Goal: Task Accomplishment & Management: Manage account settings

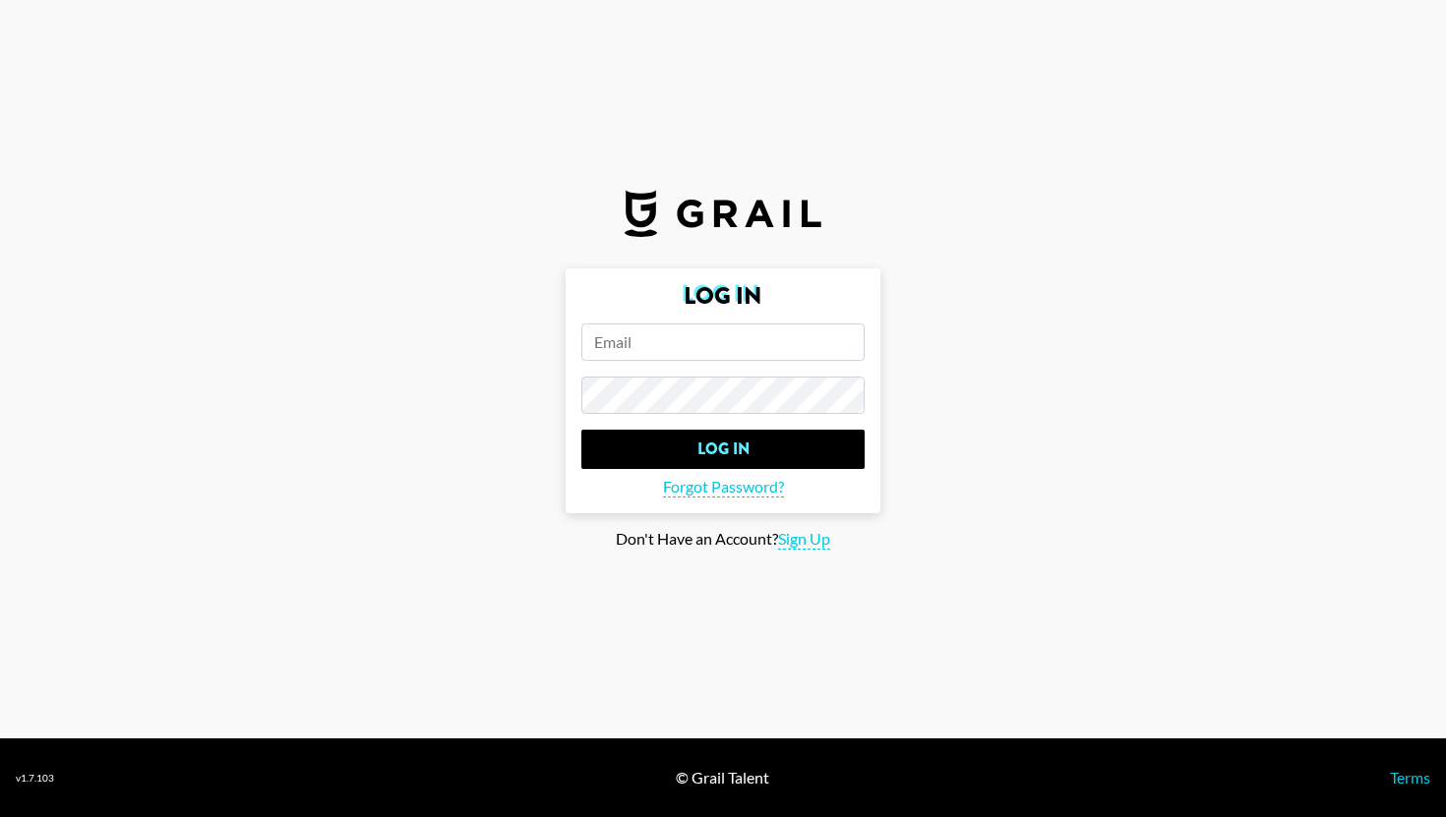
type input "[PERSON_NAME][EMAIL_ADDRESS][DOMAIN_NAME]"
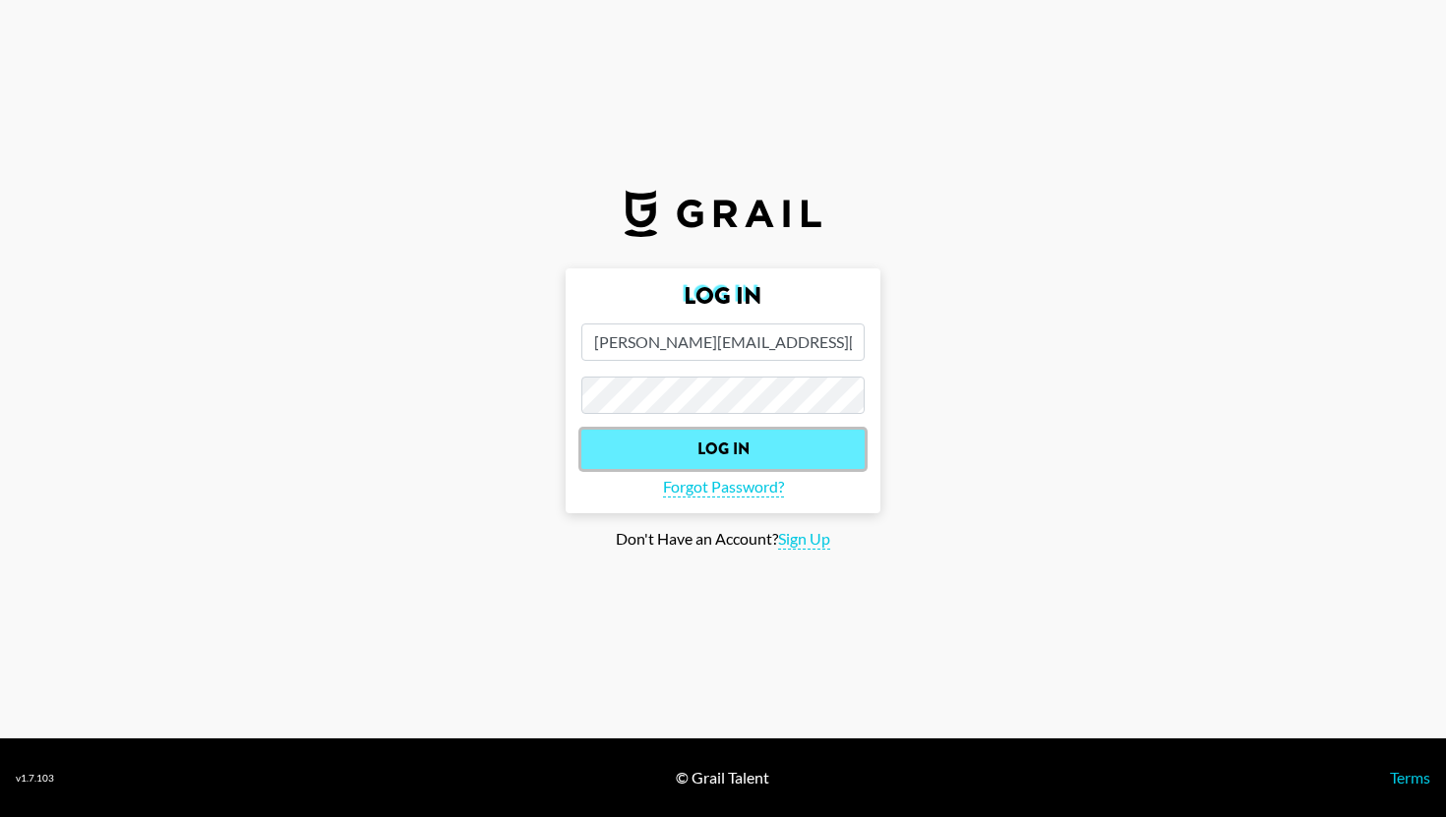
click at [622, 436] on input "Log In" at bounding box center [722, 449] width 283 height 39
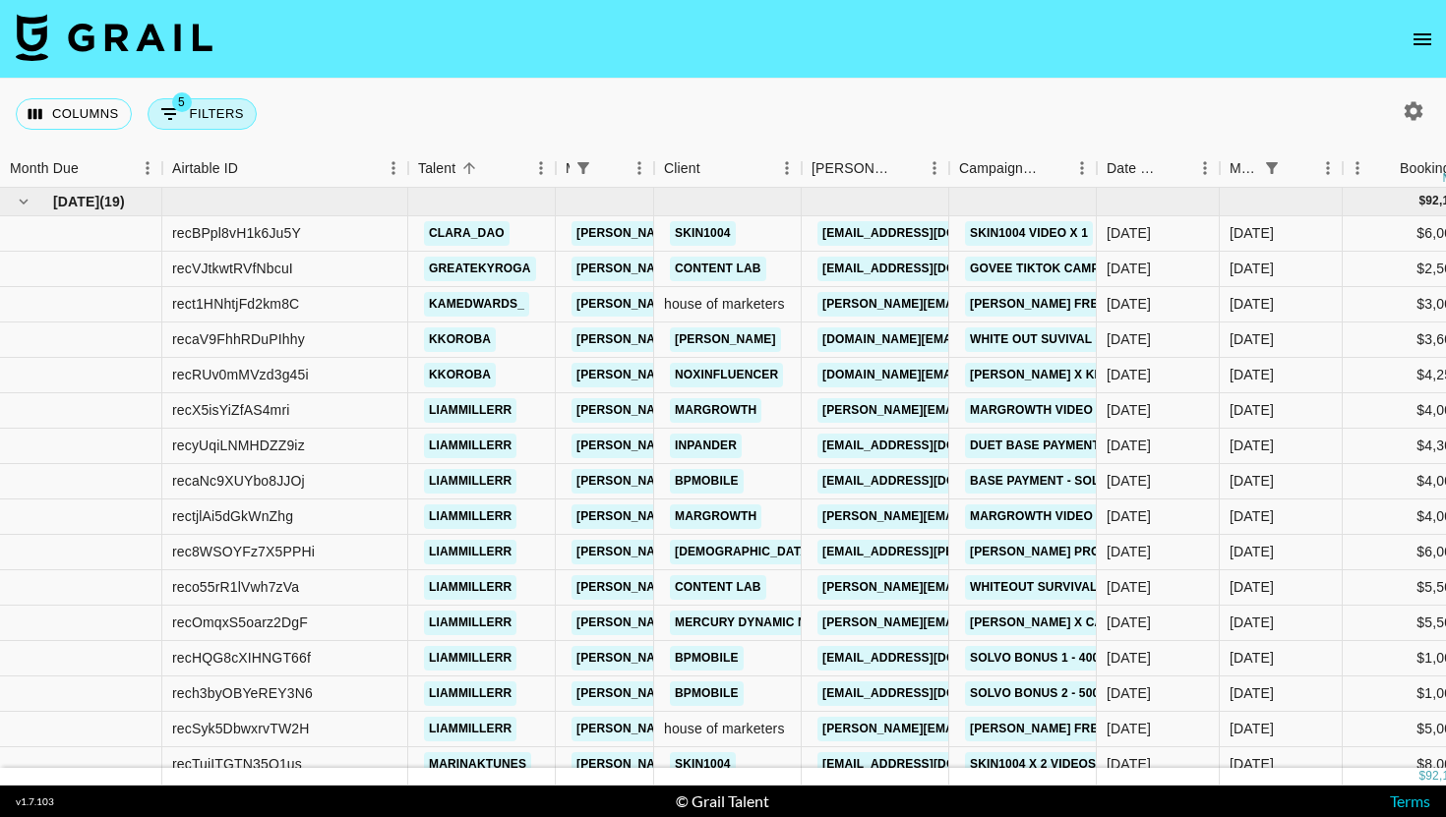
click at [212, 110] on button "5 Filters" at bounding box center [202, 113] width 109 height 31
select select "managerIds"
select select "status"
select select "not"
select select "cancelled"
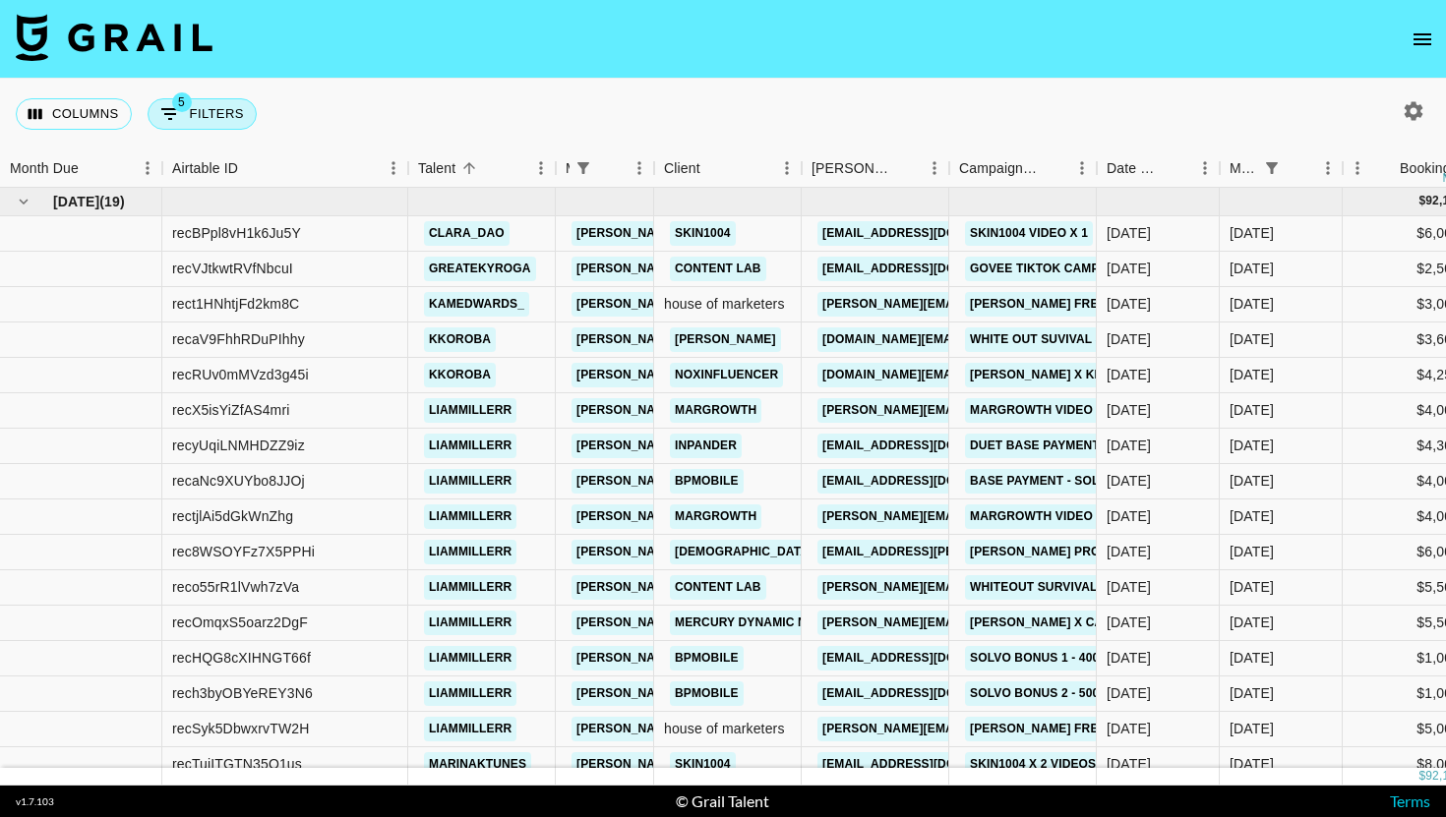
select select "status"
select select "not"
select select "declined"
select select "monthDue2"
select select "[DATE]"
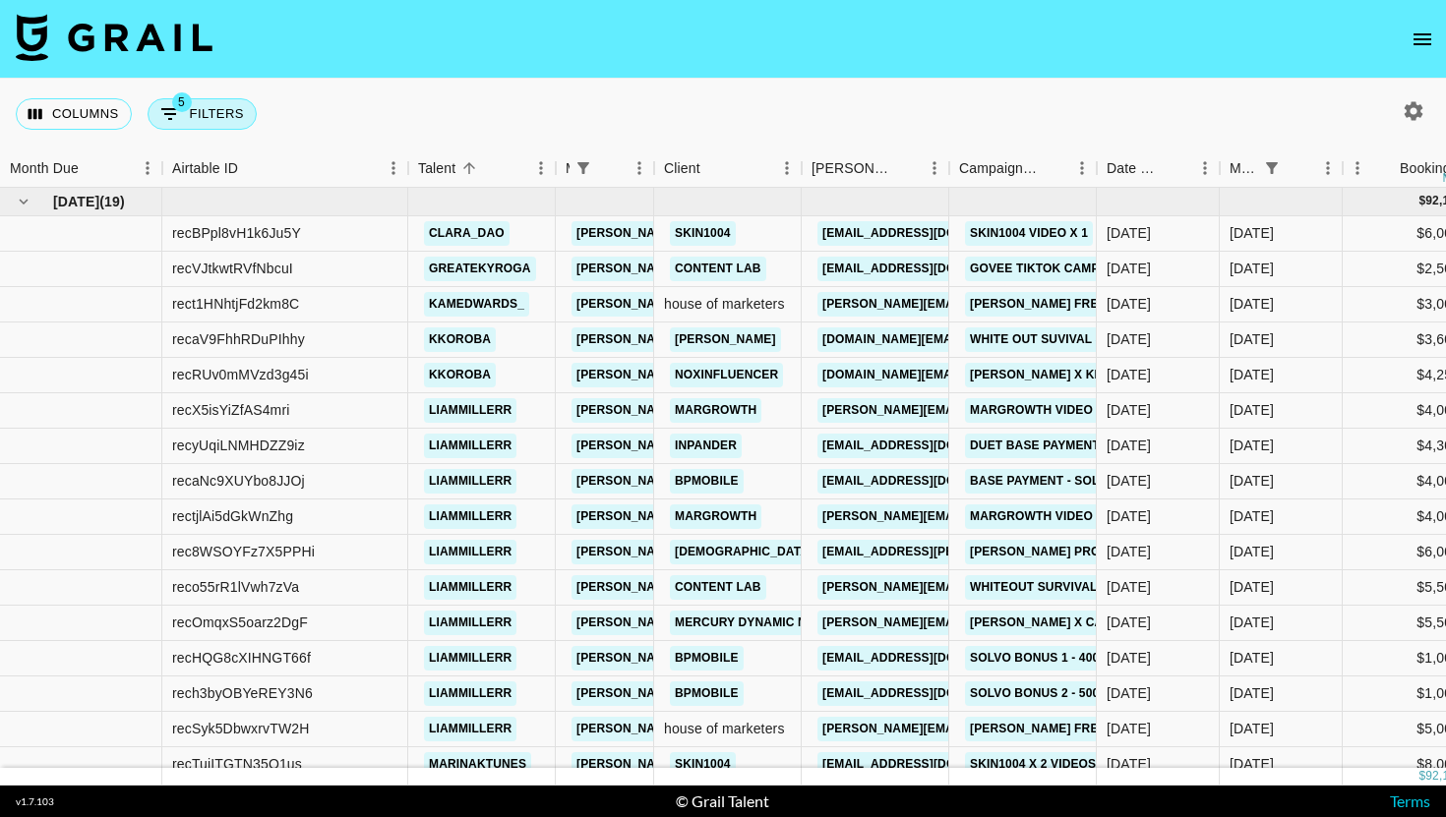
select select "status"
select select "not"
select select "approved"
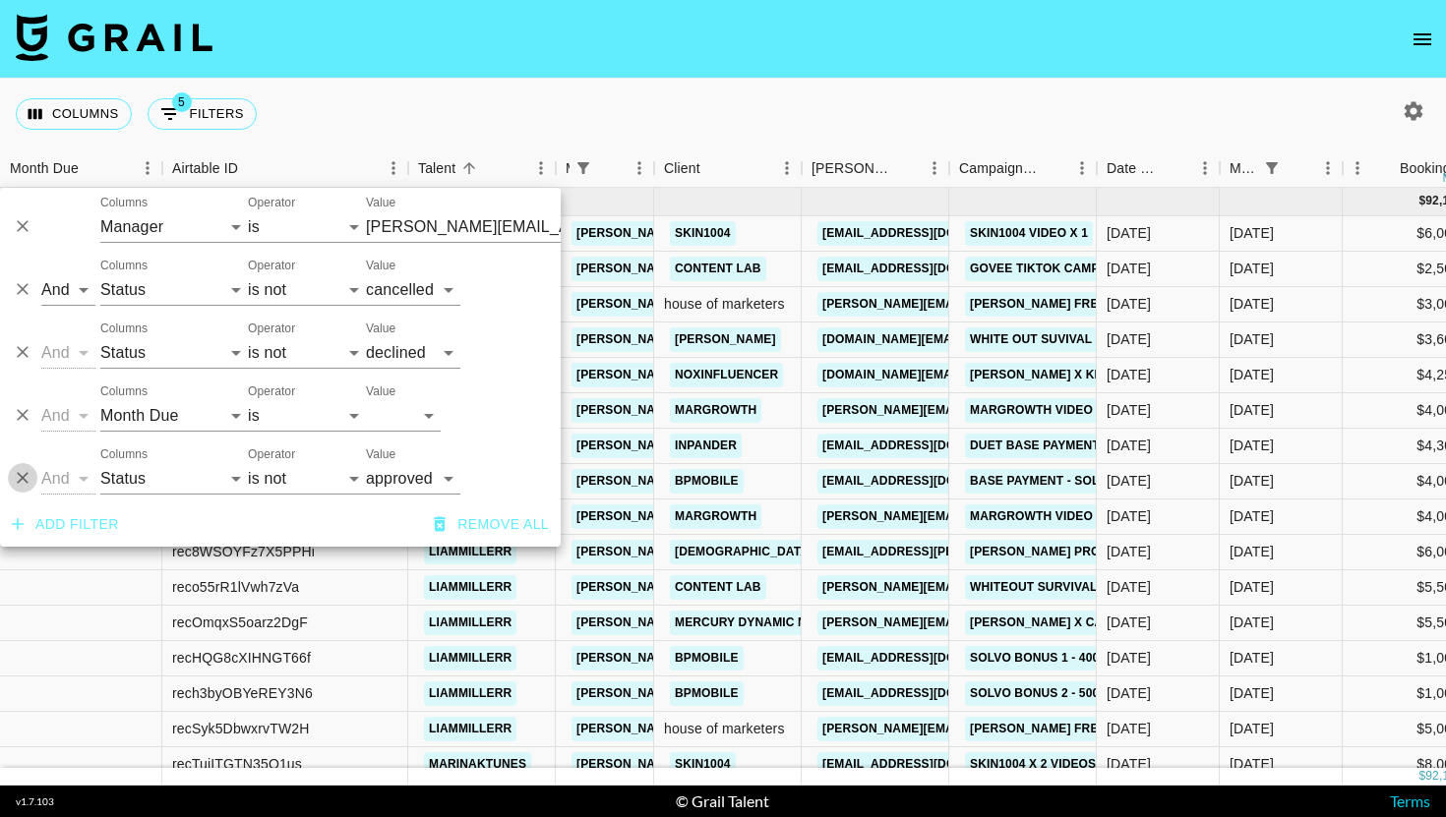
click at [32, 485] on button "Delete" at bounding box center [23, 478] width 30 height 30
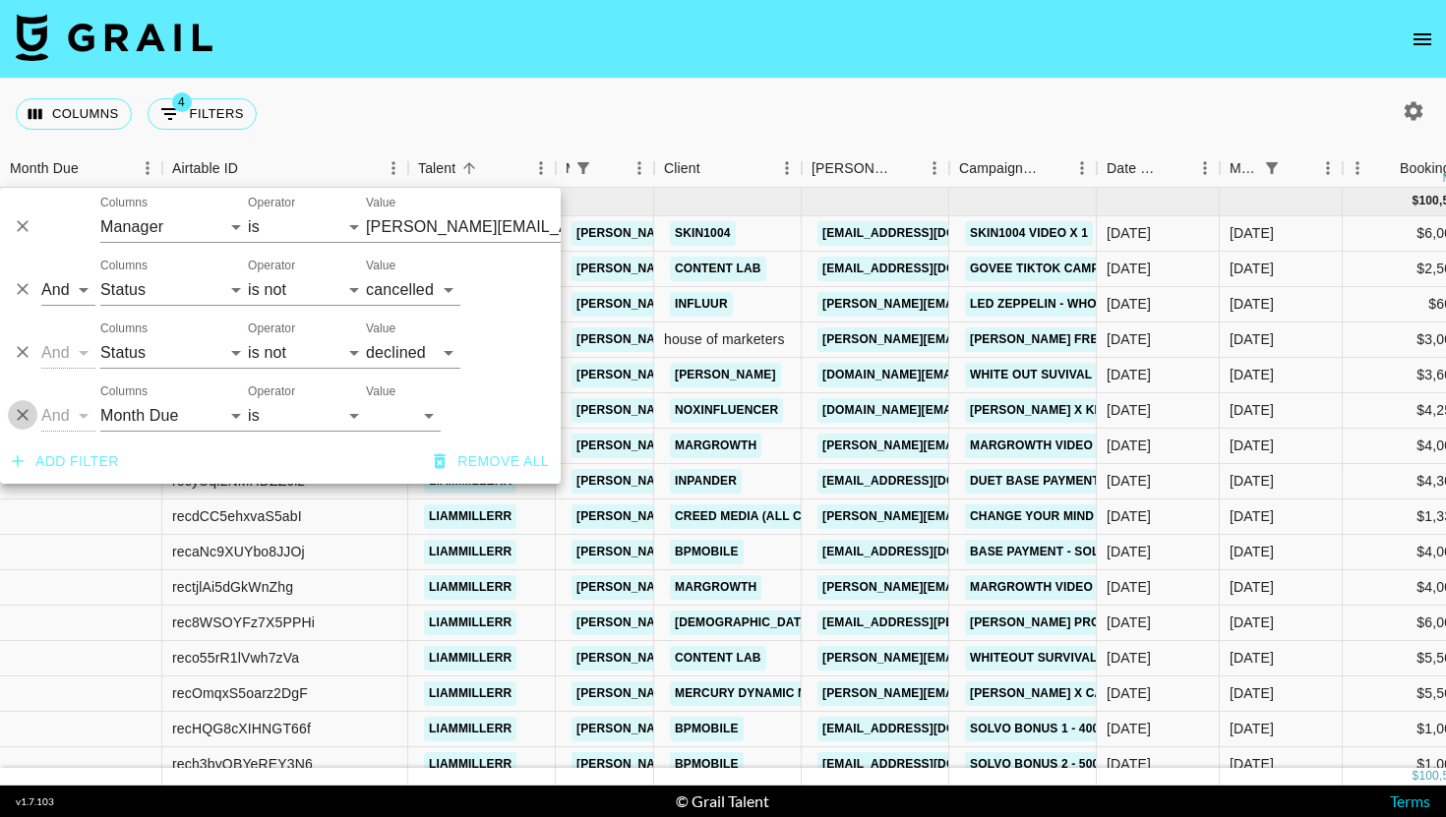
click at [30, 419] on icon "Delete" at bounding box center [23, 415] width 20 height 20
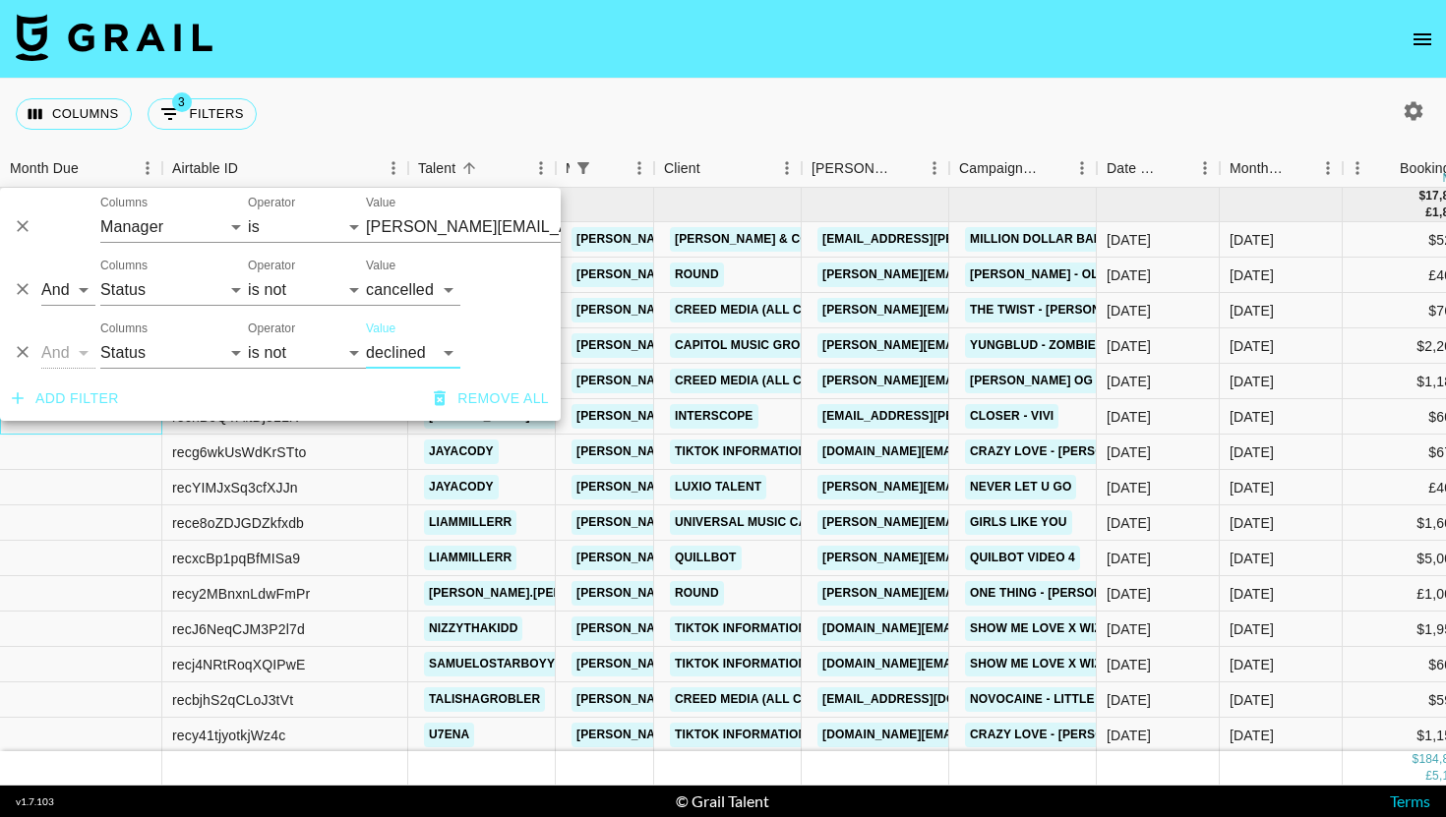
click at [66, 434] on div at bounding box center [81, 416] width 162 height 35
click at [76, 410] on div at bounding box center [81, 416] width 162 height 35
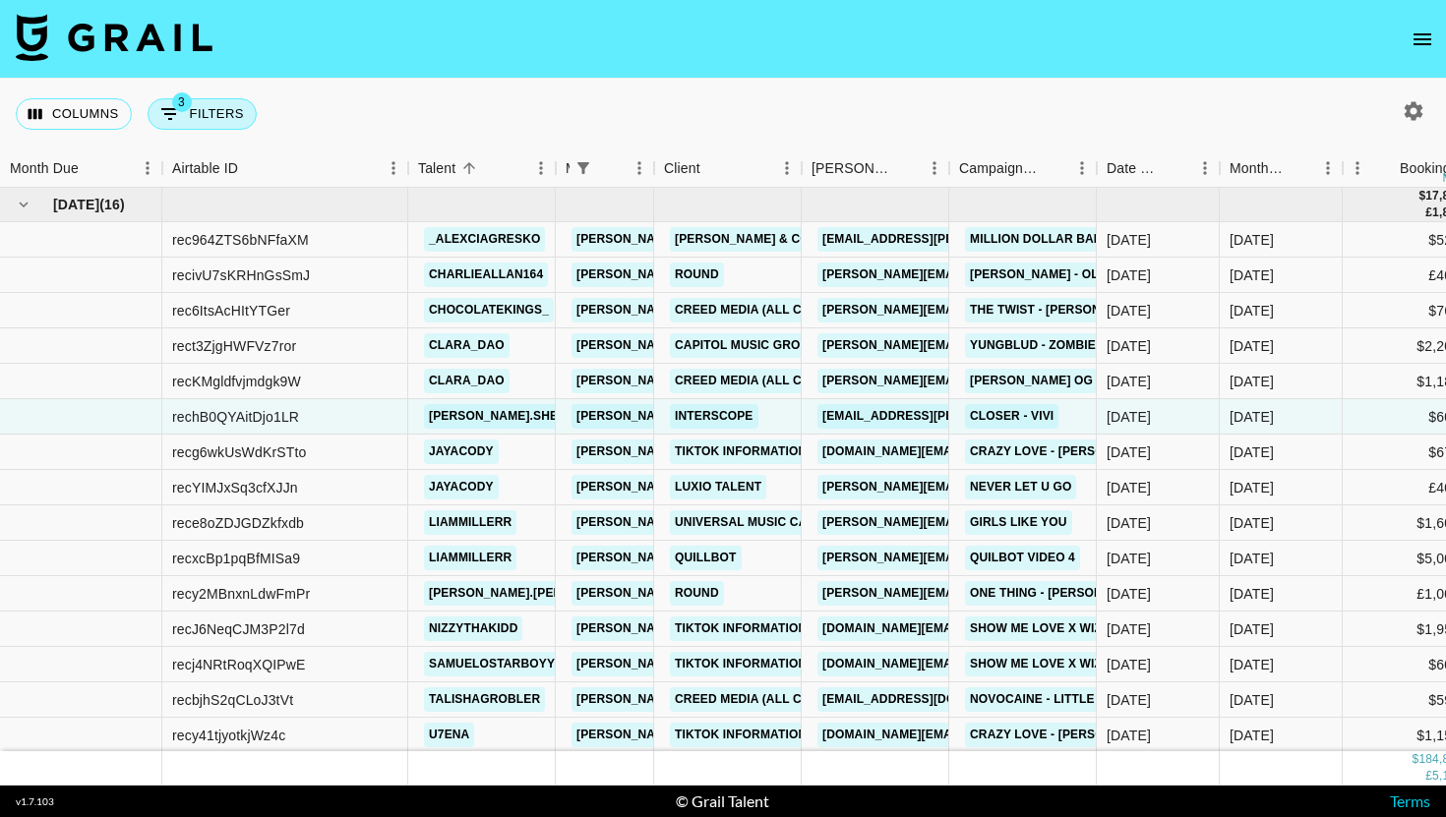
click at [202, 110] on button "3 Filters" at bounding box center [202, 113] width 109 height 31
select select "managerIds"
select select "status"
select select "not"
select select "cancelled"
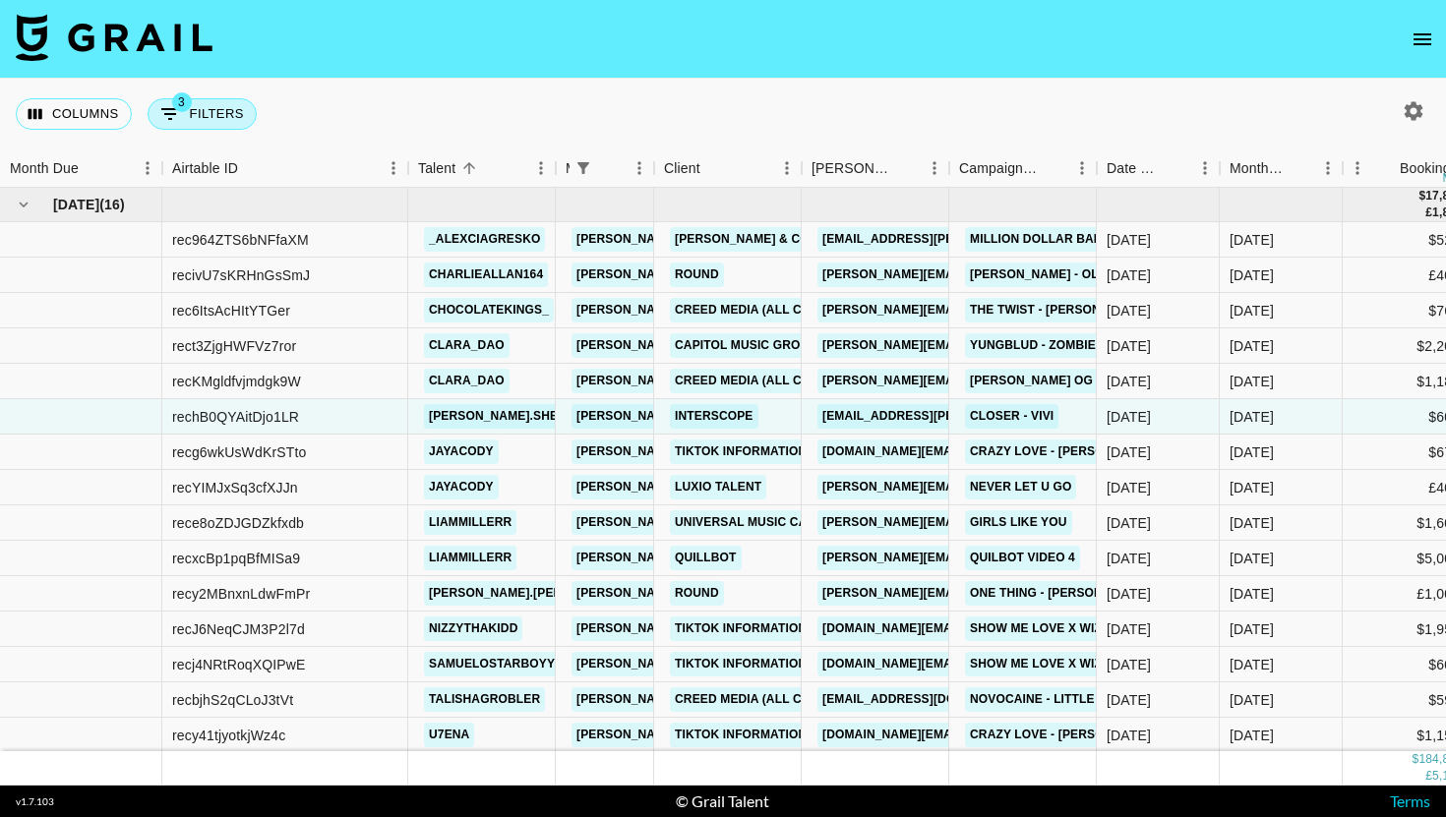
select select "status"
select select "not"
select select "declined"
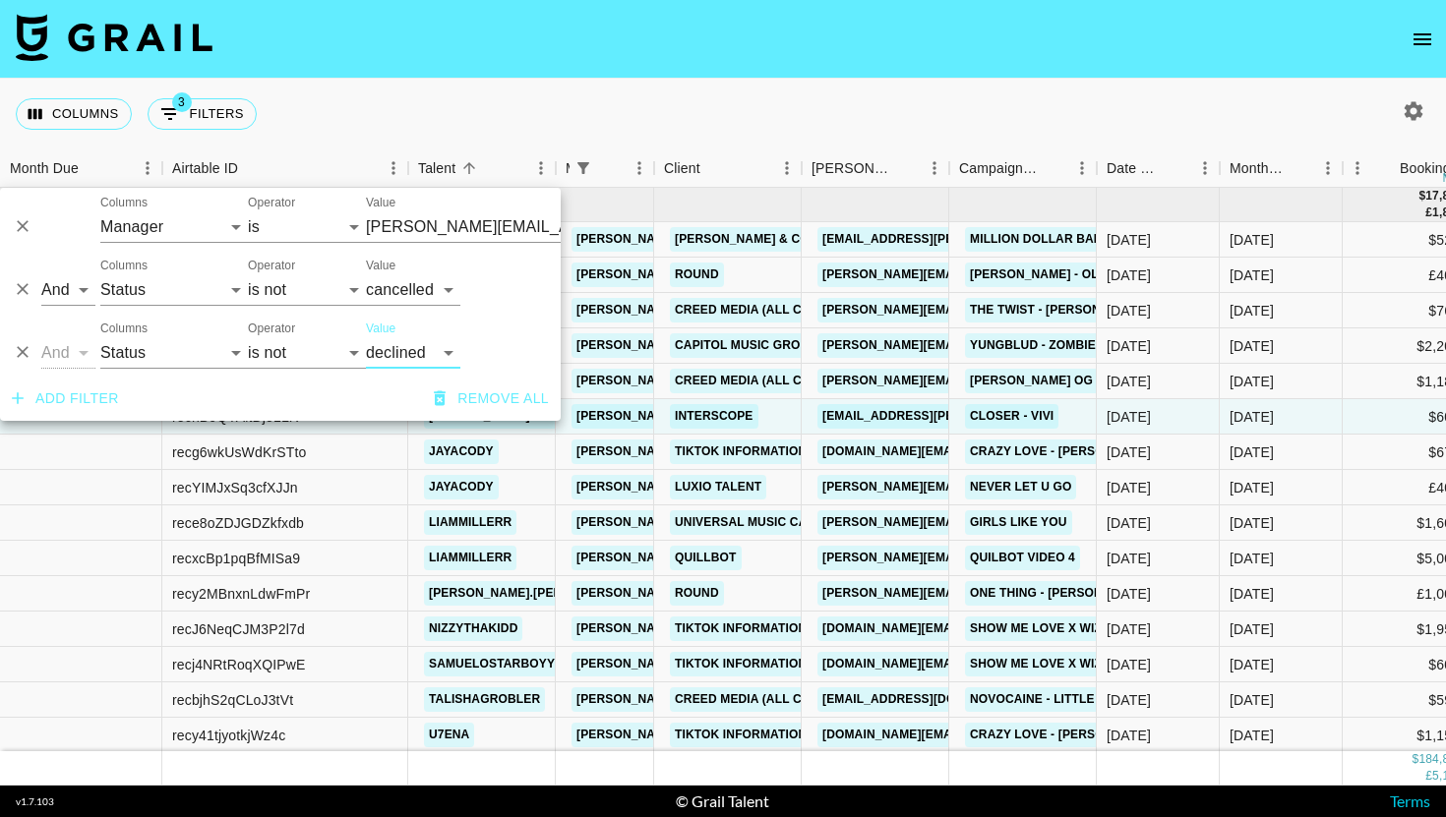
click at [91, 398] on button "Add filter" at bounding box center [65, 399] width 123 height 36
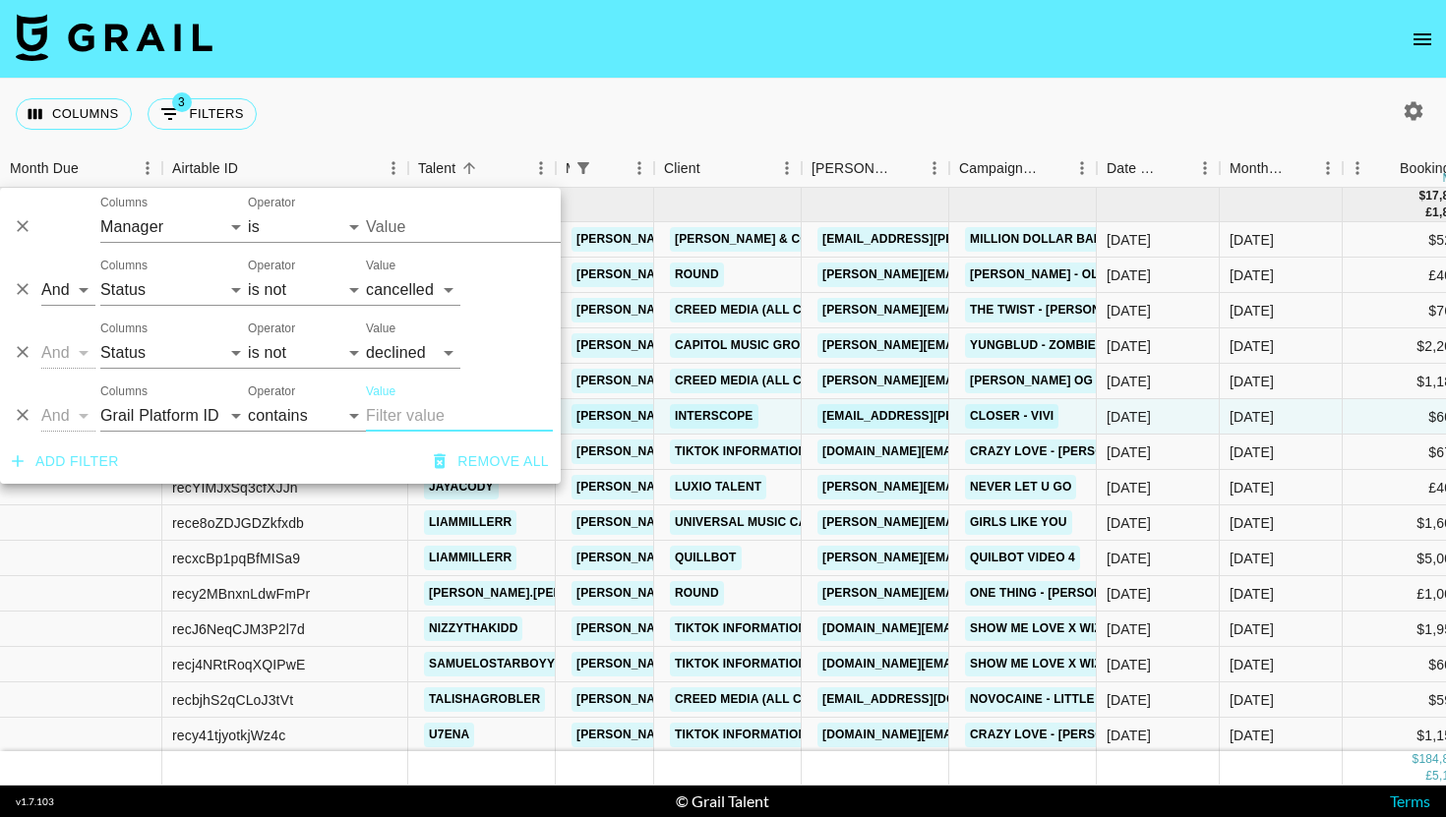
type input "[PERSON_NAME][EMAIL_ADDRESS][DOMAIN_NAME]"
click at [172, 407] on select "Grail Platform ID Airtable ID Talent Manager Client [PERSON_NAME] Campaign (Typ…" at bounding box center [174, 415] width 148 height 31
select select "talentName"
click at [100, 400] on select "Grail Platform ID Airtable ID Talent Manager Client [PERSON_NAME] Campaign (Typ…" at bounding box center [174, 415] width 148 height 31
click at [388, 405] on input "Value" at bounding box center [459, 415] width 187 height 31
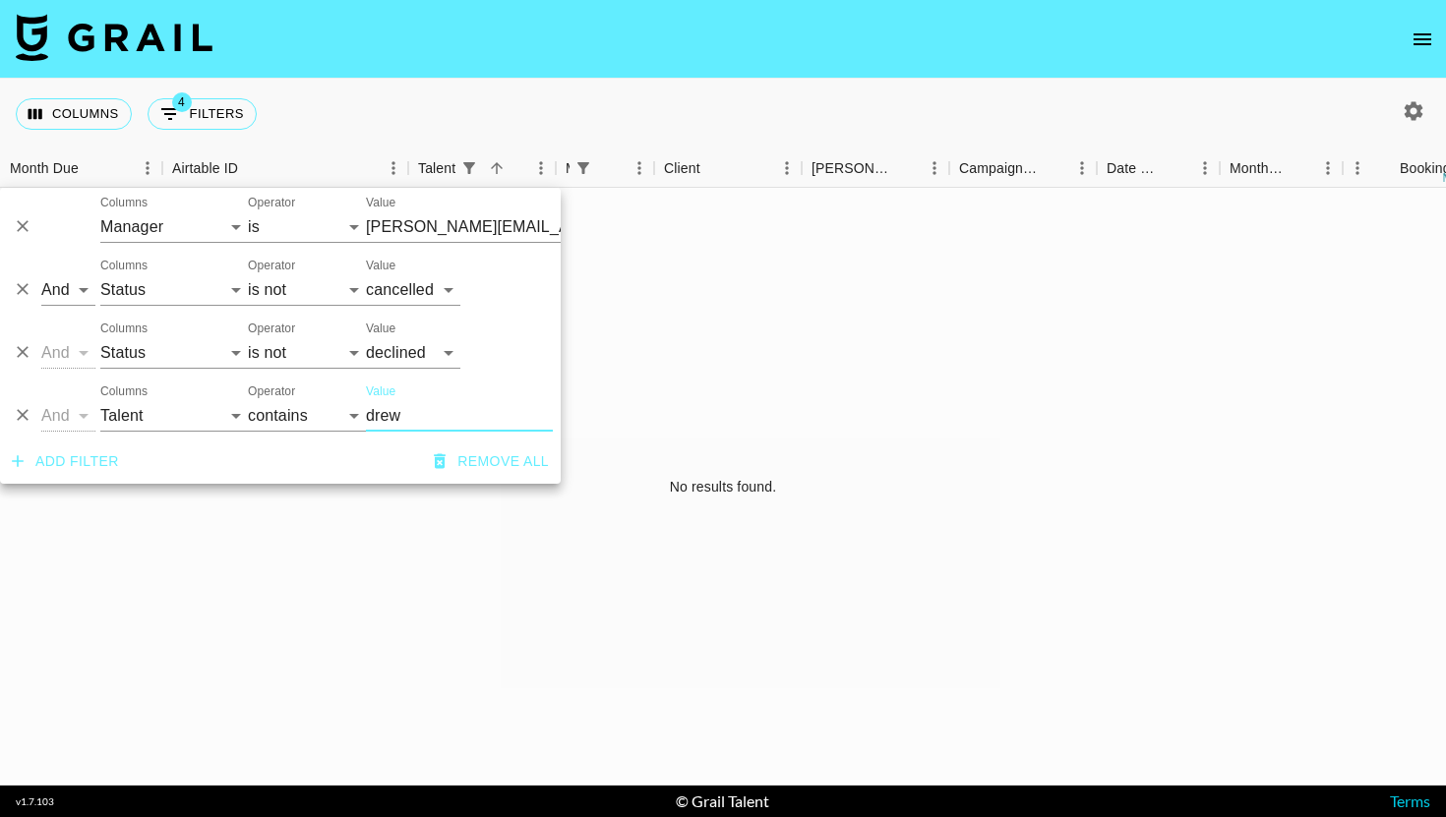
type input "drew"
click at [1404, 105] on icon "button" at bounding box center [1414, 111] width 24 height 24
select select "[DATE]"
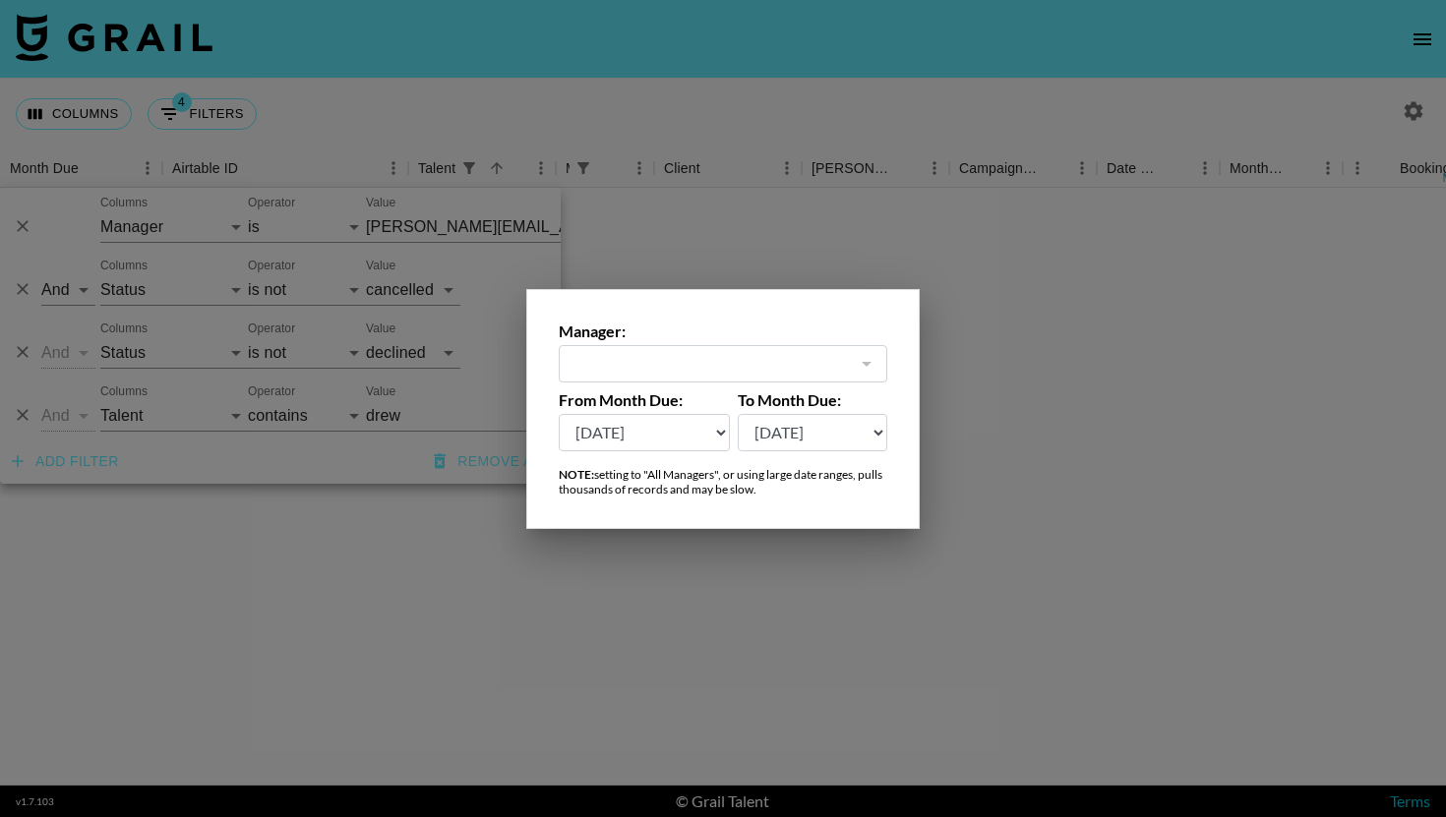
type input "[PERSON_NAME][EMAIL_ADDRESS][DOMAIN_NAME]"
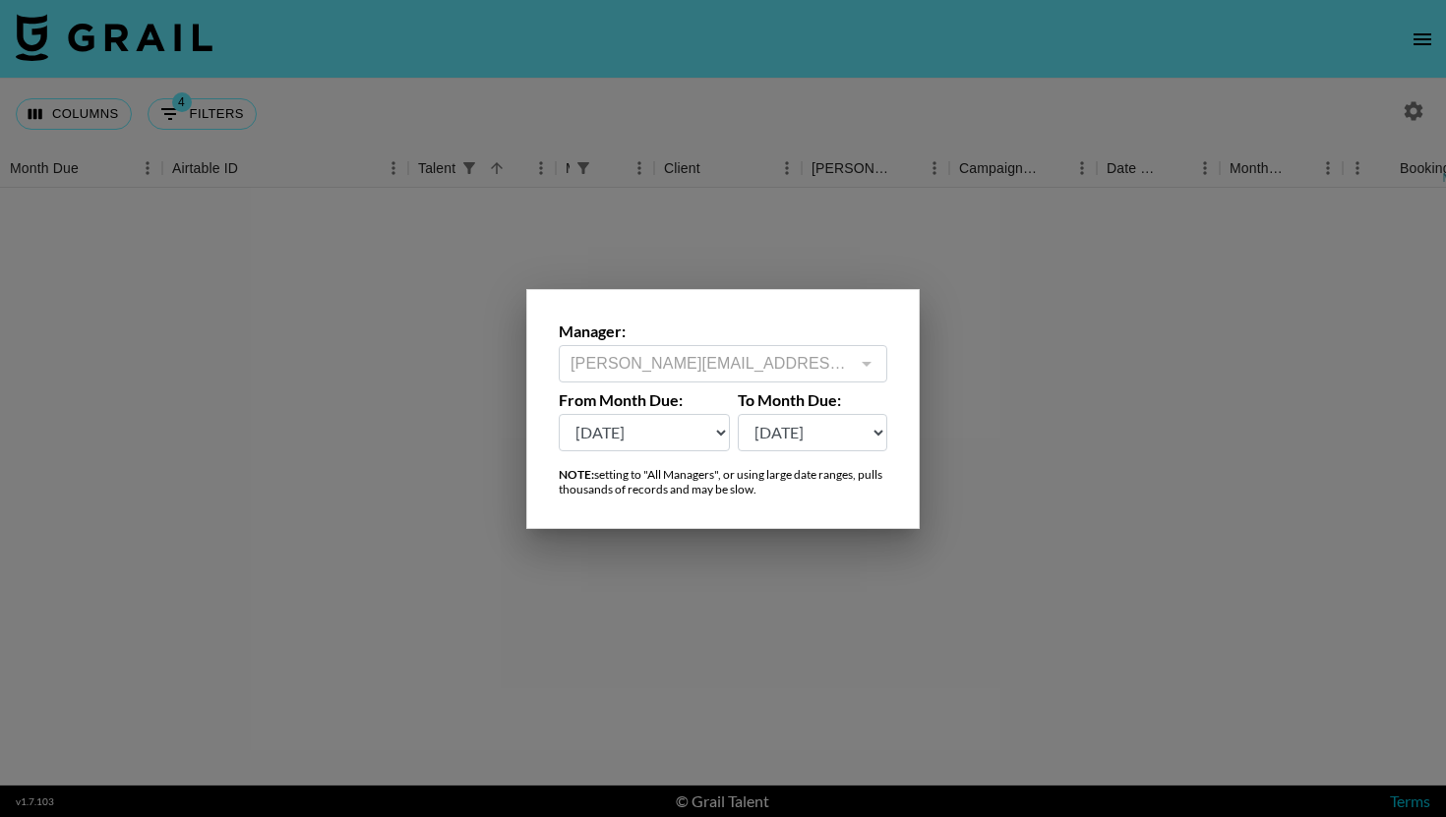
click at [671, 409] on label "From Month Due:" at bounding box center [644, 401] width 171 height 20
click at [662, 416] on select "[DATE] Aug '[DATE] Jun '[DATE] Apr '[DATE] Feb '[DATE] Dec '[DATE] Oct '[DATE] …" at bounding box center [644, 432] width 171 height 37
select select "[DATE]"
click at [559, 414] on select "[DATE] Aug '[DATE] Jun '[DATE] Apr '[DATE] Feb '[DATE] Dec '[DATE] Oct '[DATE] …" at bounding box center [644, 432] width 171 height 37
click at [1027, 332] on div at bounding box center [723, 408] width 1446 height 817
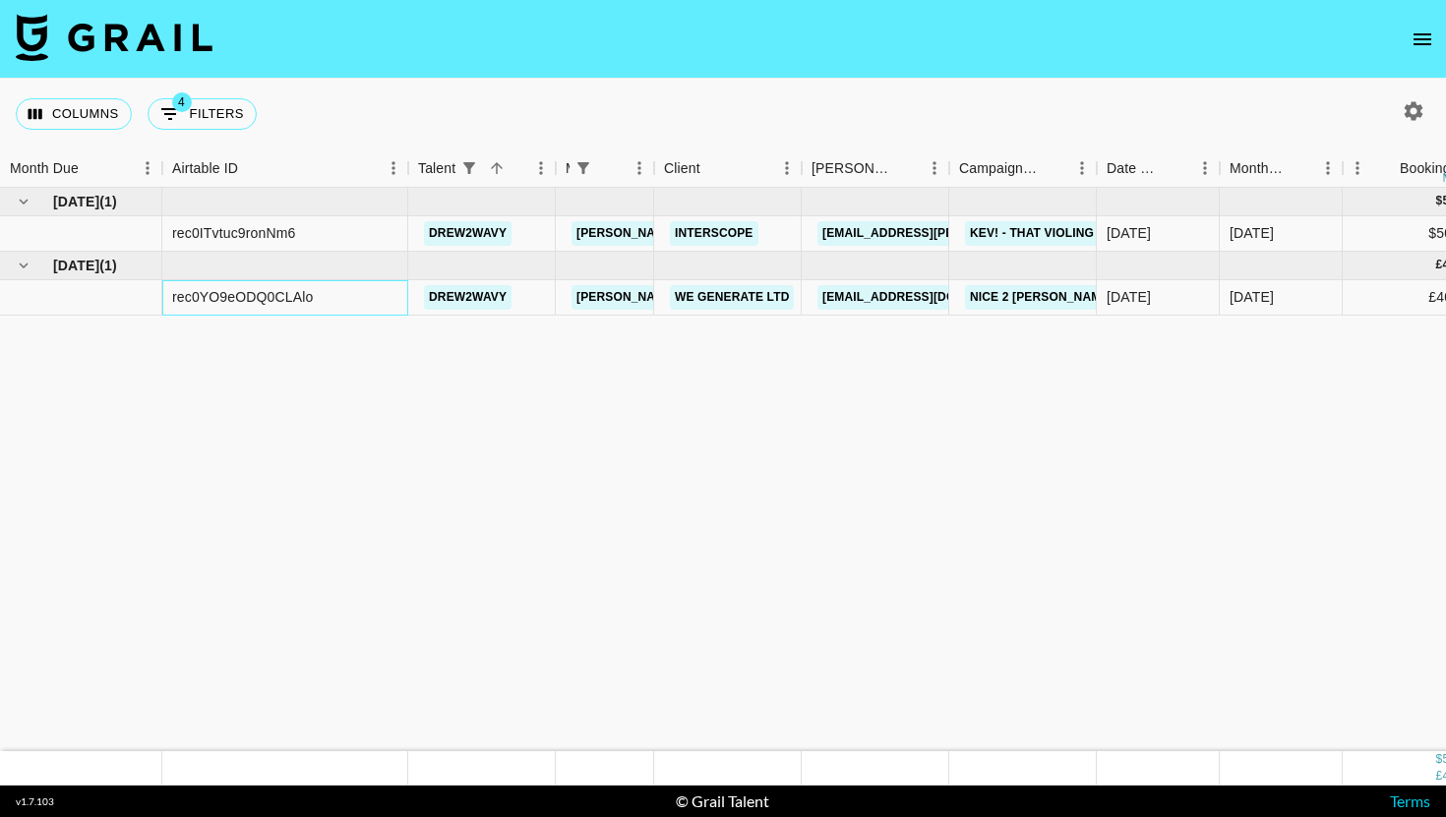
click at [261, 293] on div "rec0YO9eODQ0CLAlo" at bounding box center [242, 297] width 141 height 20
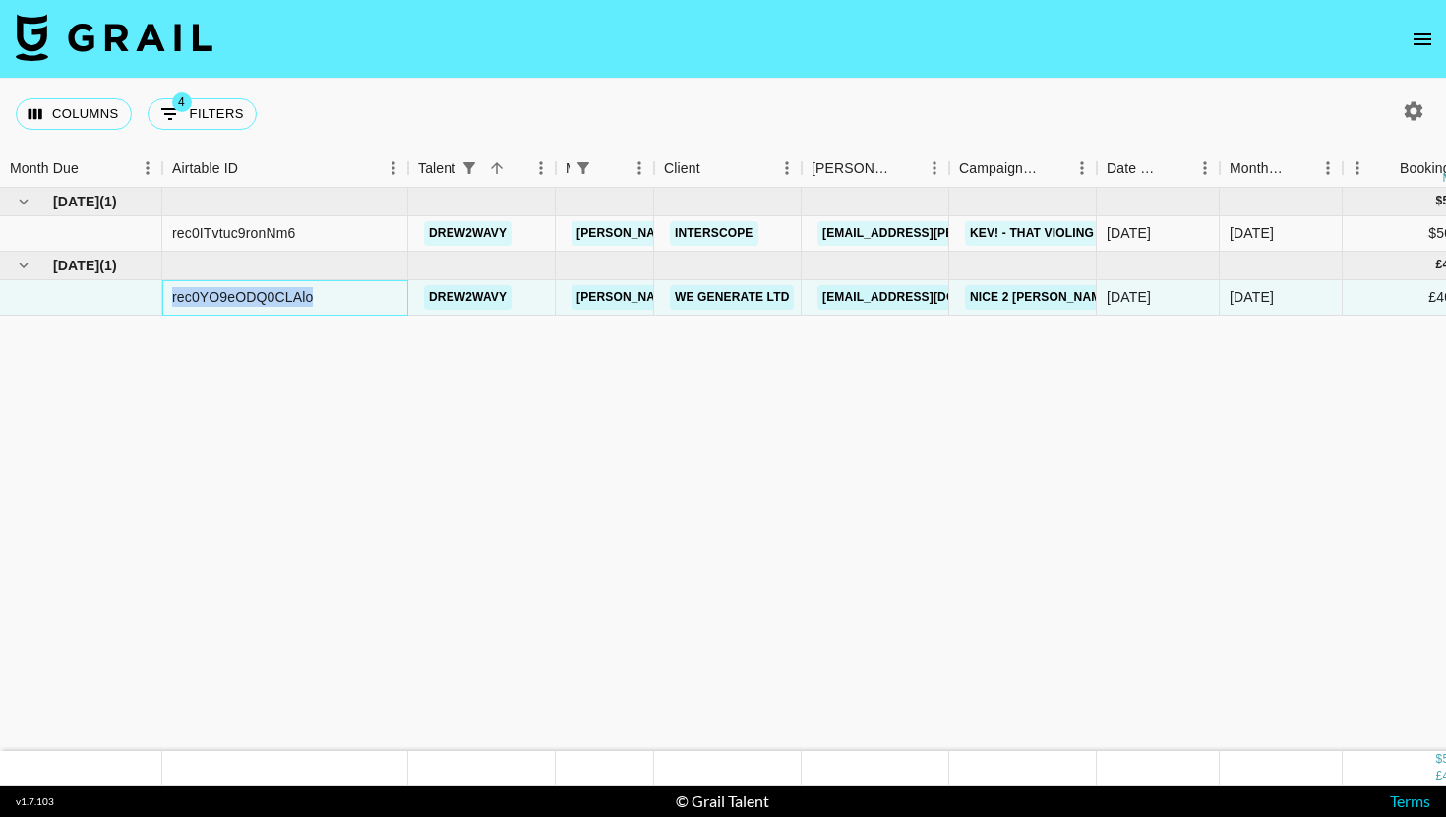
click at [261, 293] on div "rec0YO9eODQ0CLAlo" at bounding box center [242, 297] width 141 height 20
copy div "rec0YO9eODQ0CLAlo"
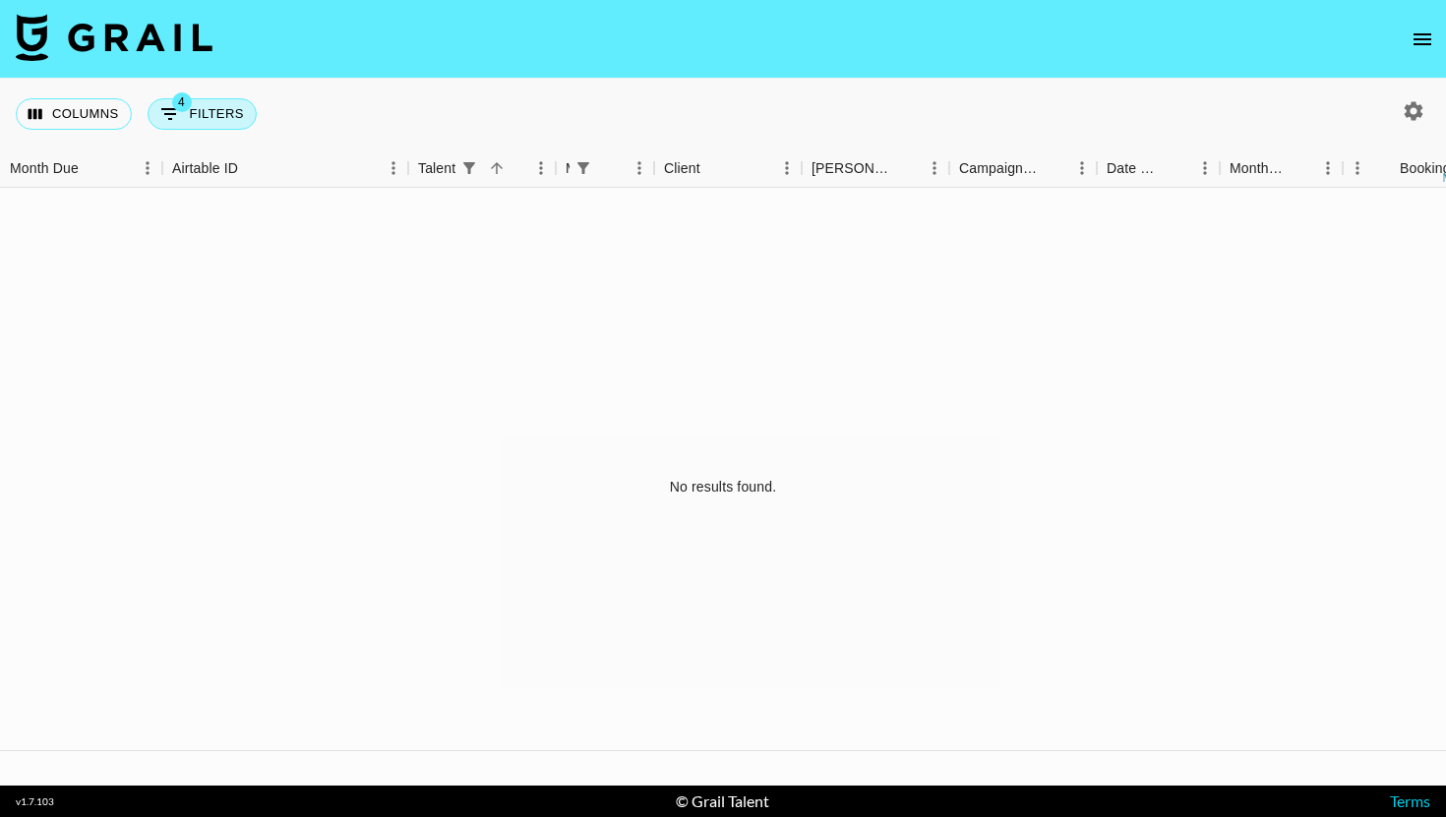
click at [196, 98] on button "4 Filters" at bounding box center [202, 113] width 109 height 31
select select "managerIds"
select select "status"
select select "not"
select select "cancelled"
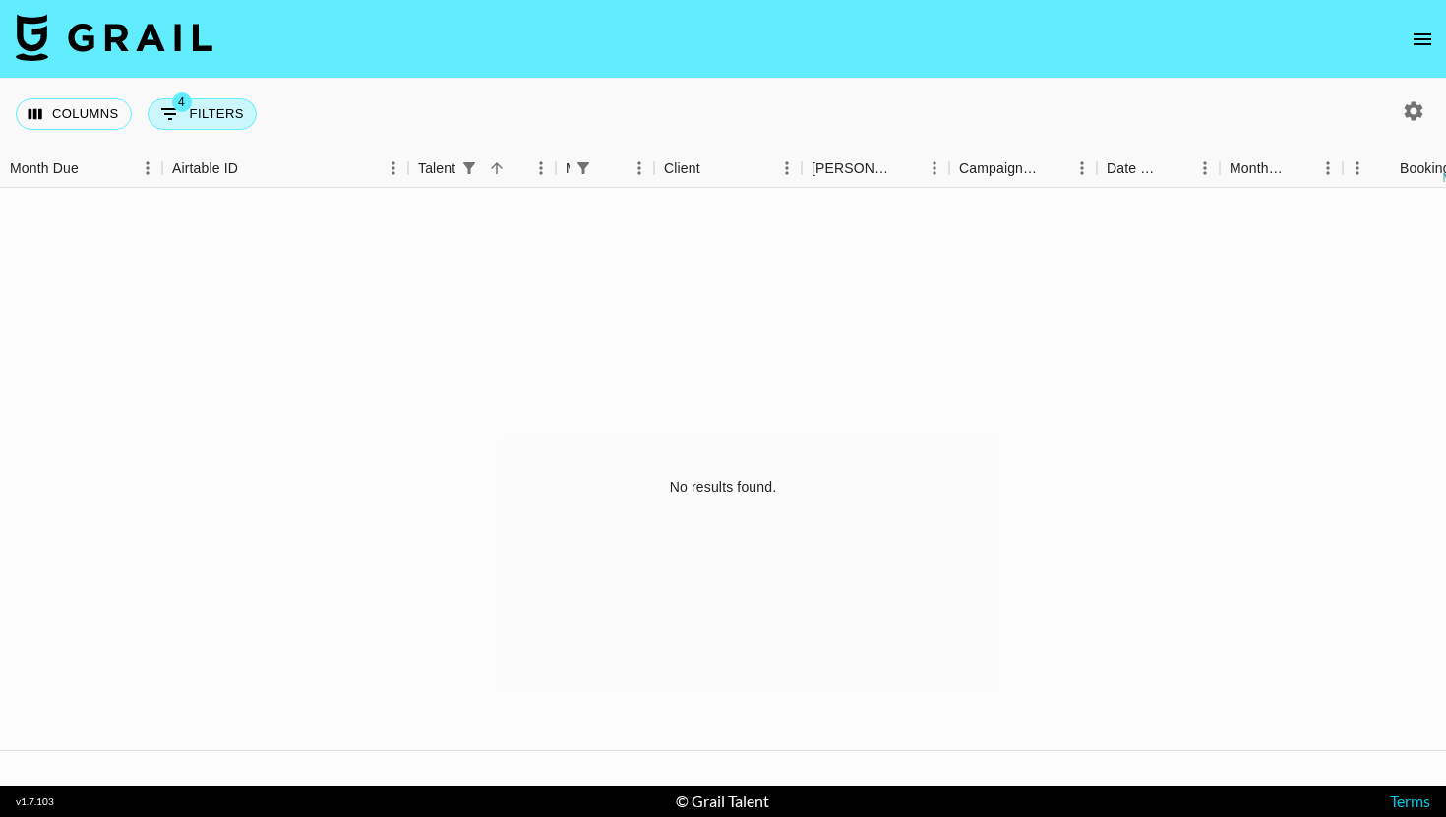
select select "status"
select select "not"
select select "declined"
select select "talentName"
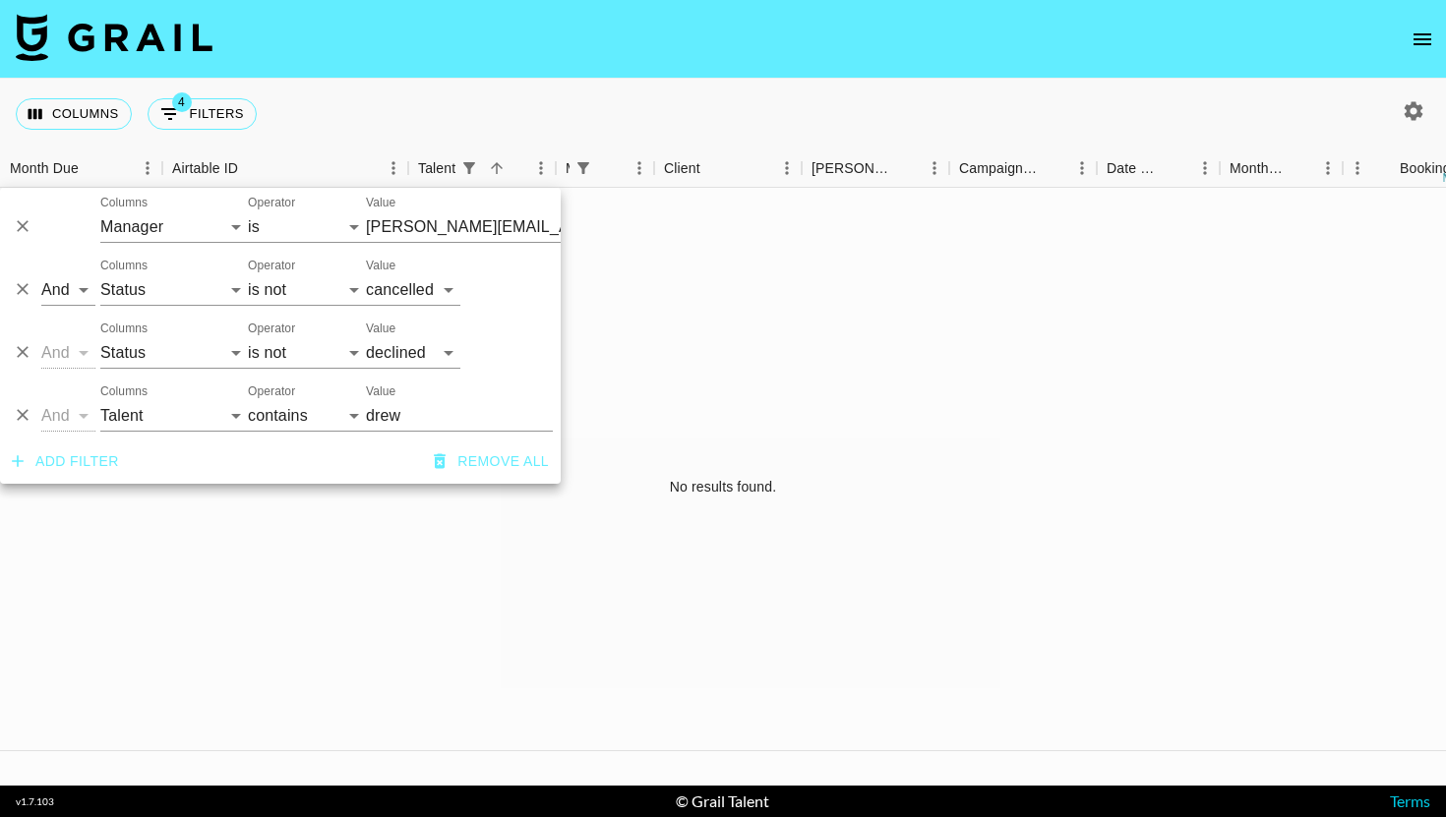
click at [39, 414] on div "And Or Columns Grail Platform ID Airtable ID Talent Manager Client [PERSON_NAME…" at bounding box center [280, 408] width 561 height 63
click at [17, 414] on icon "Delete" at bounding box center [23, 415] width 20 height 20
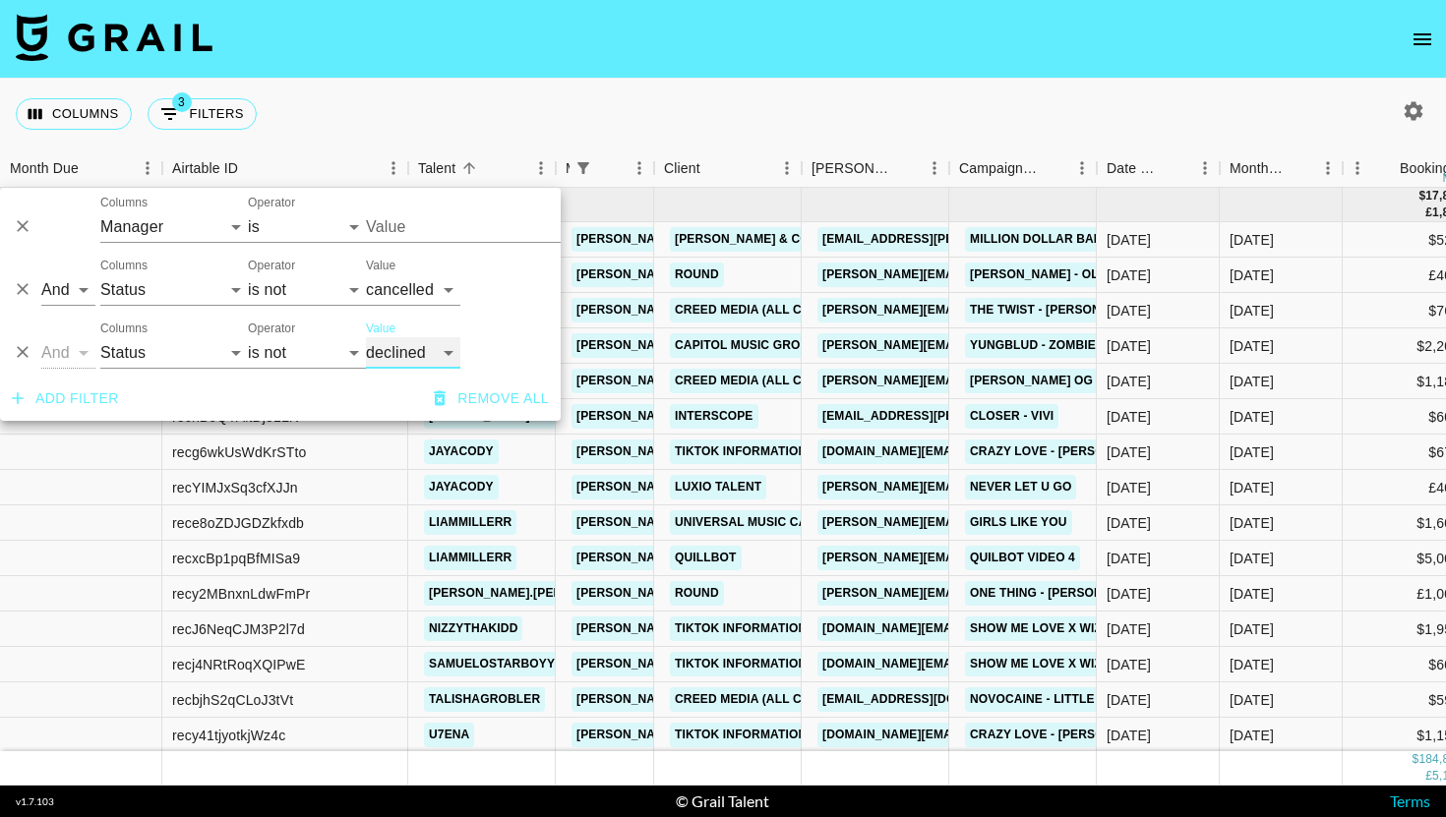
type input "[PERSON_NAME][EMAIL_ADDRESS][DOMAIN_NAME]"
click at [110, 379] on div "Add filter Remove all" at bounding box center [280, 399] width 561 height 44
click at [98, 396] on button "Add filter" at bounding box center [65, 399] width 123 height 36
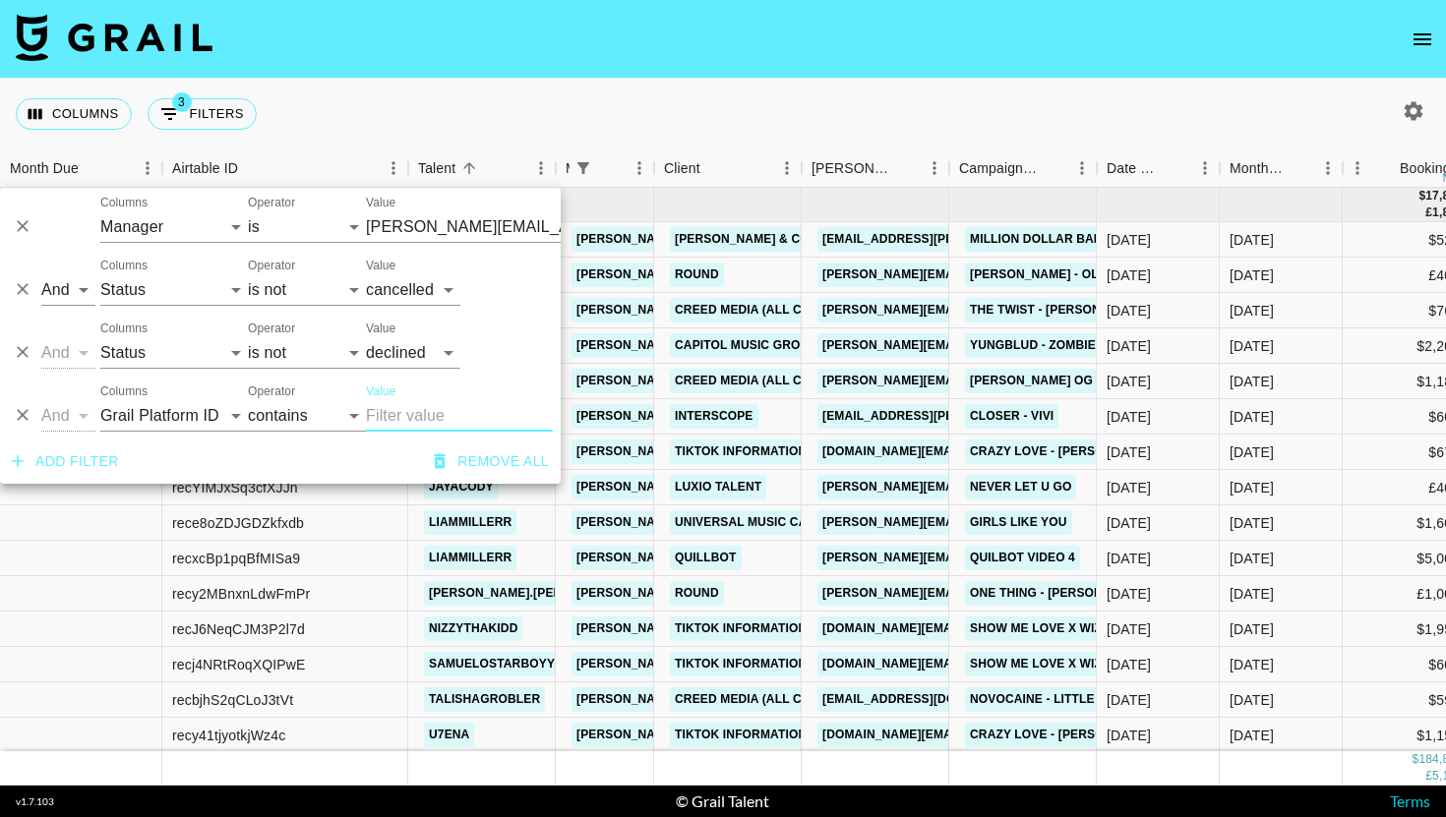
click at [198, 432] on div "And Or Columns Grail Platform ID Airtable ID Talent Manager Client [PERSON_NAME…" at bounding box center [280, 408] width 561 height 63
click at [198, 413] on select "Grail Platform ID Airtable ID Talent Manager Client [PERSON_NAME] Campaign (Typ…" at bounding box center [174, 415] width 148 height 31
select select "monthDue2"
click at [100, 400] on select "Grail Platform ID Airtable ID Talent Manager Client [PERSON_NAME] Campaign (Typ…" at bounding box center [174, 415] width 148 height 31
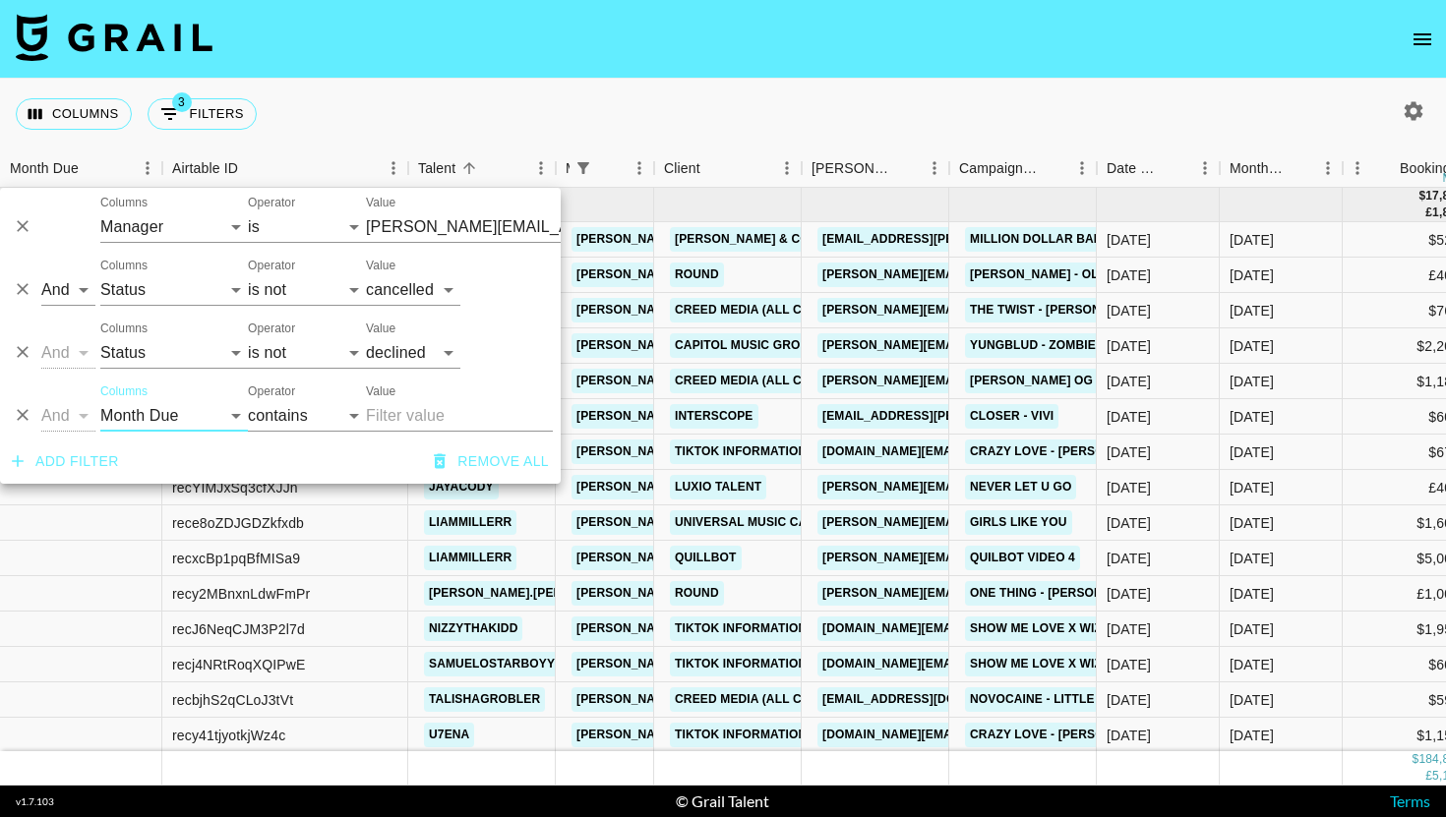
select select "is"
click at [400, 382] on div "And Or Columns Grail Platform ID Airtable ID Talent Manager Client [PERSON_NAME…" at bounding box center [280, 408] width 561 height 63
type input "[PERSON_NAME][EMAIL_ADDRESS][DOMAIN_NAME]"
click at [400, 408] on select "[DATE] Aug '[DATE] Jun '[DATE] Apr '[DATE] Feb '[DATE] Dec '[DATE] Oct '[DATE] …" at bounding box center [403, 415] width 75 height 31
select select "[DATE]"
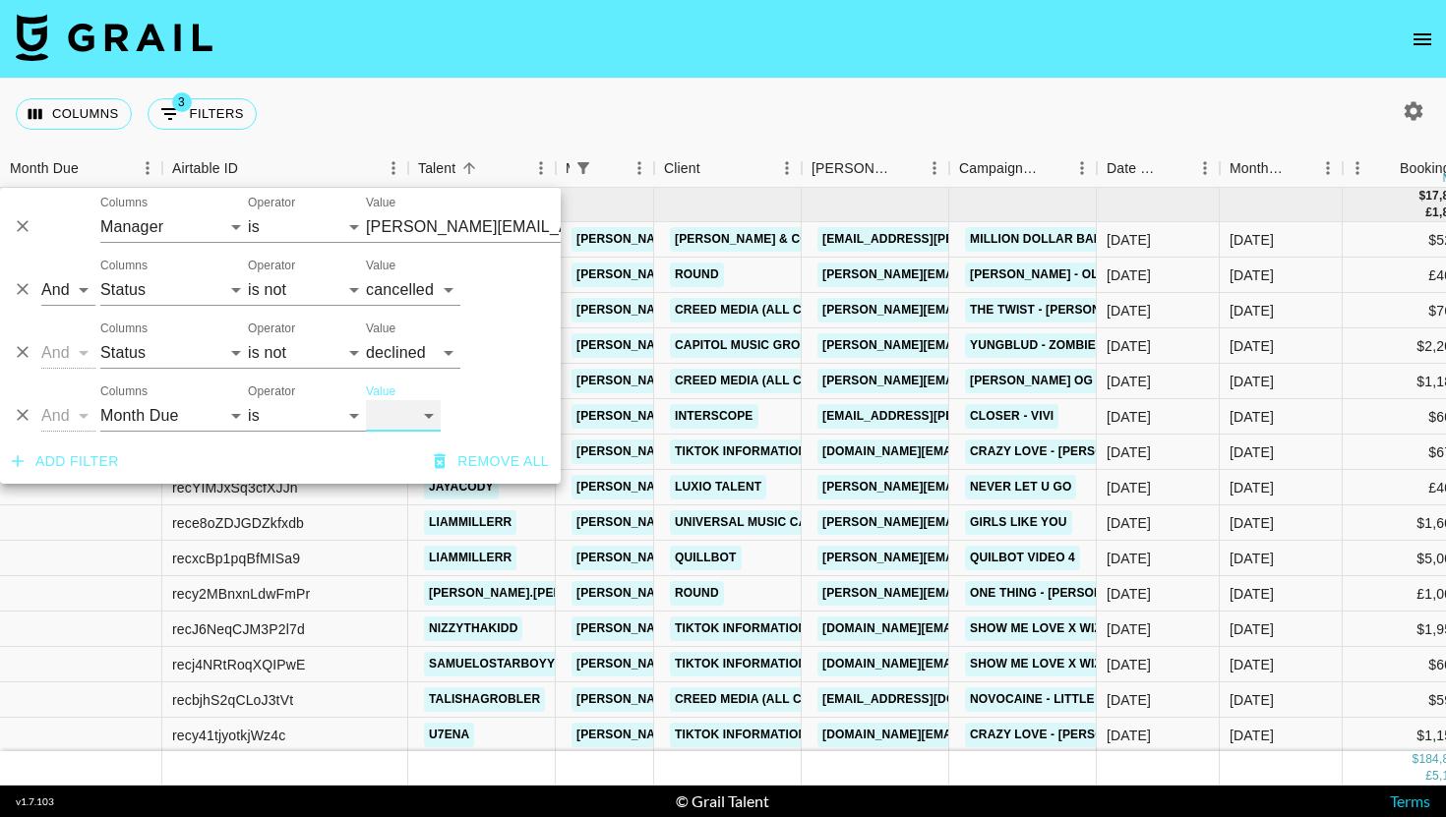
click at [366, 400] on select "[DATE] Aug '[DATE] Jun '[DATE] Apr '[DATE] Feb '[DATE] Dec '[DATE] Oct '[DATE] …" at bounding box center [403, 415] width 75 height 31
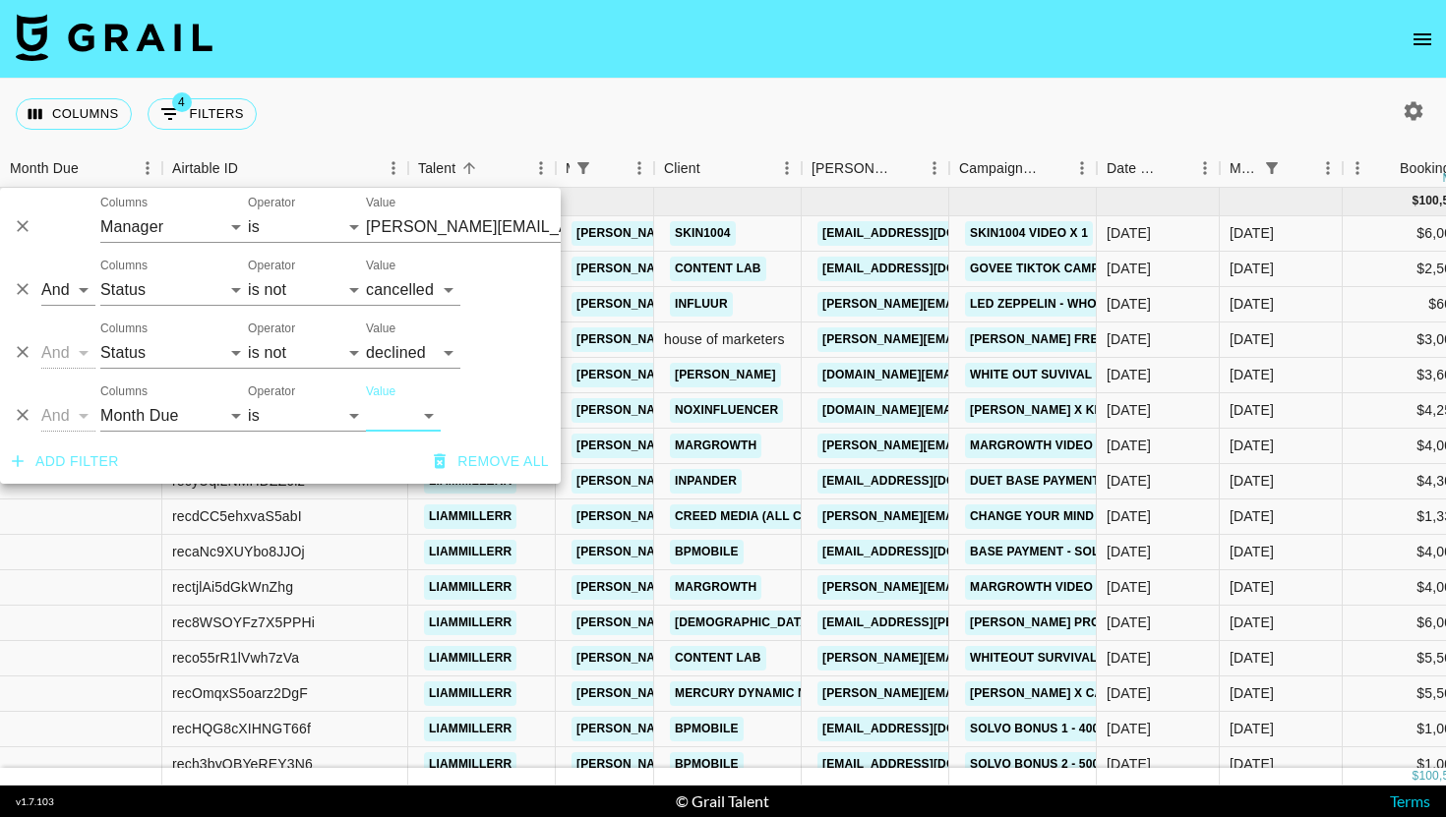
click at [908, 84] on div "Columns 4 Filters + Booking" at bounding box center [723, 114] width 1446 height 71
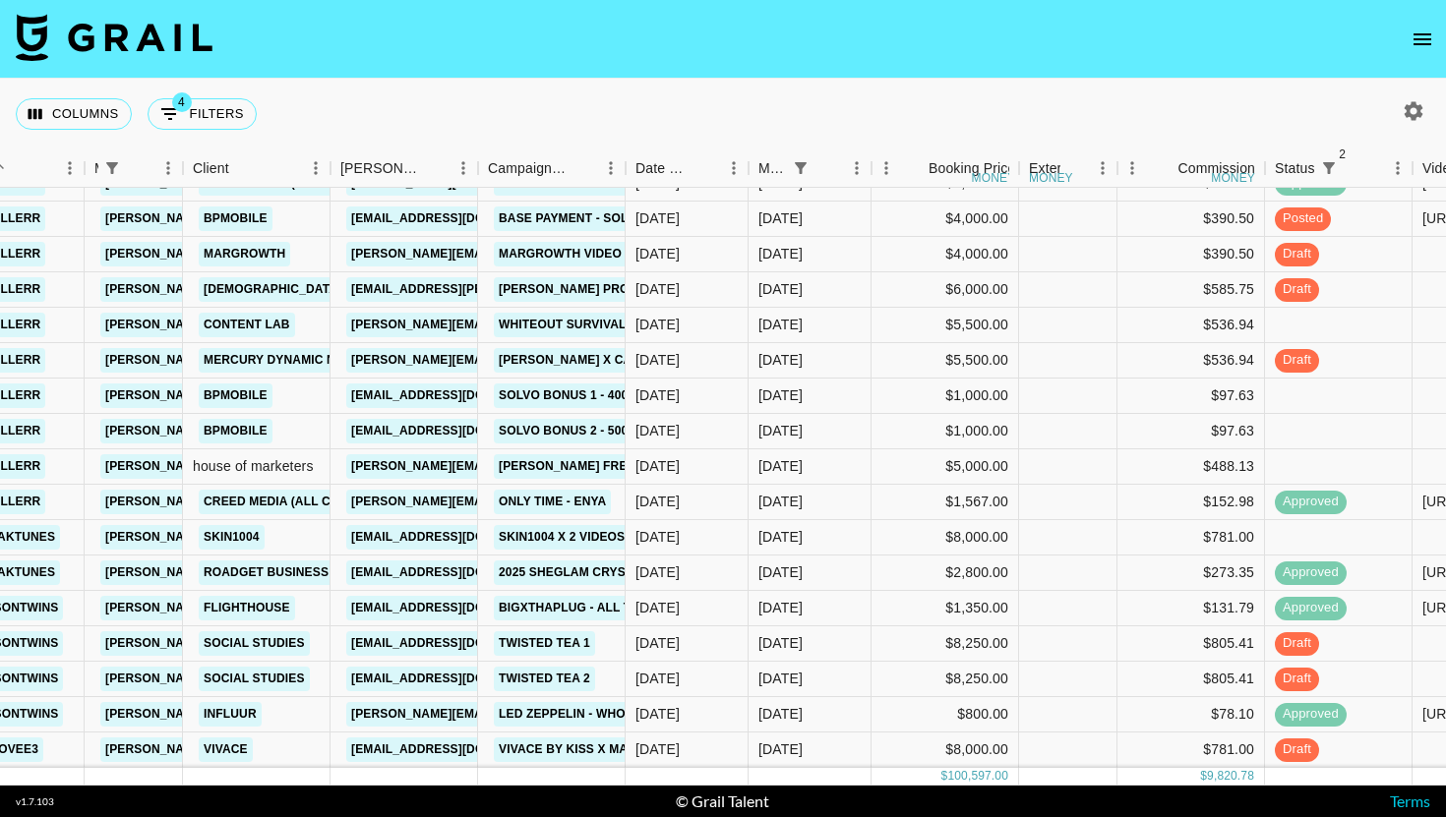
scroll to position [0, 471]
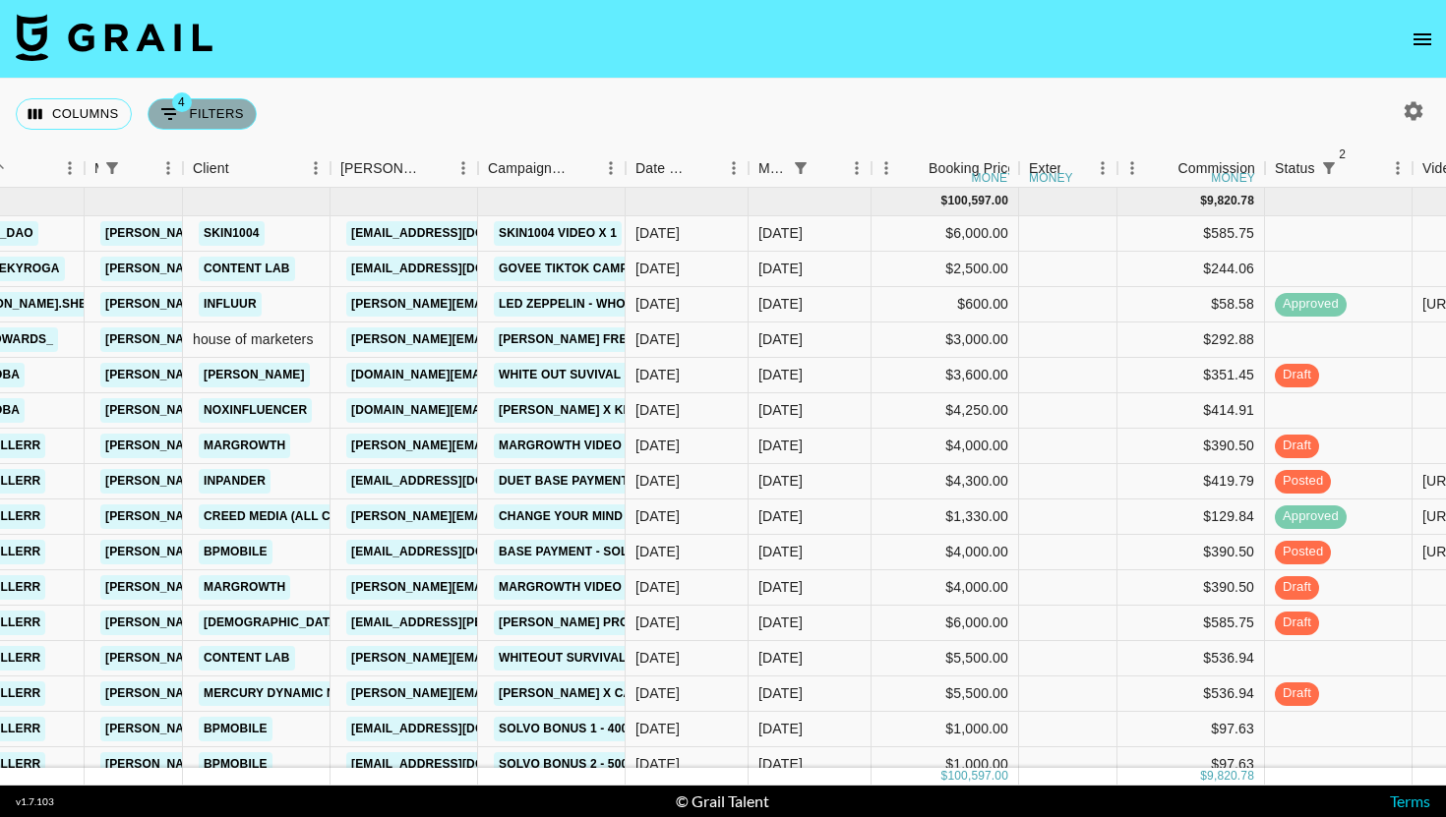
click at [233, 122] on button "4 Filters" at bounding box center [202, 113] width 109 height 31
select select "managerIds"
select select "status"
select select "not"
select select "cancelled"
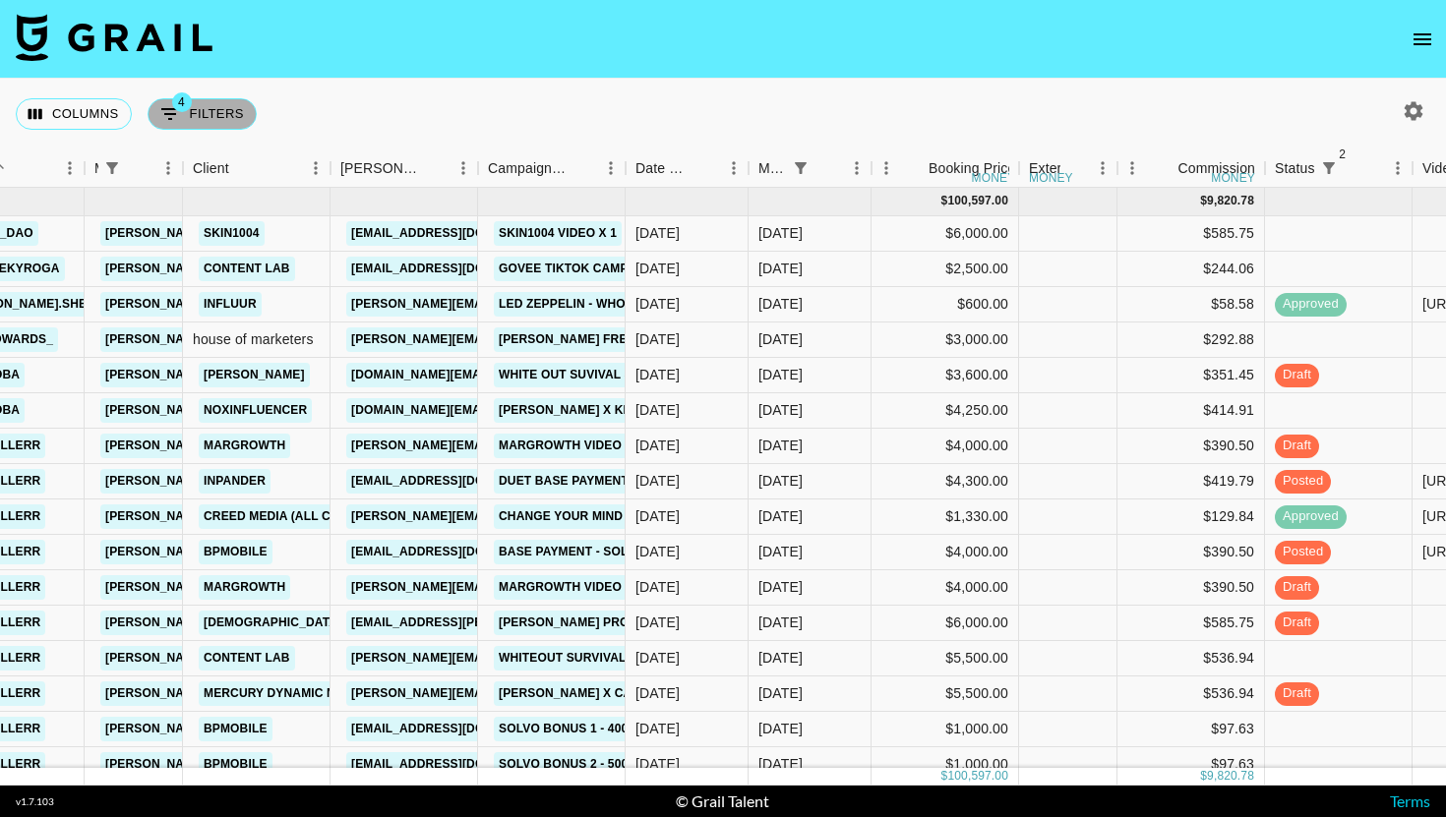
select select "status"
select select "not"
select select "declined"
select select "monthDue2"
select select "[DATE]"
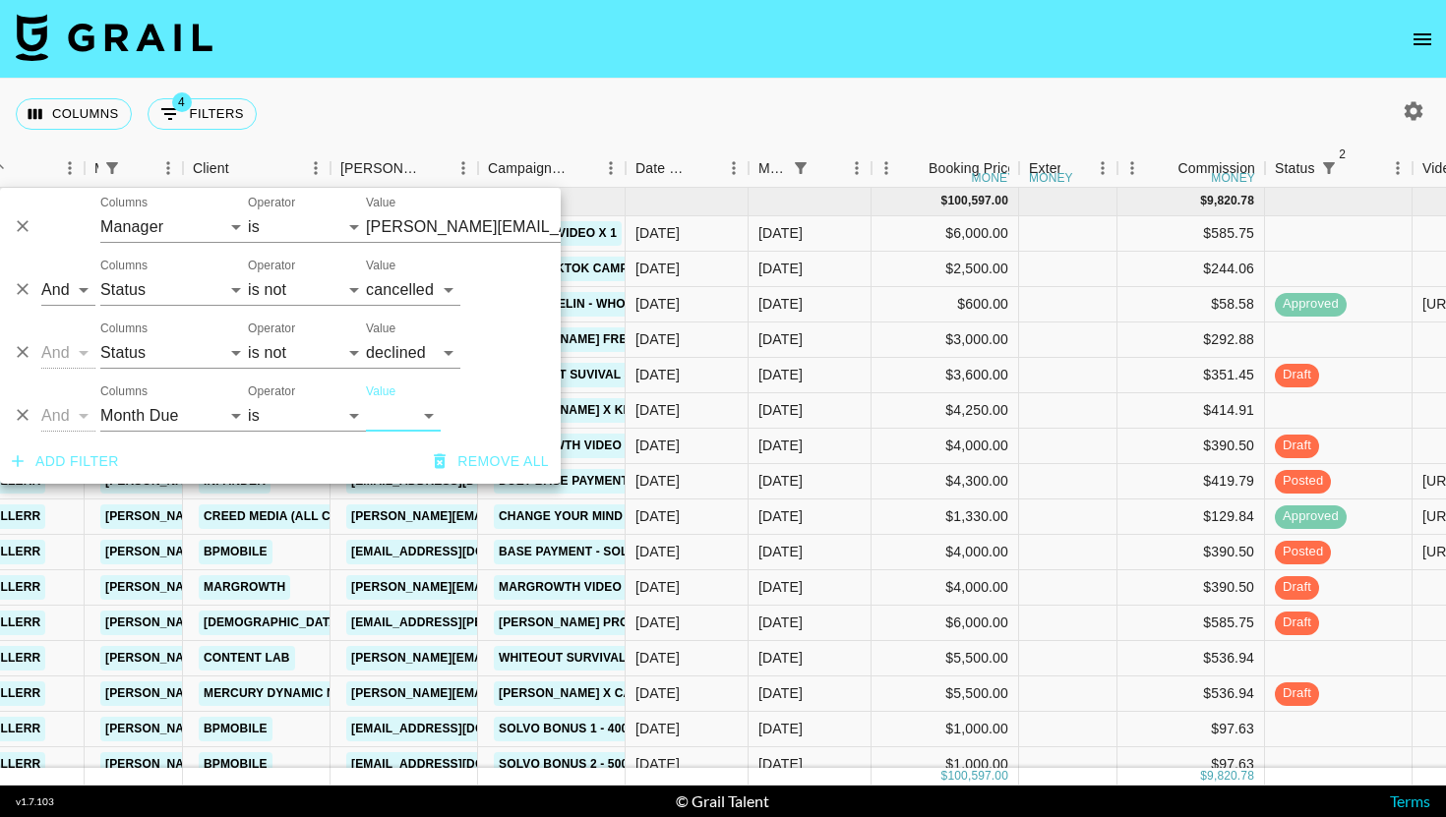
click at [79, 450] on button "Add filter" at bounding box center [65, 462] width 123 height 36
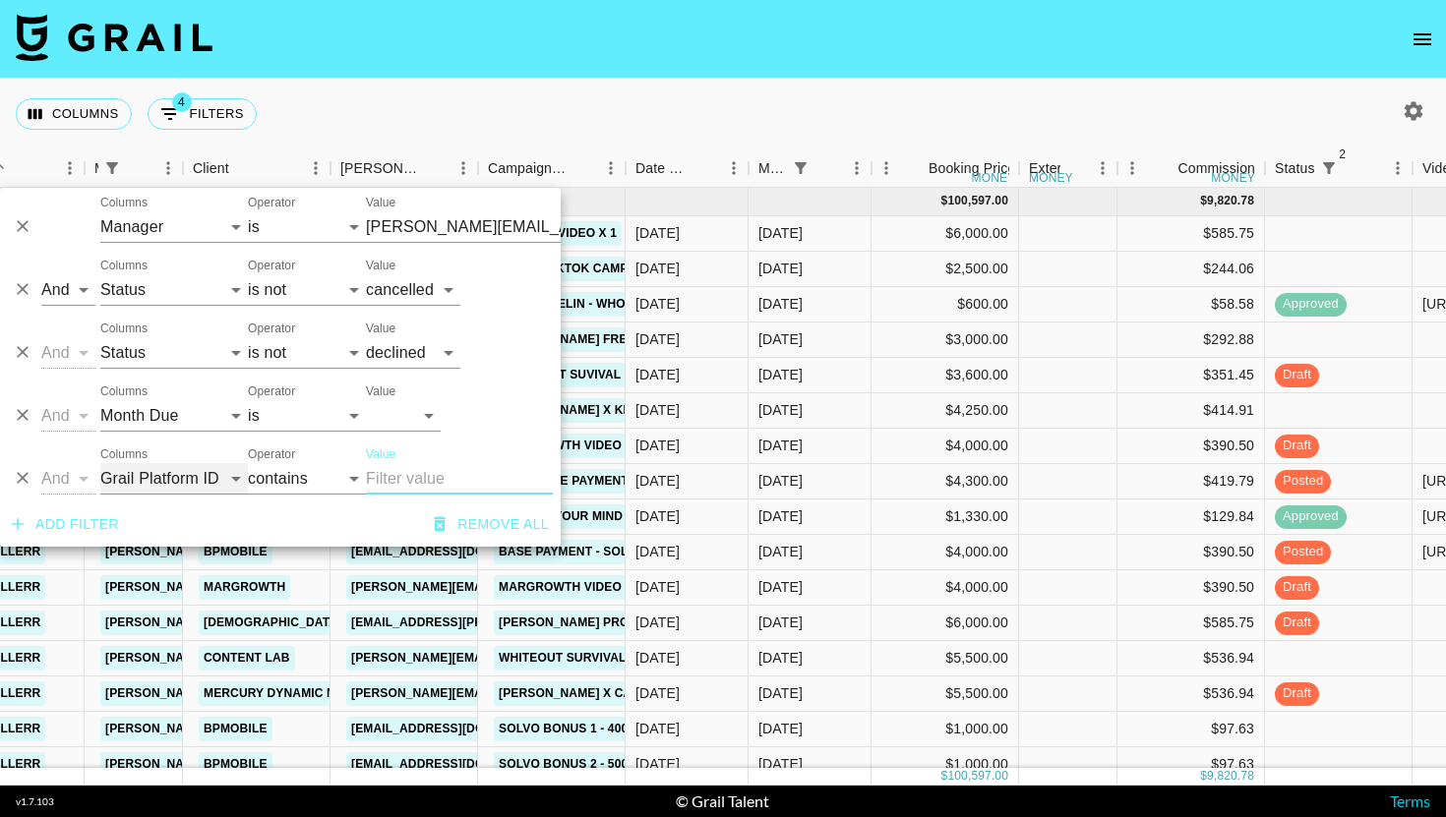
click at [144, 464] on select "Grail Platform ID Airtable ID Talent Manager Client [PERSON_NAME] Campaign (Typ…" at bounding box center [174, 478] width 148 height 31
select select "status"
click at [100, 463] on select "Grail Platform ID Airtable ID Talent Manager Client [PERSON_NAME] Campaign (Typ…" at bounding box center [174, 478] width 148 height 31
click at [285, 477] on select "contains equals starts with ends with is empty is not empty is any of" at bounding box center [307, 478] width 118 height 31
select select "not"
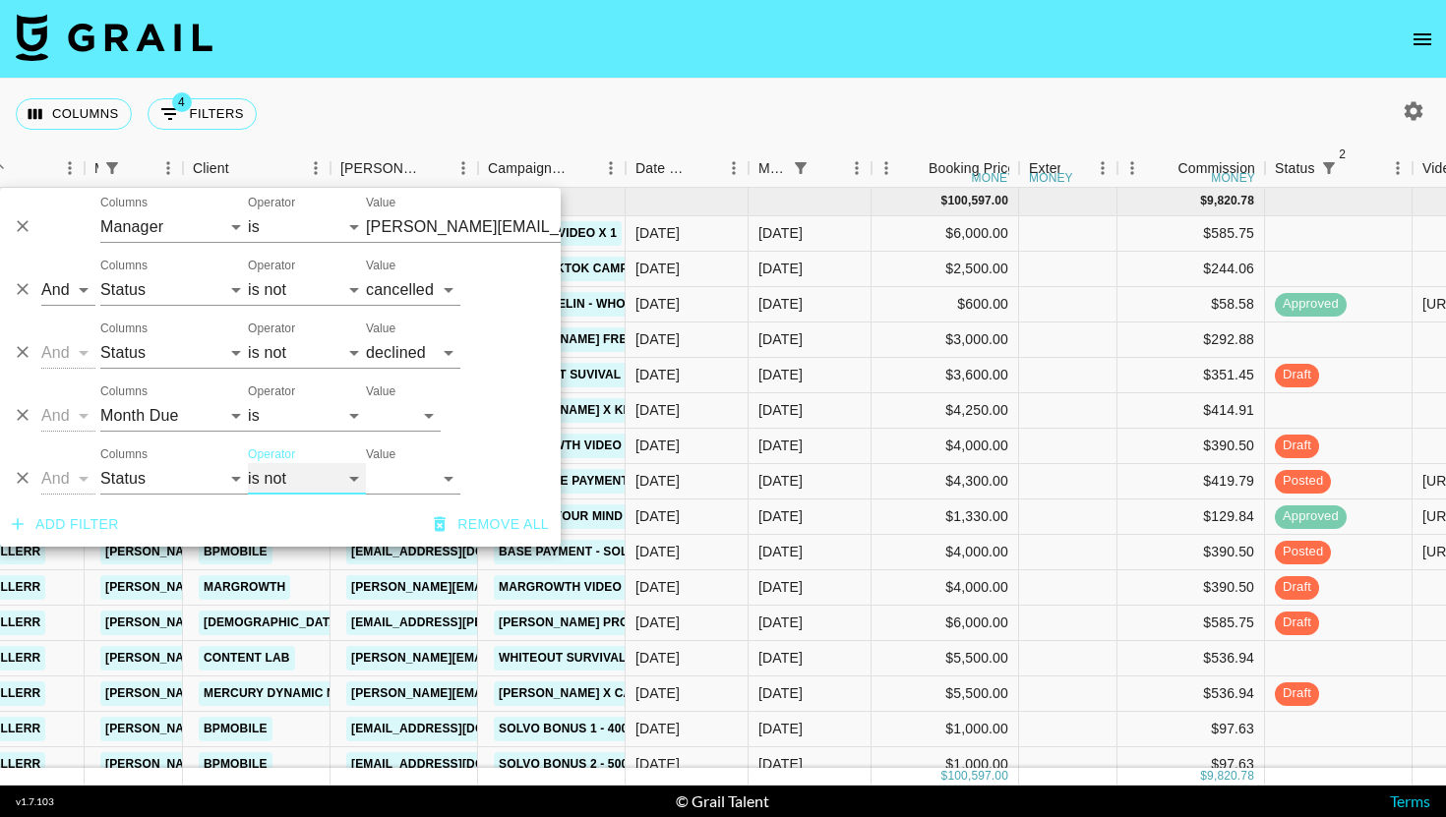
click at [248, 463] on select "is is not is any of is not any of" at bounding box center [307, 478] width 118 height 31
click at [423, 480] on select "confirmed declined draft posted approved cancelled badDebt" at bounding box center [413, 478] width 94 height 31
select select "approved"
click at [366, 463] on select "confirmed declined draft posted approved cancelled badDebt" at bounding box center [413, 478] width 94 height 31
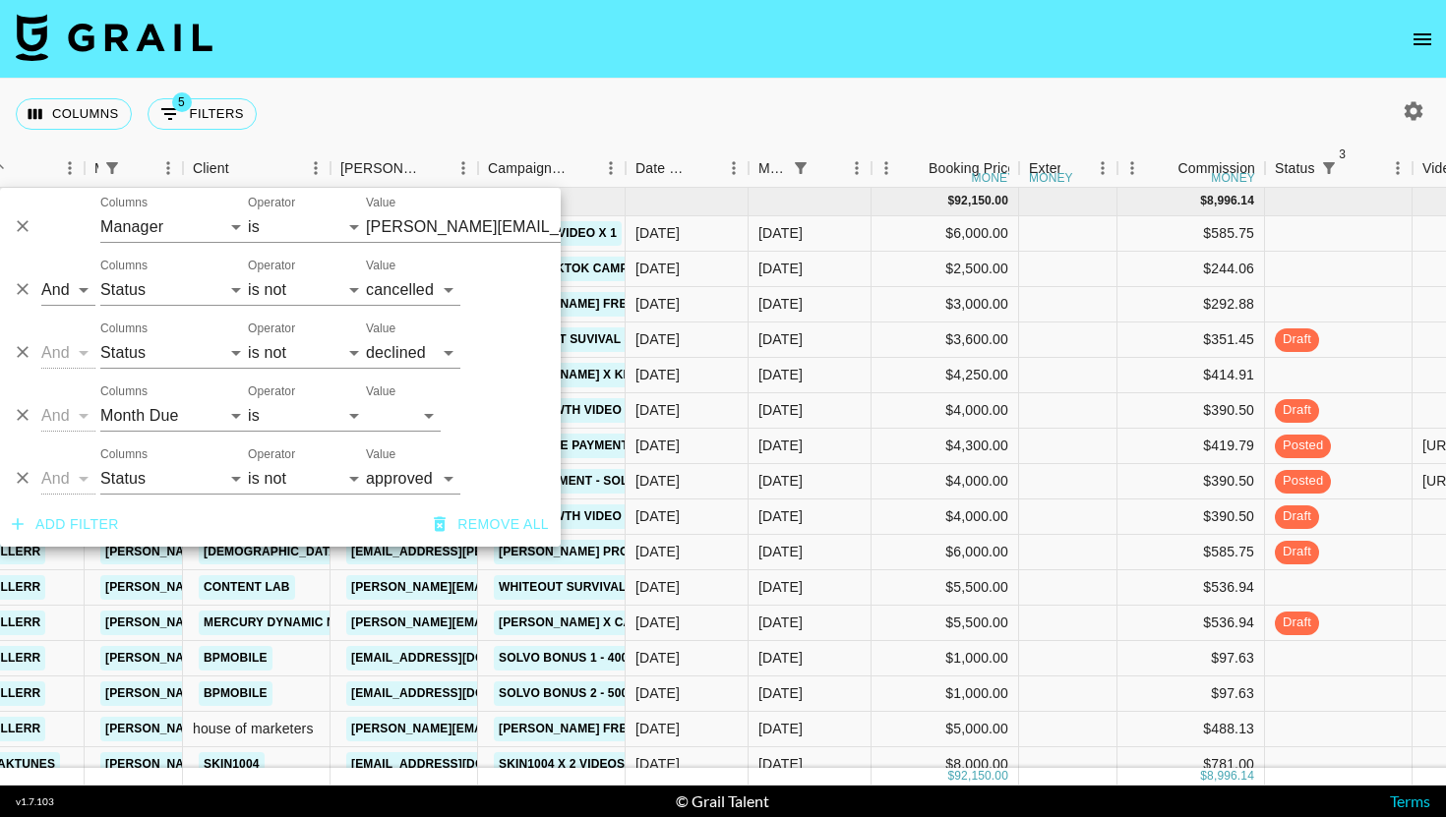
click at [1023, 97] on div "Columns 5 Filters + Booking" at bounding box center [723, 114] width 1446 height 71
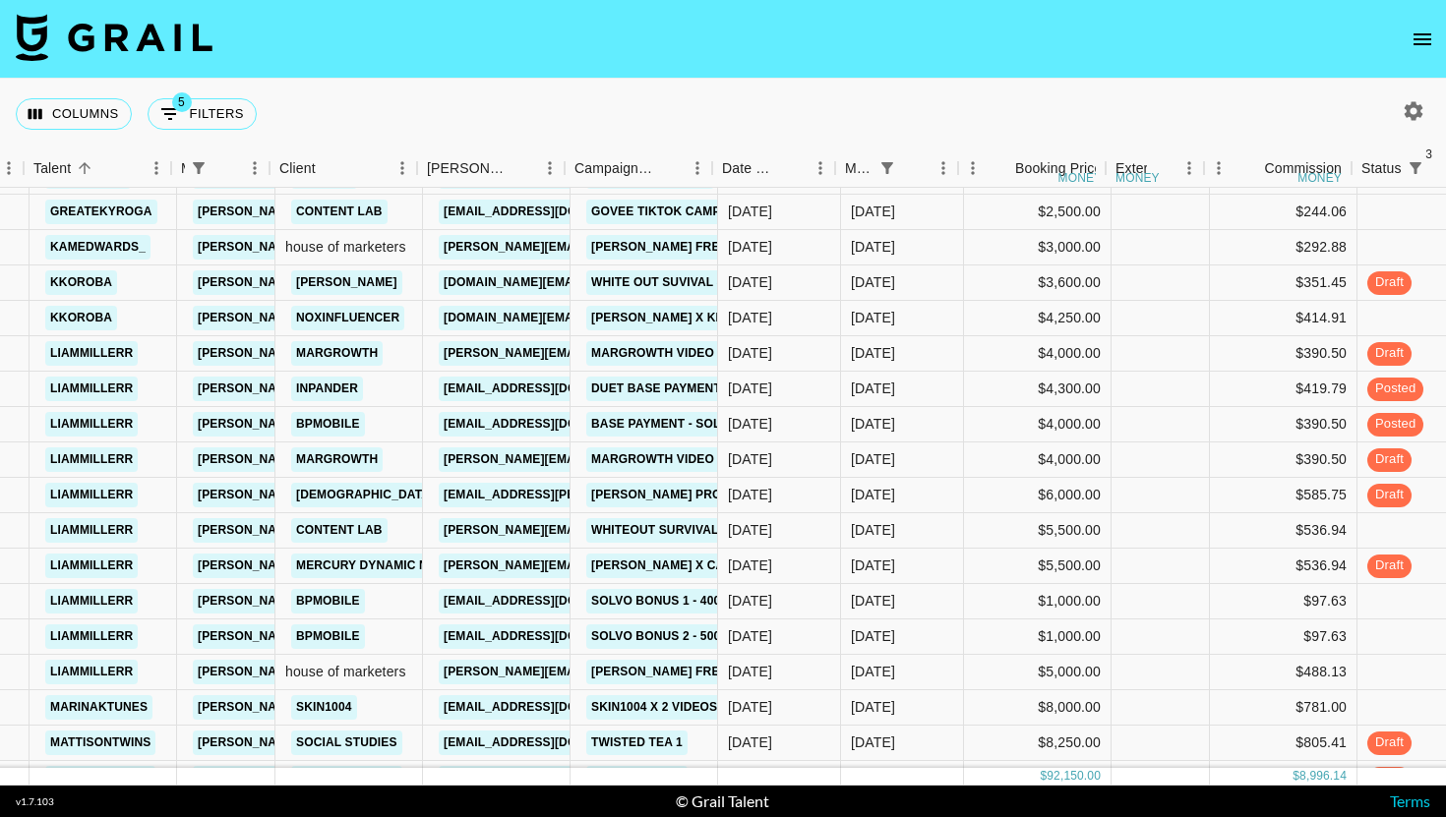
scroll to position [57, 793]
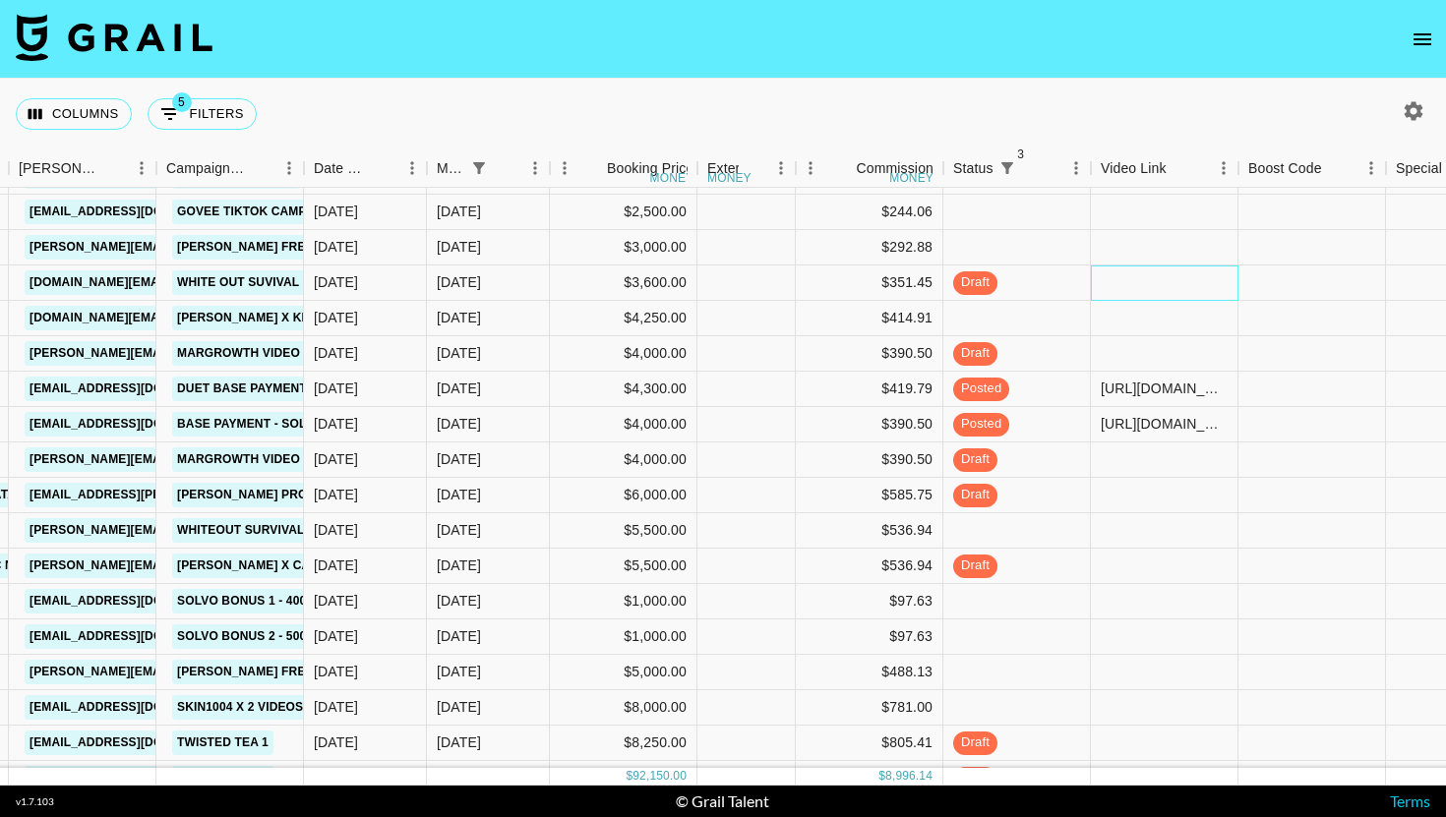
click at [1127, 276] on div at bounding box center [1165, 283] width 148 height 35
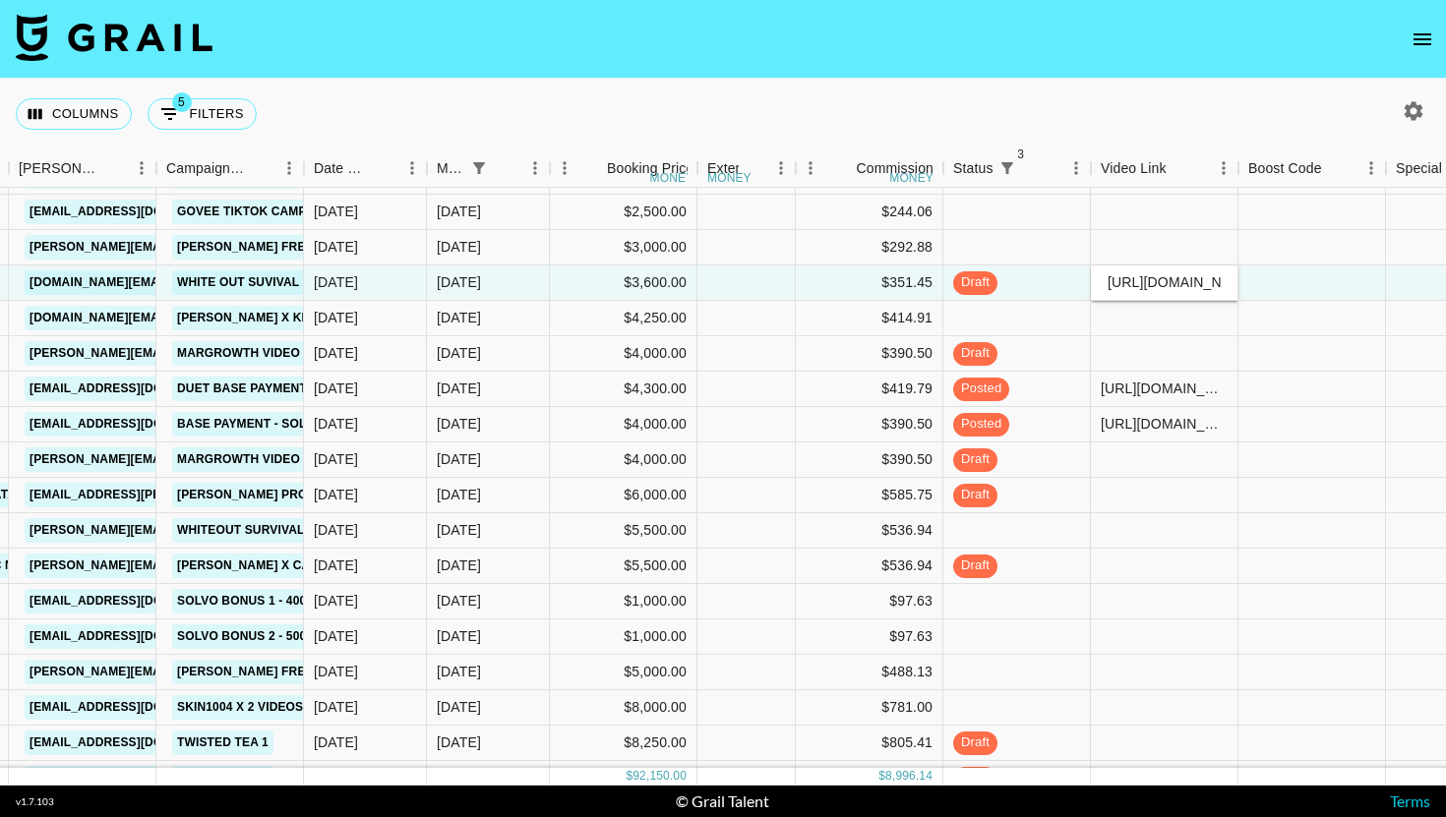
scroll to position [0, 466]
type input "[URL][DOMAIN_NAME]"
click at [1290, 275] on div at bounding box center [1313, 283] width 148 height 35
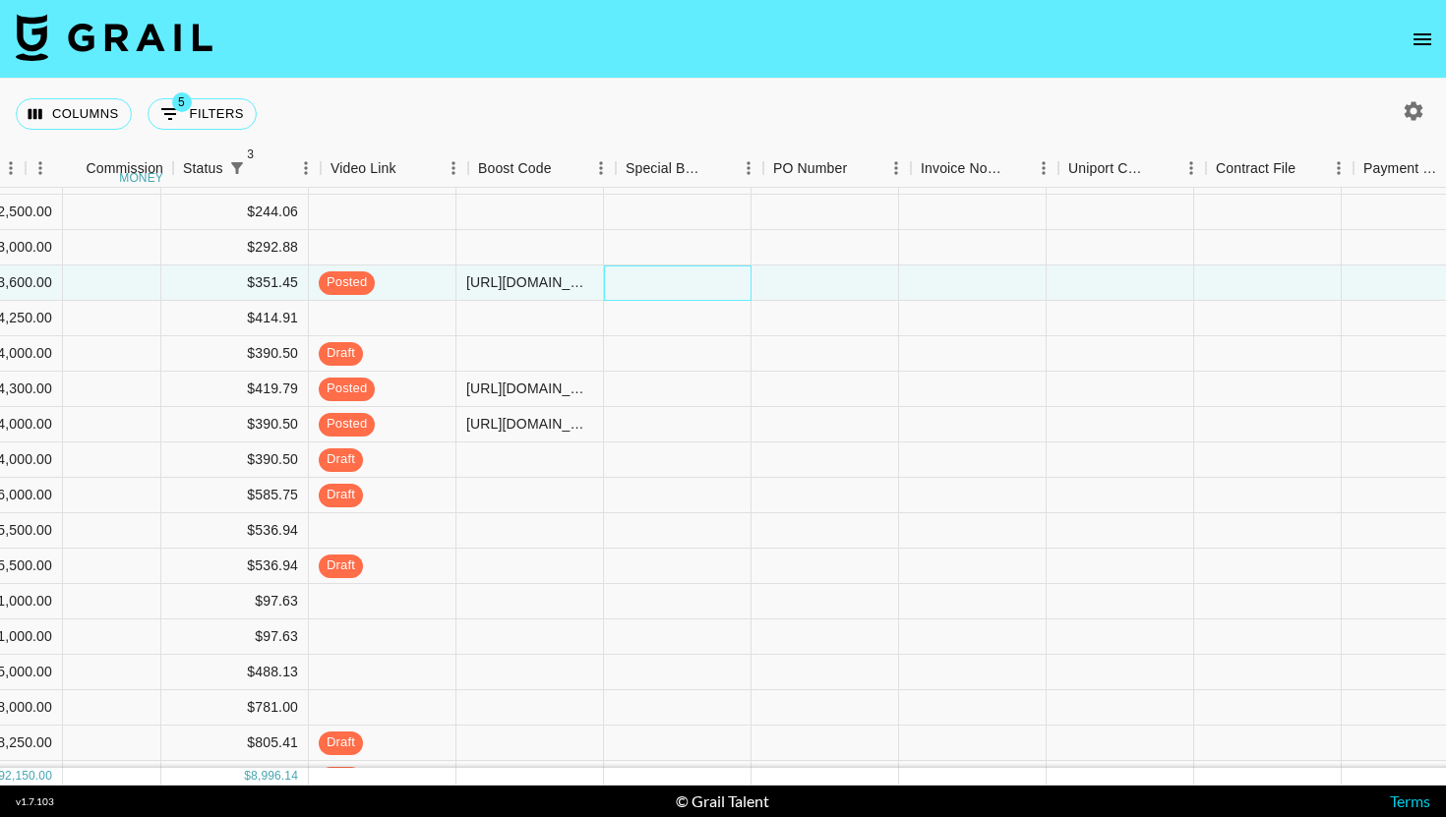
scroll to position [57, 1563]
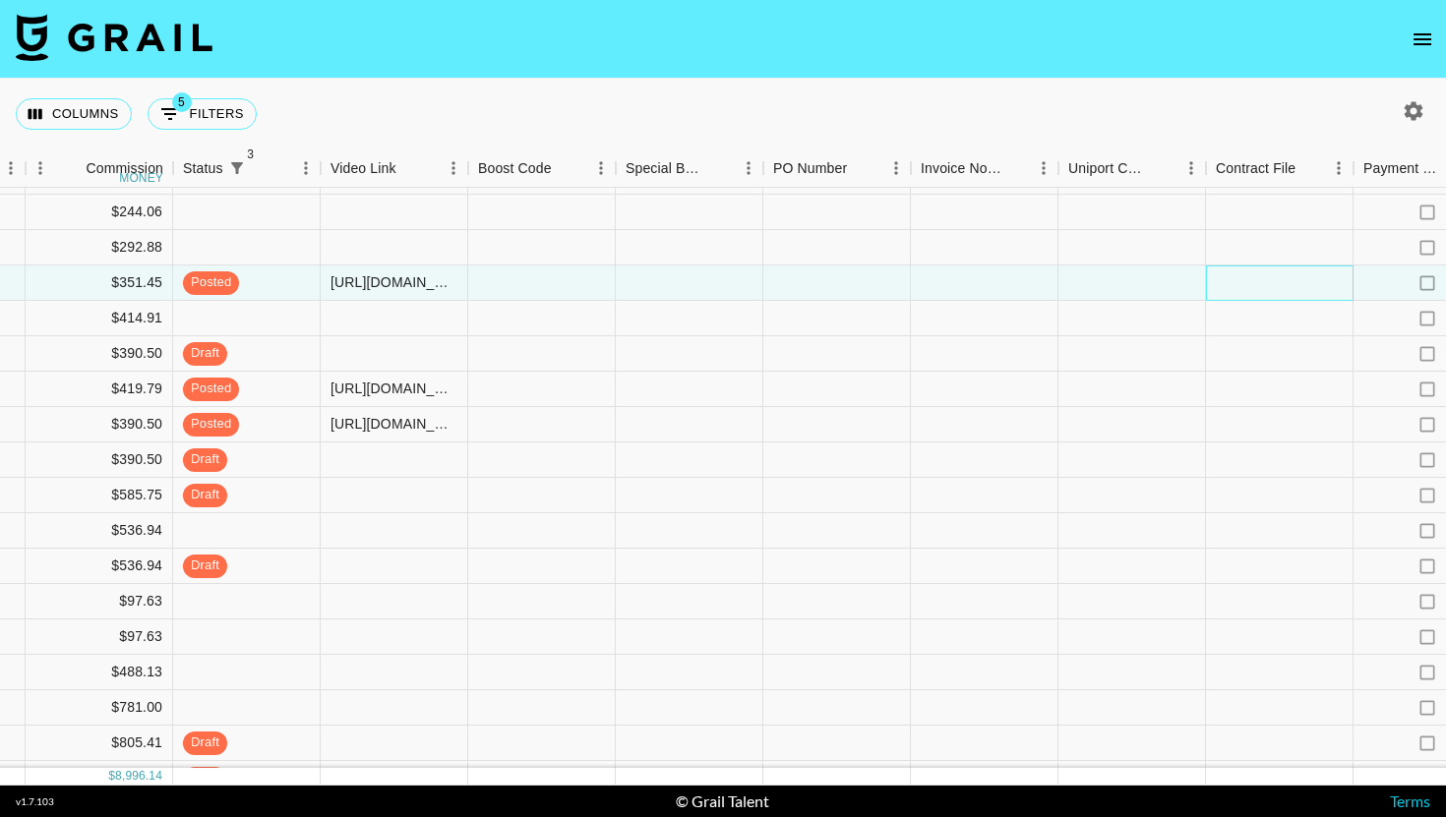
click at [1236, 268] on div at bounding box center [1280, 283] width 148 height 35
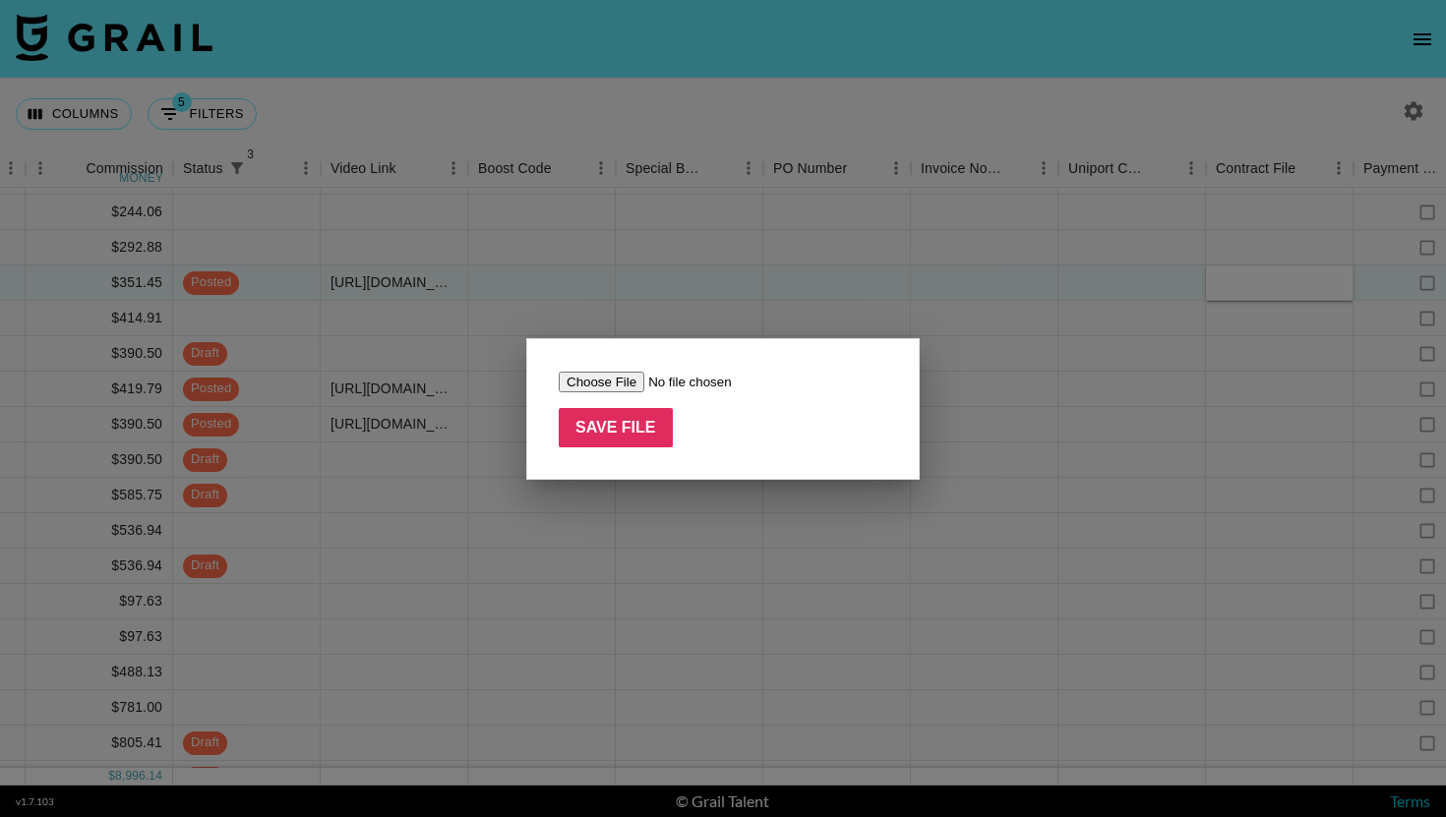
click at [637, 372] on input "file" at bounding box center [683, 382] width 249 height 21
type input "C:\fakepath\Influencer Agreement-[PERSON_NAME]-kkoroba - SIGNED.pdf"
click at [641, 434] on input "Save File" at bounding box center [616, 427] width 114 height 39
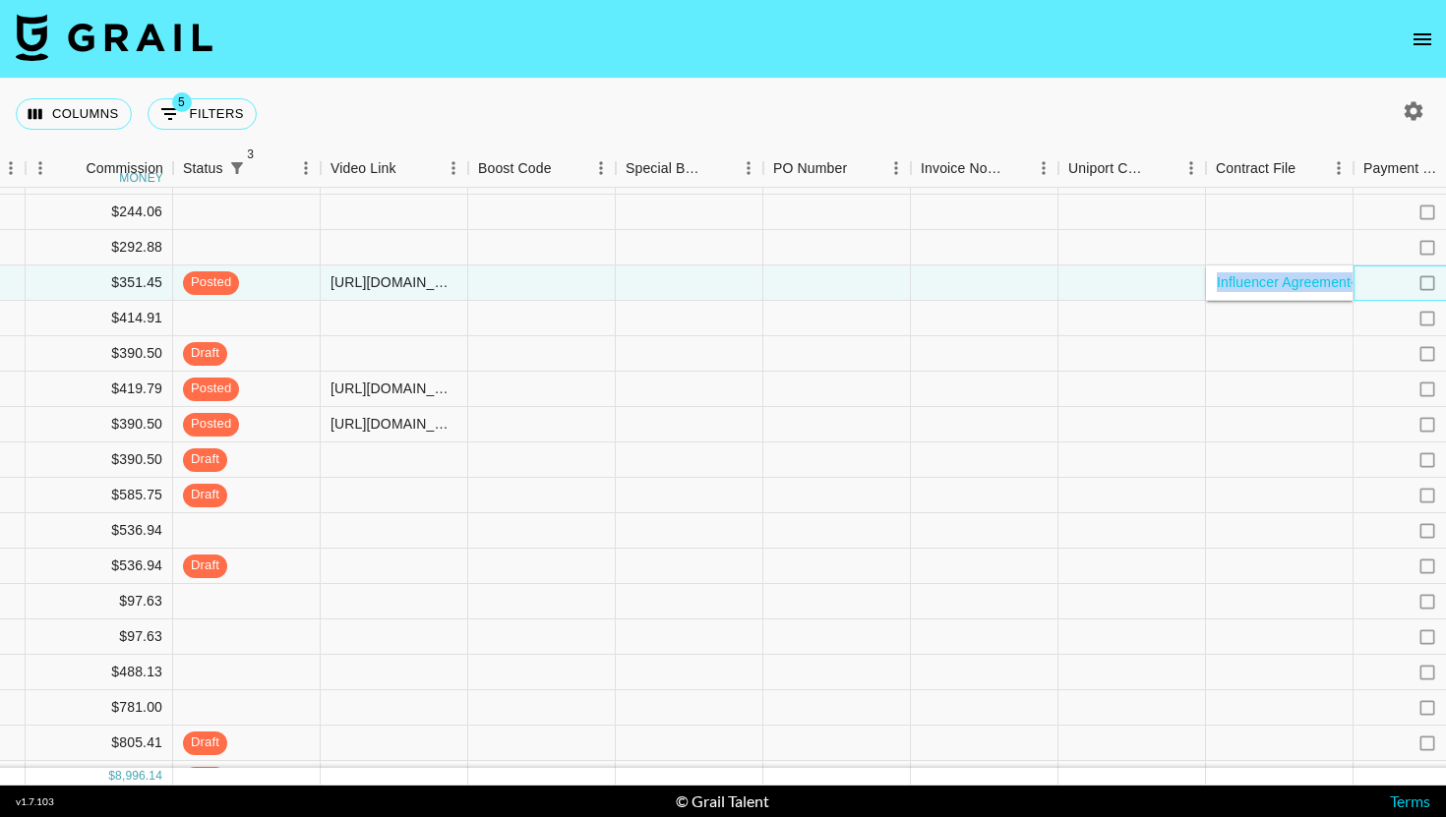
click at [1382, 277] on div "no" at bounding box center [1428, 283] width 148 height 35
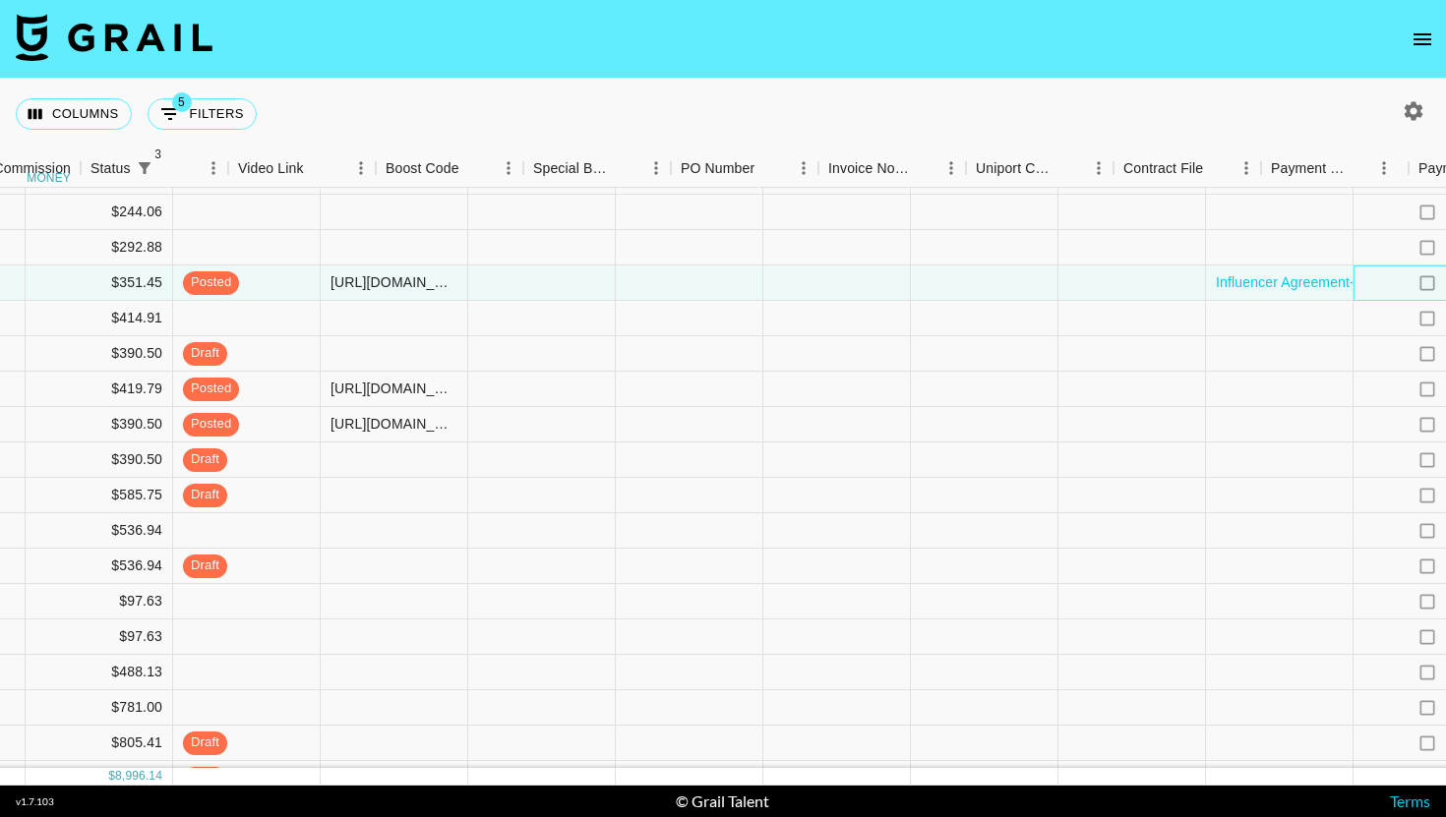
scroll to position [57, 1992]
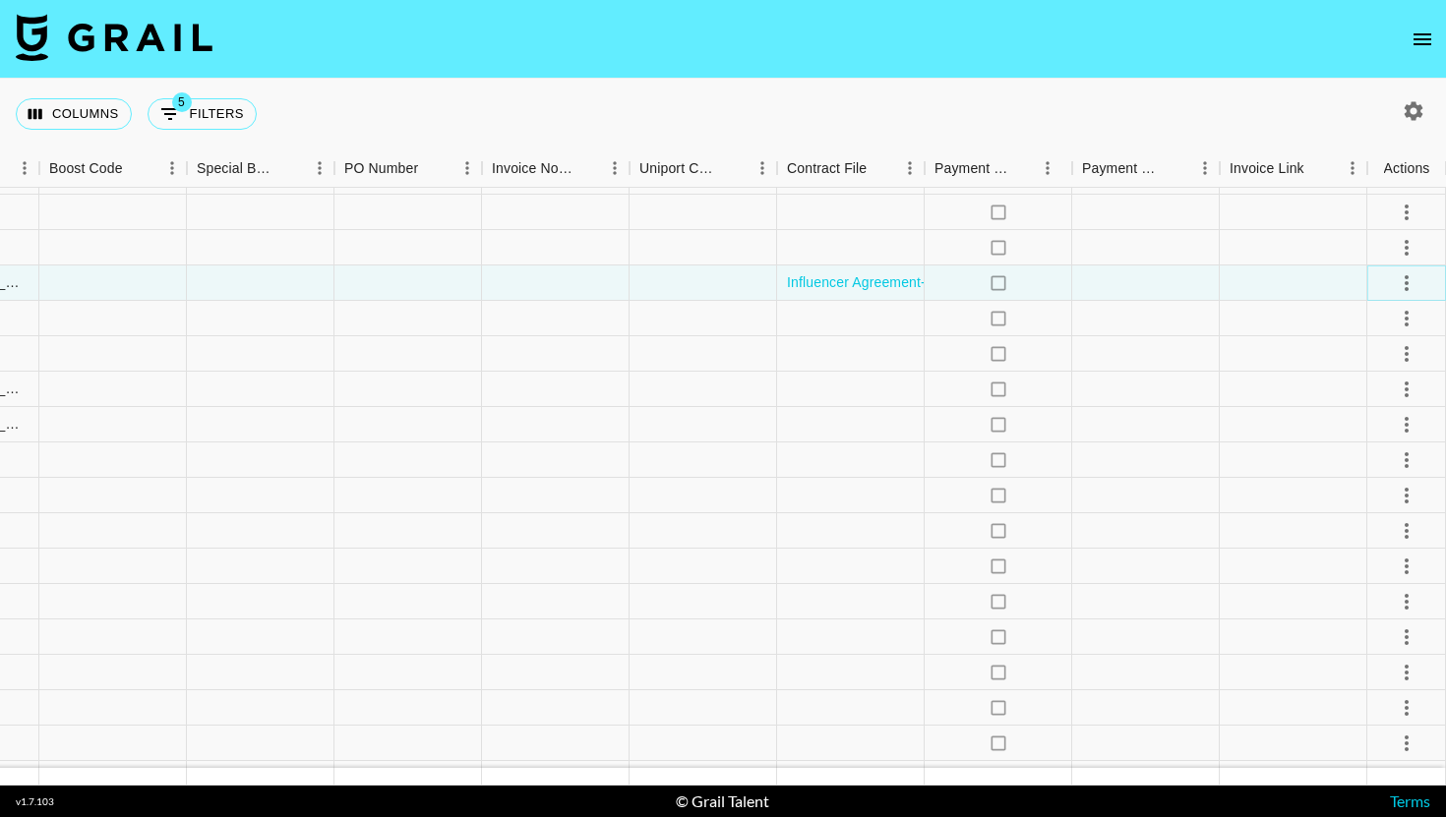
click at [1401, 280] on icon "select merge strategy" at bounding box center [1407, 284] width 24 height 24
click at [1376, 475] on div "Approve" at bounding box center [1364, 467] width 60 height 24
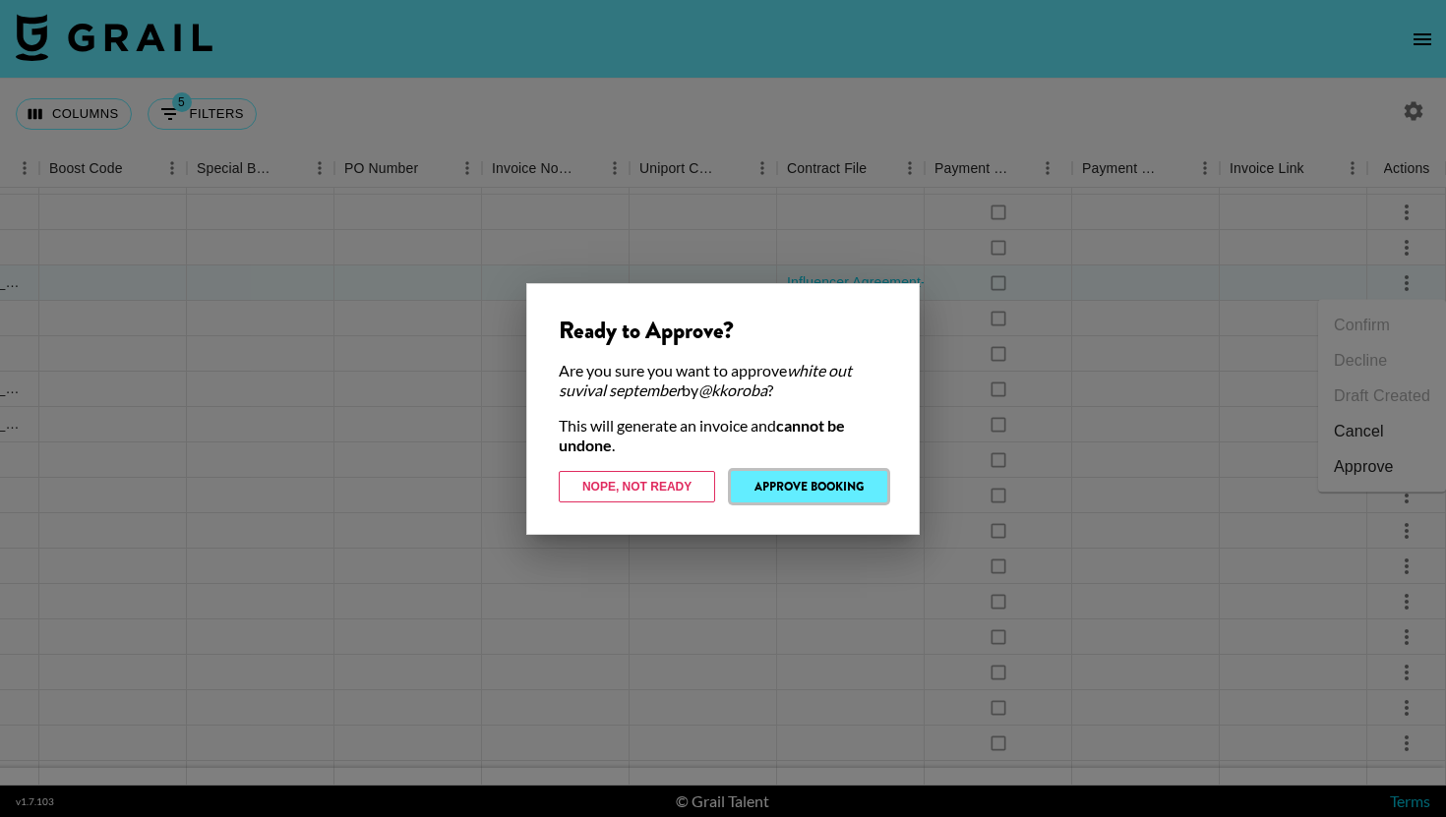
click at [836, 480] on button "Approve Booking" at bounding box center [809, 486] width 156 height 31
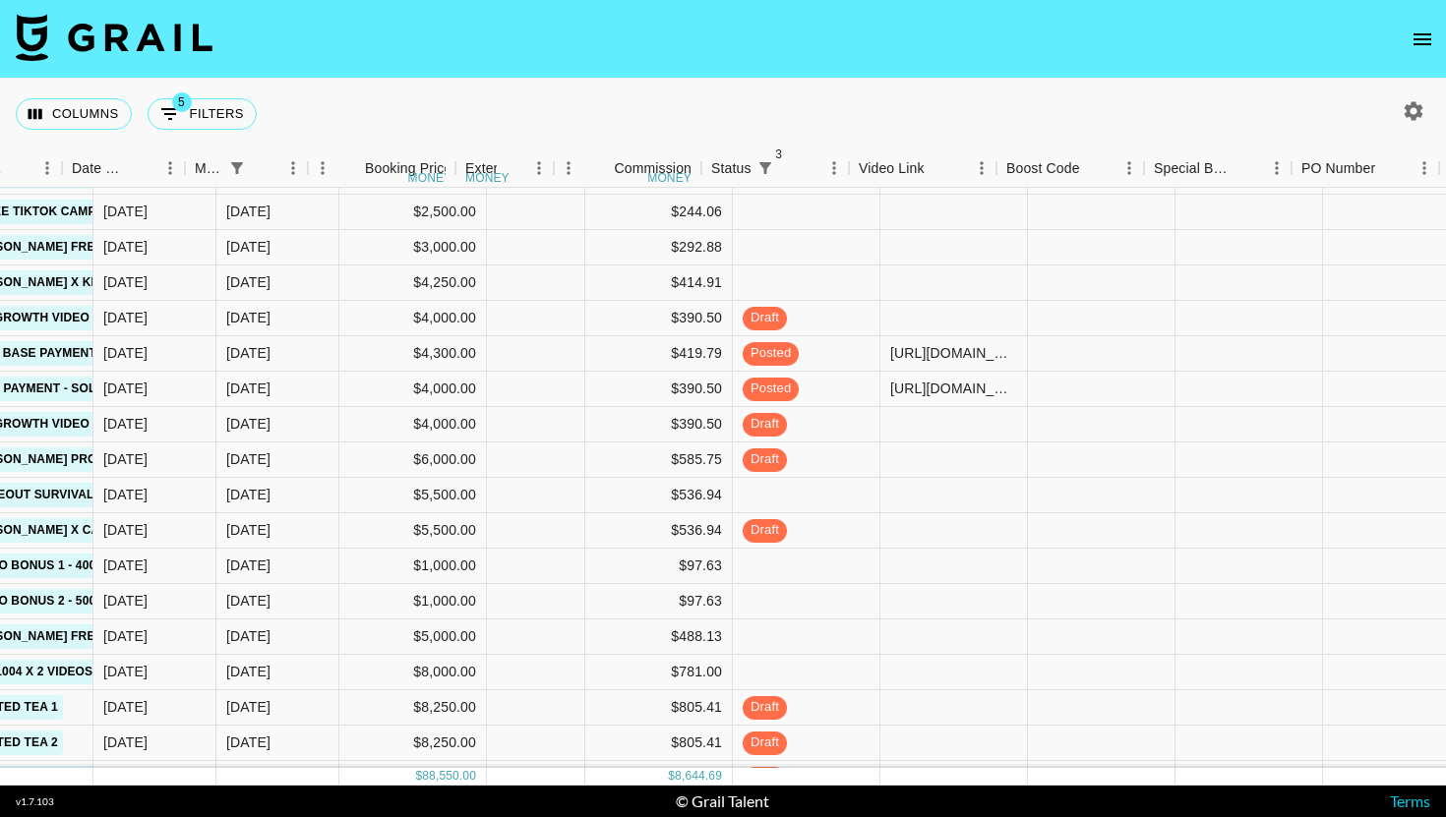
scroll to position [57, 1035]
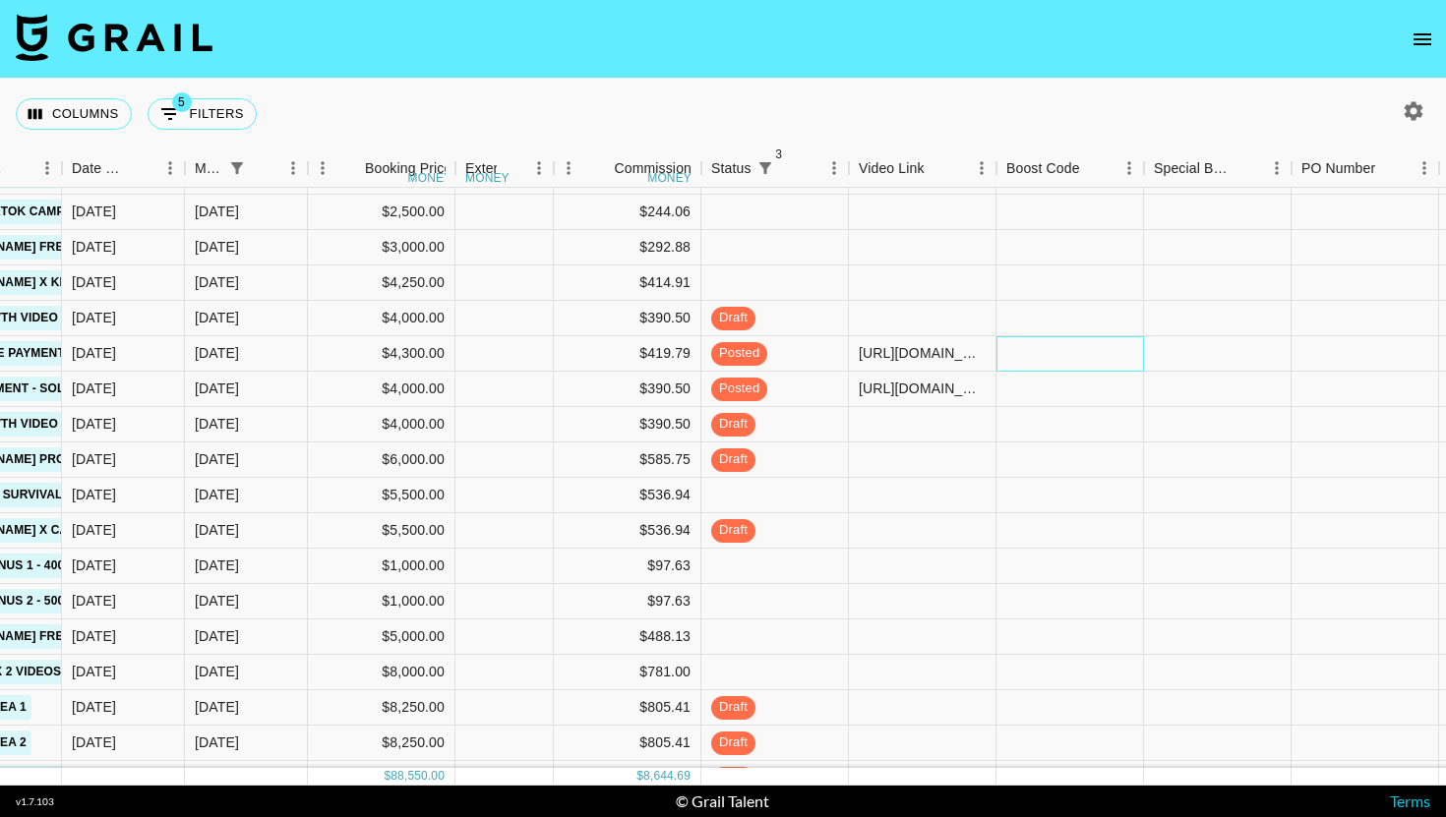
click at [1114, 363] on div at bounding box center [1071, 353] width 148 height 35
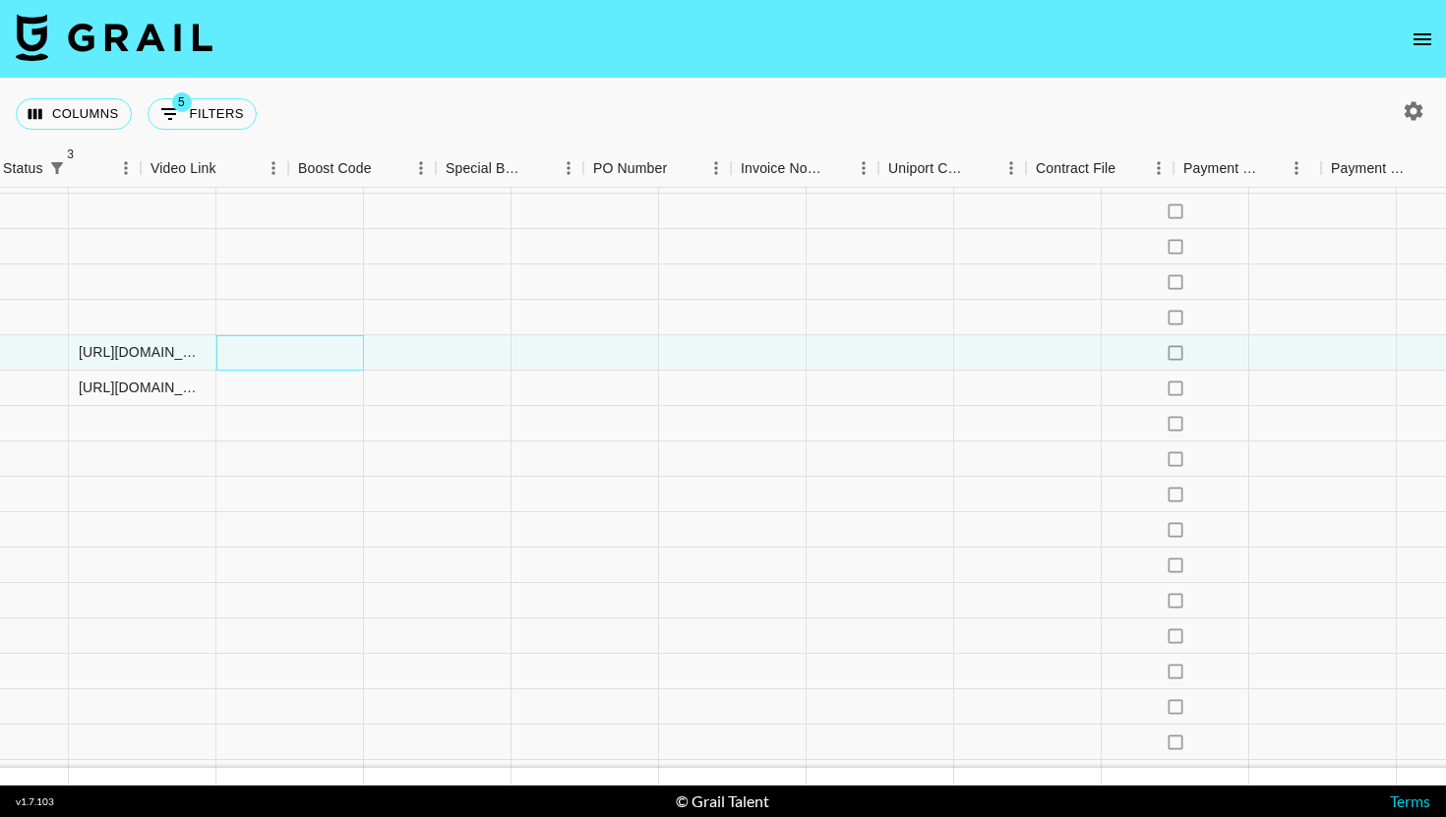
scroll to position [58, 1886]
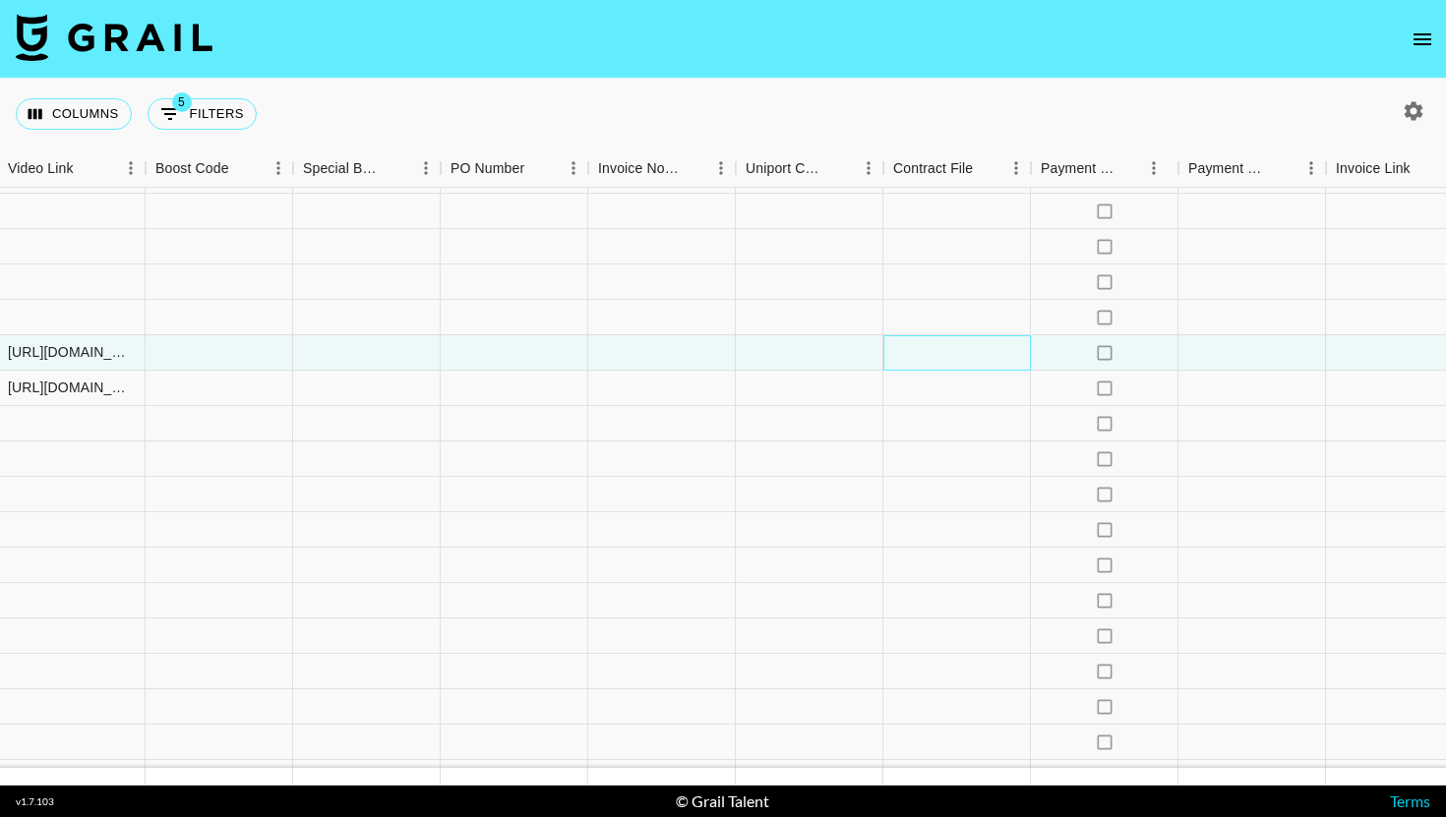
click at [916, 354] on div at bounding box center [957, 352] width 148 height 35
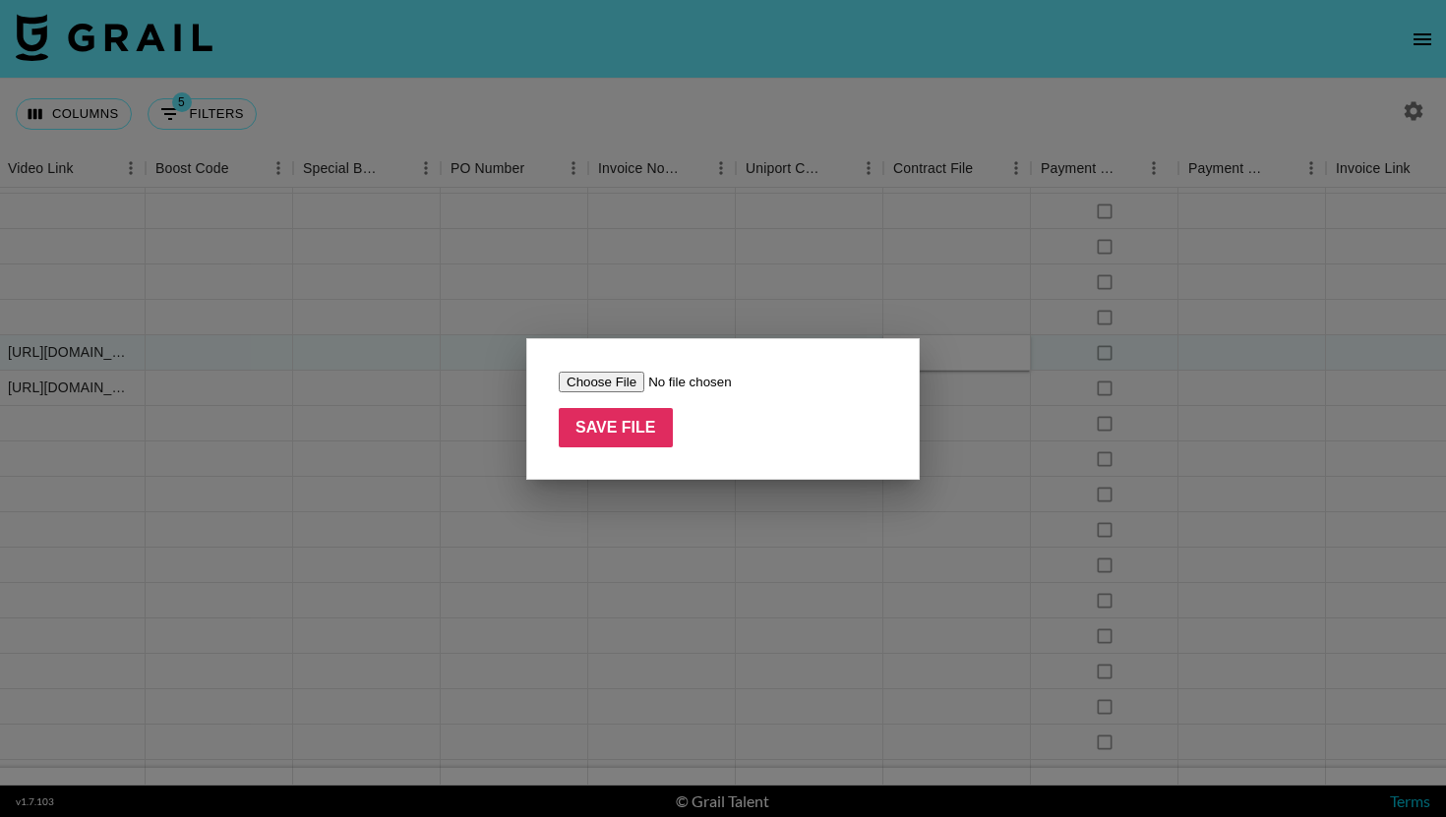
click at [609, 393] on form "Save File" at bounding box center [723, 409] width 329 height 77
click at [609, 387] on input "file" at bounding box center [683, 382] width 249 height 21
type input "C:\fakepath\INFLUENCER AGREEMENT - liammillerr & Inpander - Duet.pdf"
click at [625, 426] on input "Save File" at bounding box center [616, 427] width 114 height 39
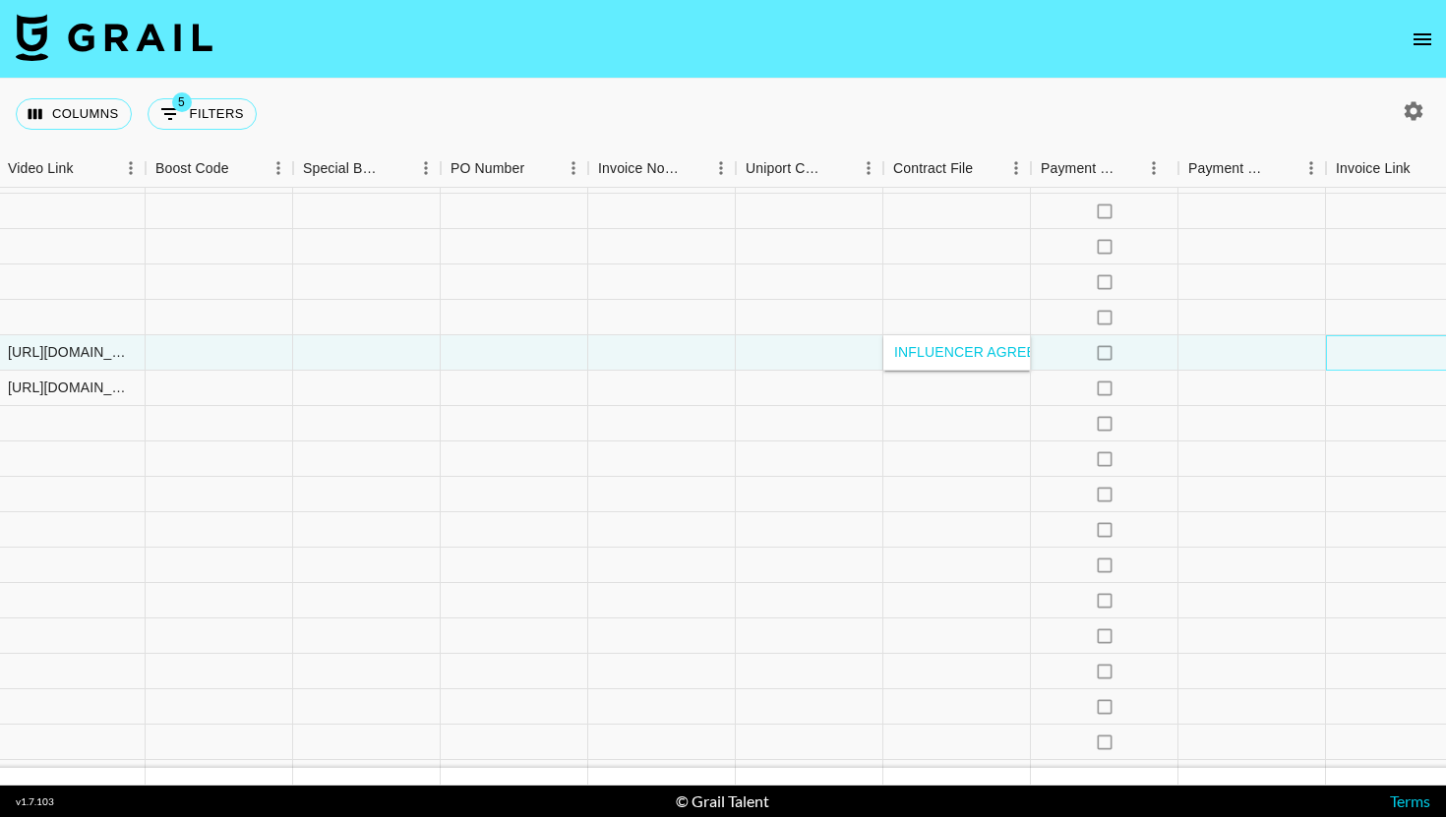
click at [1345, 353] on div at bounding box center [1400, 352] width 148 height 35
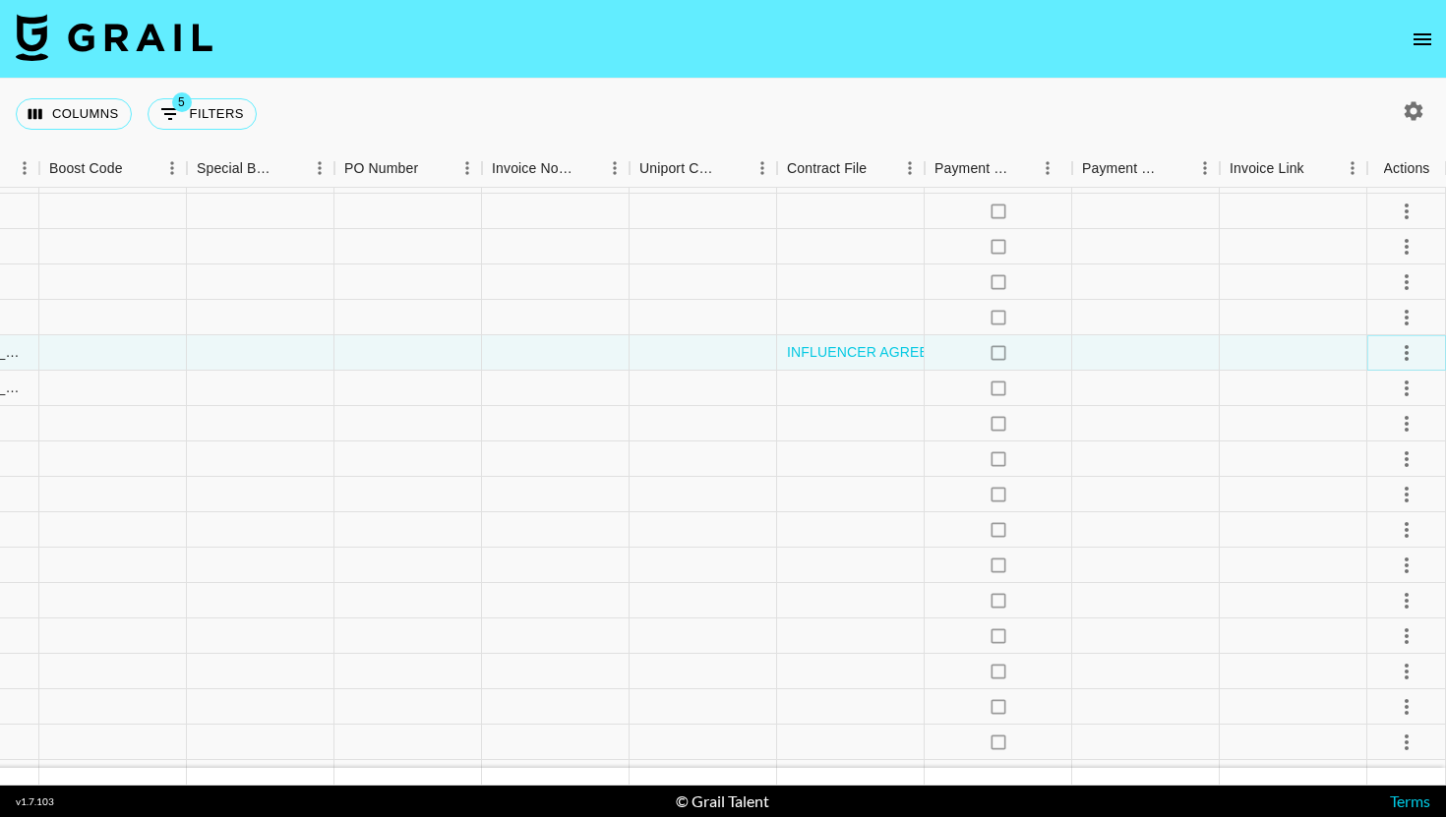
click at [1412, 350] on icon "select merge strategy" at bounding box center [1407, 353] width 24 height 24
click at [1374, 536] on div "Approve" at bounding box center [1364, 537] width 60 height 24
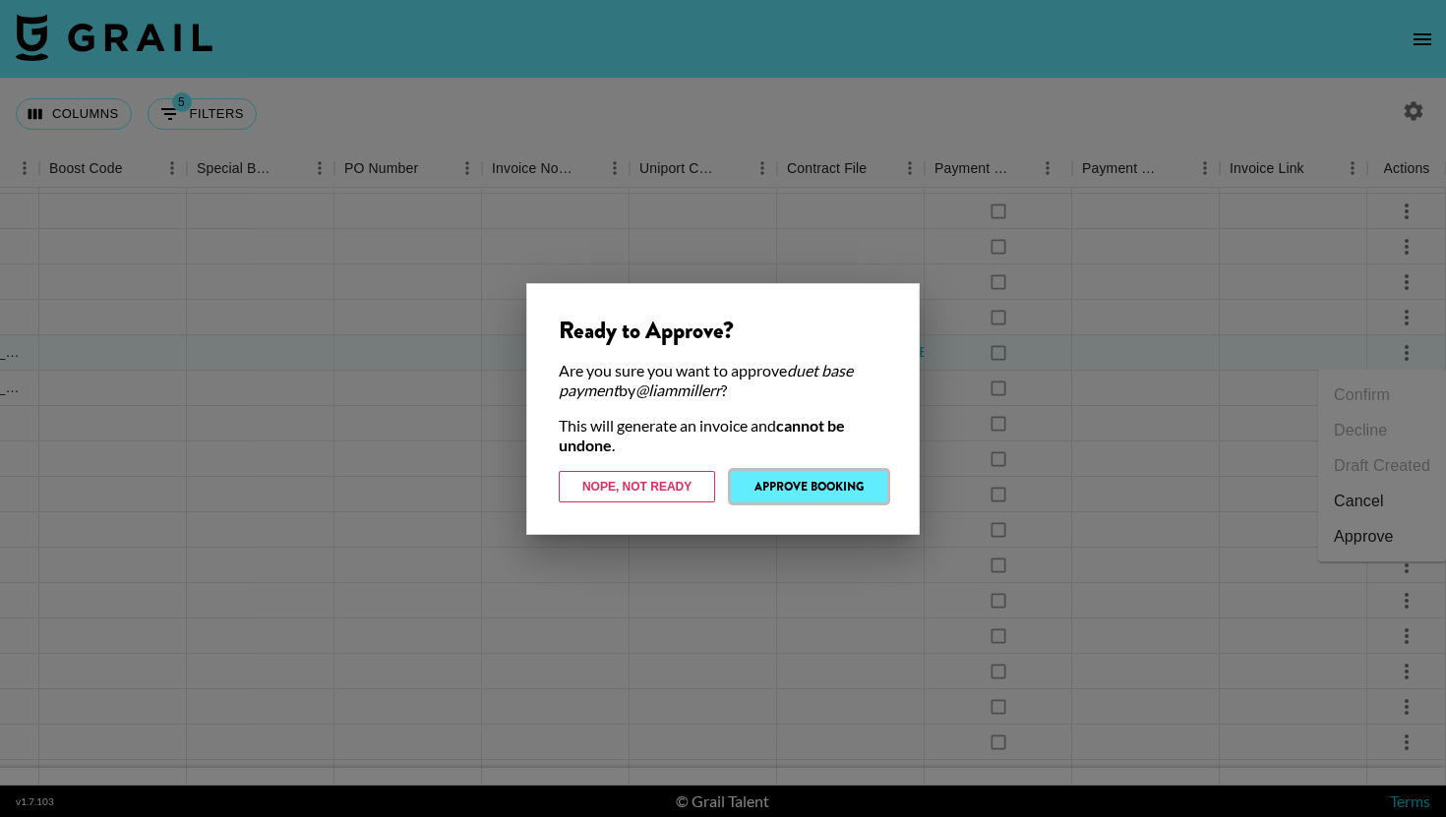
click at [818, 482] on button "Approve Booking" at bounding box center [809, 486] width 156 height 31
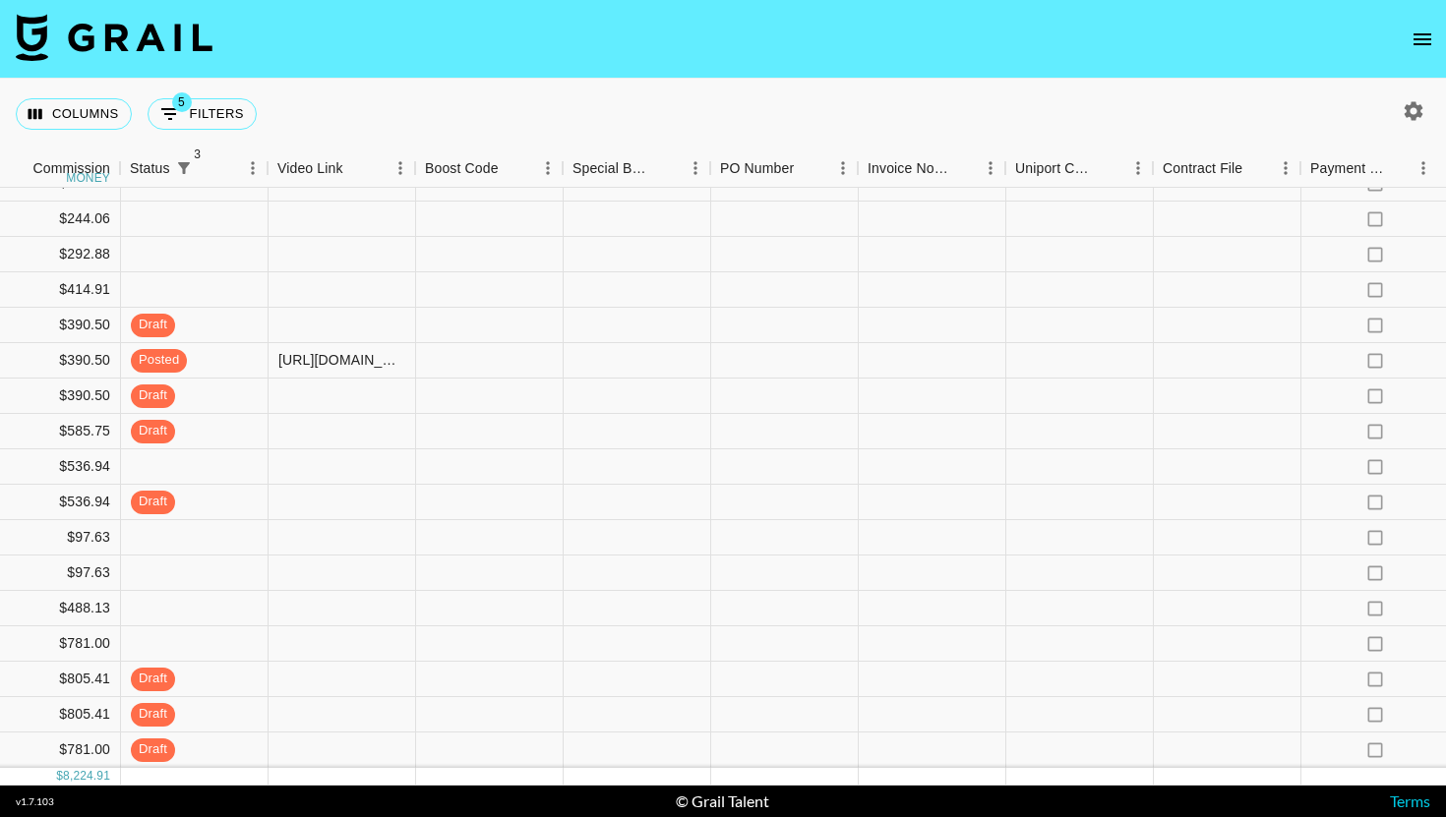
scroll to position [50, 1845]
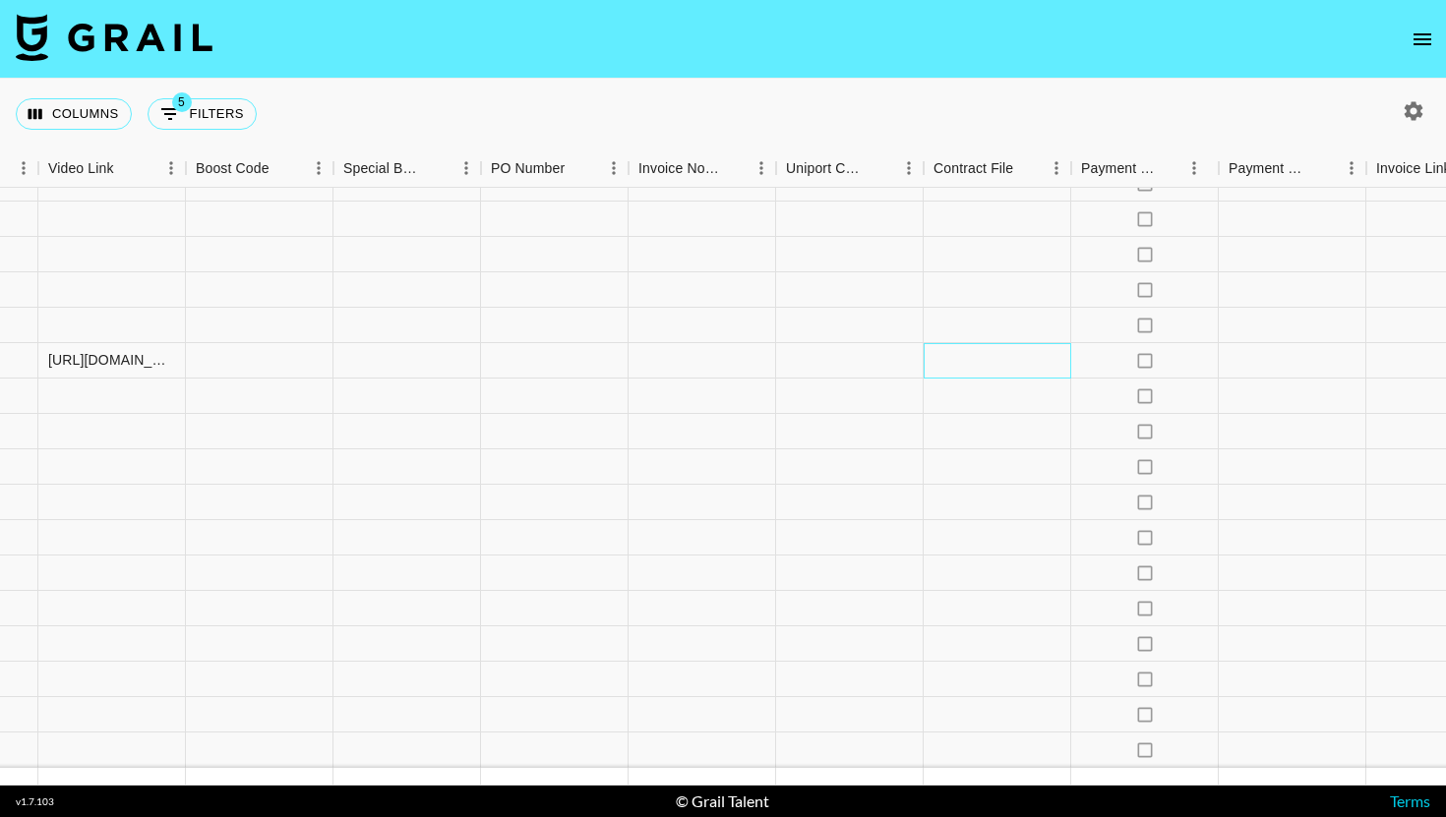
click at [1018, 360] on div at bounding box center [998, 360] width 148 height 35
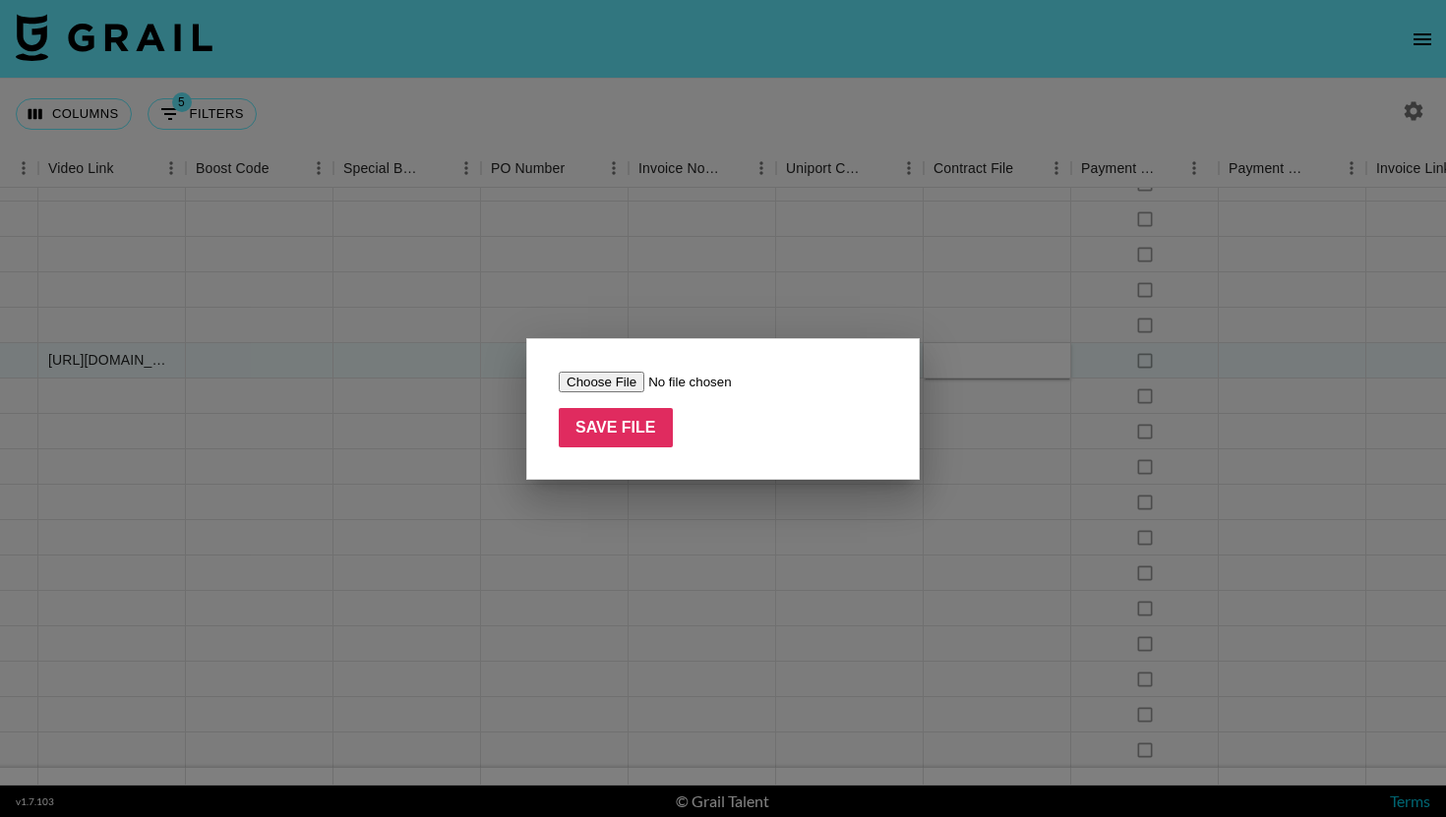
click at [605, 378] on input "file" at bounding box center [683, 382] width 249 height 21
type input "C:\fakepath\Influencer Marketing Agreement_Associated Talent Inc (liammiiler)_ …"
click at [595, 443] on input "Save File" at bounding box center [616, 427] width 114 height 39
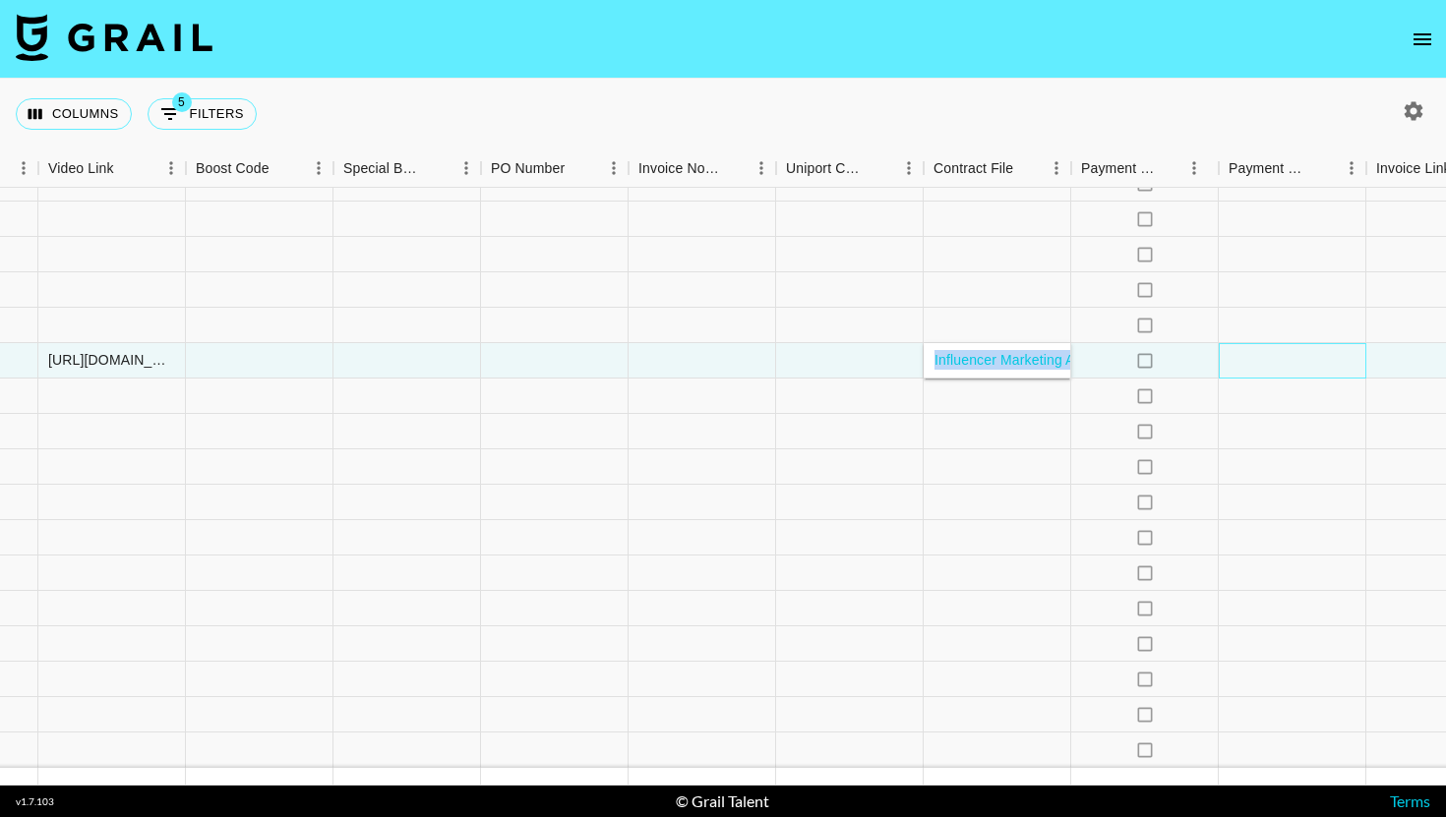
click at [1312, 359] on div at bounding box center [1293, 360] width 148 height 35
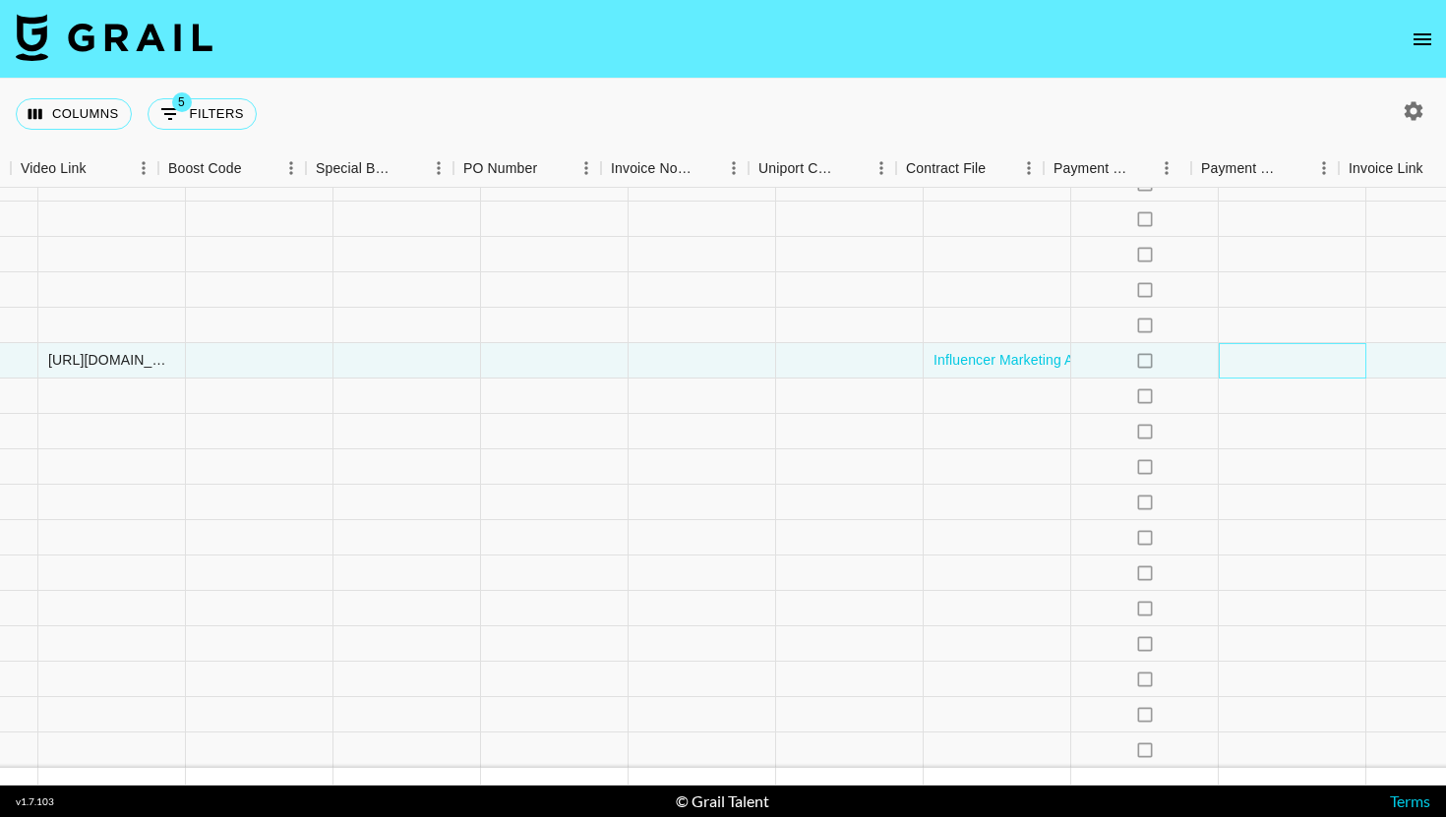
scroll to position [50, 1992]
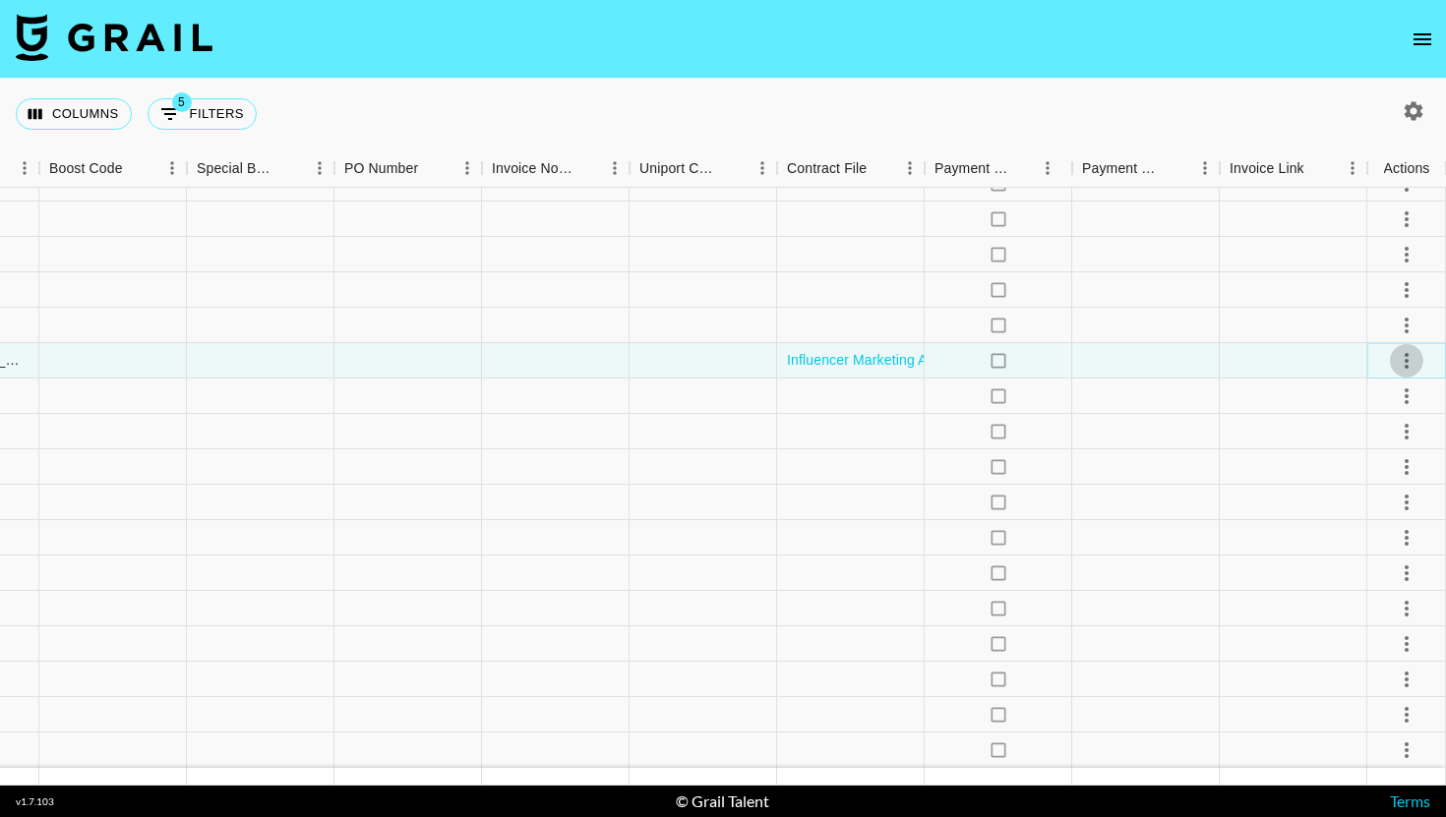
click at [1413, 359] on icon "select merge strategy" at bounding box center [1407, 361] width 24 height 24
click at [1386, 549] on div "Approve" at bounding box center [1364, 545] width 60 height 24
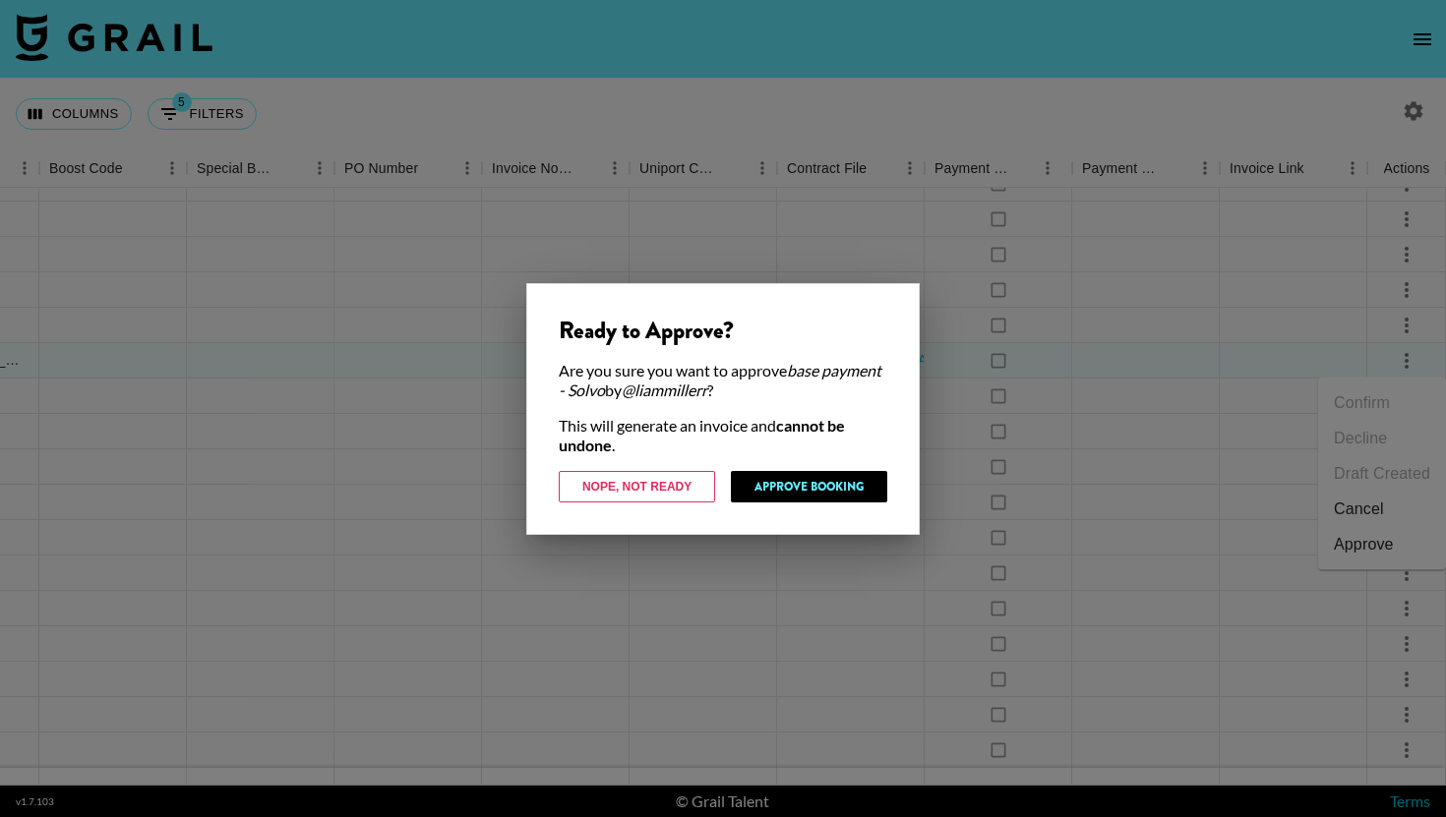
click at [846, 506] on div "Ready to Approve? Are you sure you want to approve base payment - Solvo by @ li…" at bounding box center [722, 409] width 393 height 252
click at [849, 493] on button "Approve Booking" at bounding box center [809, 486] width 156 height 31
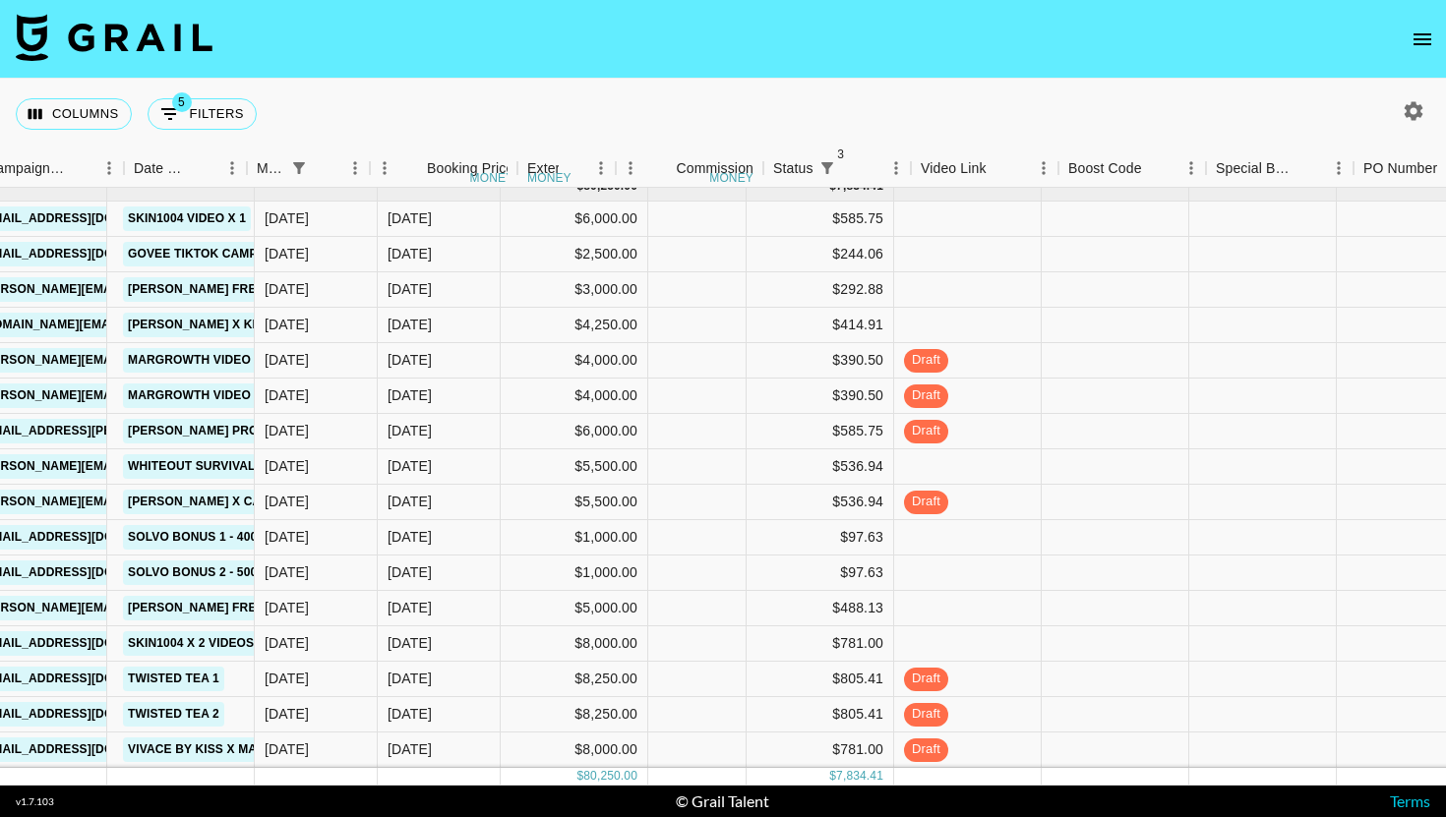
scroll to position [15, 973]
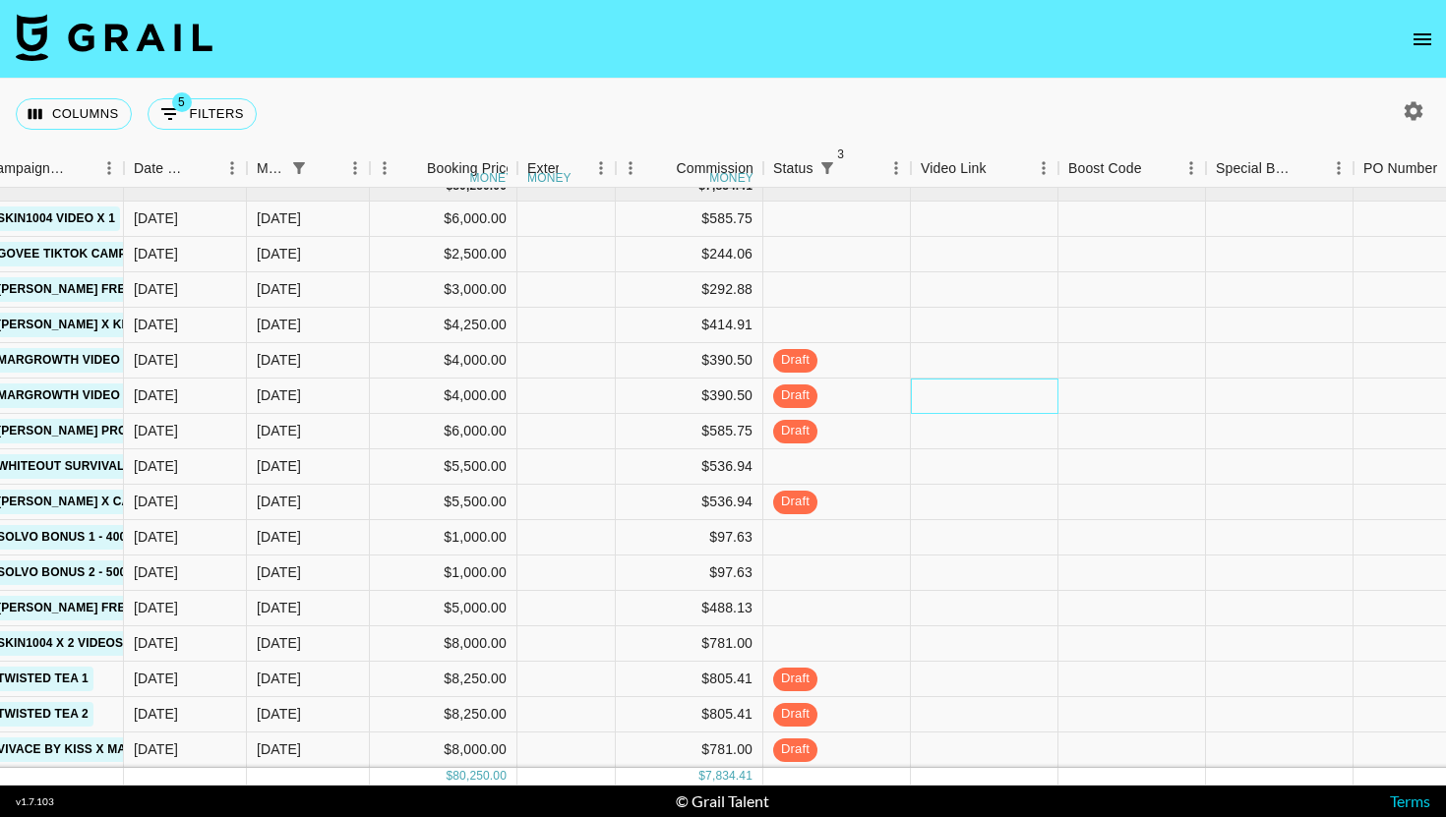
click at [986, 389] on div at bounding box center [985, 396] width 148 height 35
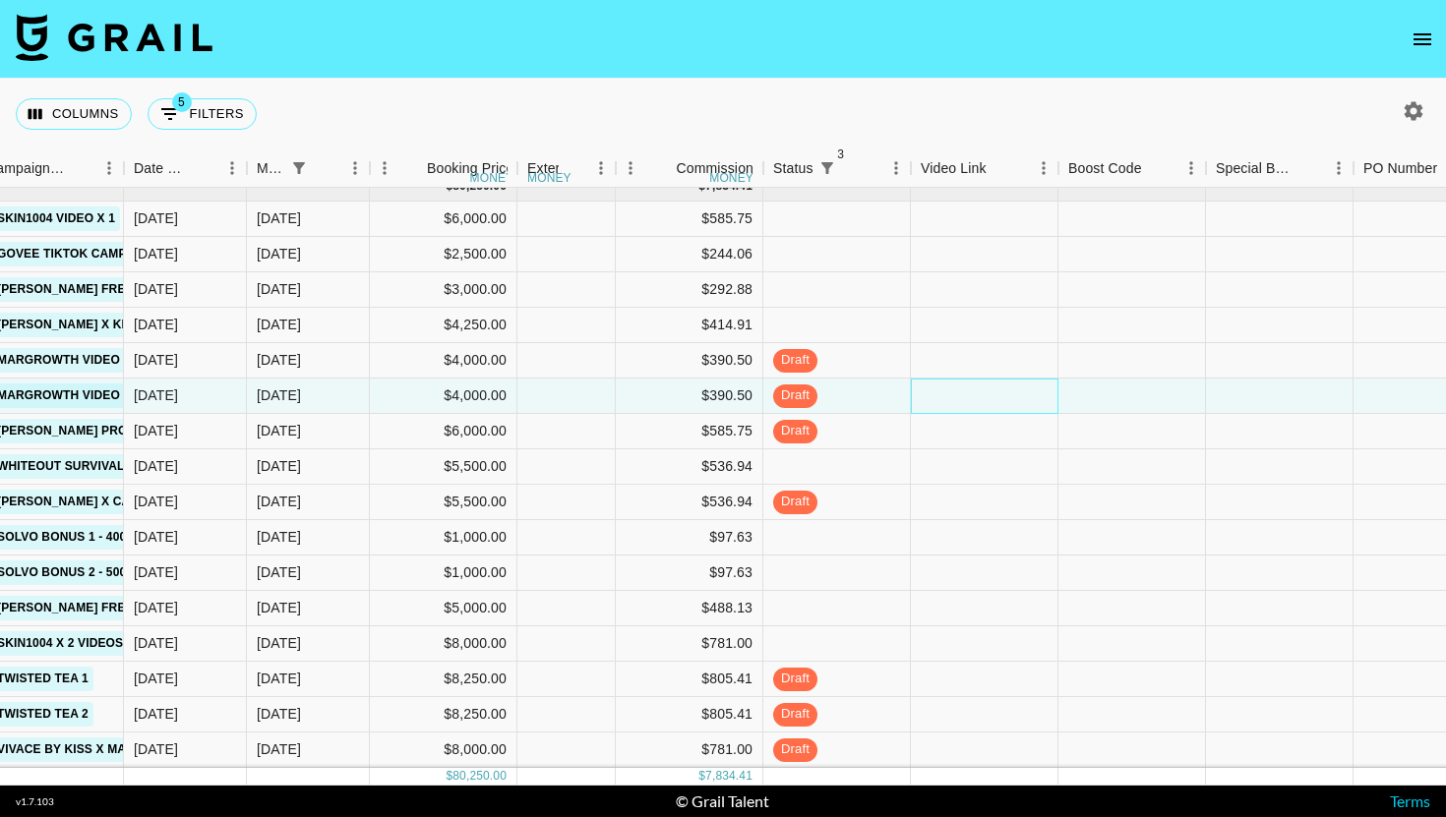
click at [986, 389] on div at bounding box center [985, 396] width 148 height 35
type input "[URL][DOMAIN_NAME]"
click at [1114, 385] on div at bounding box center [1132, 396] width 148 height 35
click at [1261, 457] on div at bounding box center [1280, 467] width 148 height 35
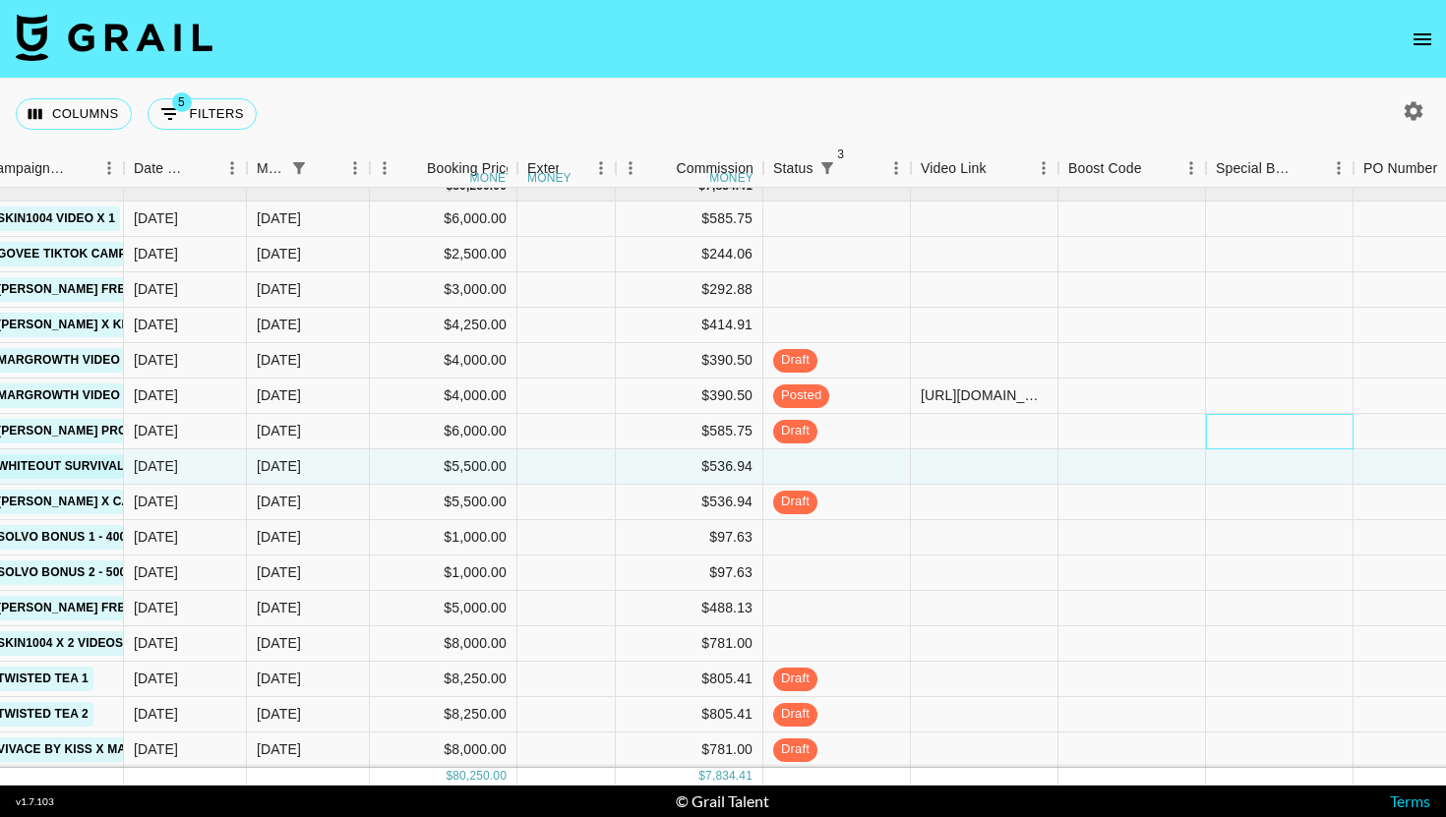
click at [1241, 423] on div at bounding box center [1280, 431] width 148 height 35
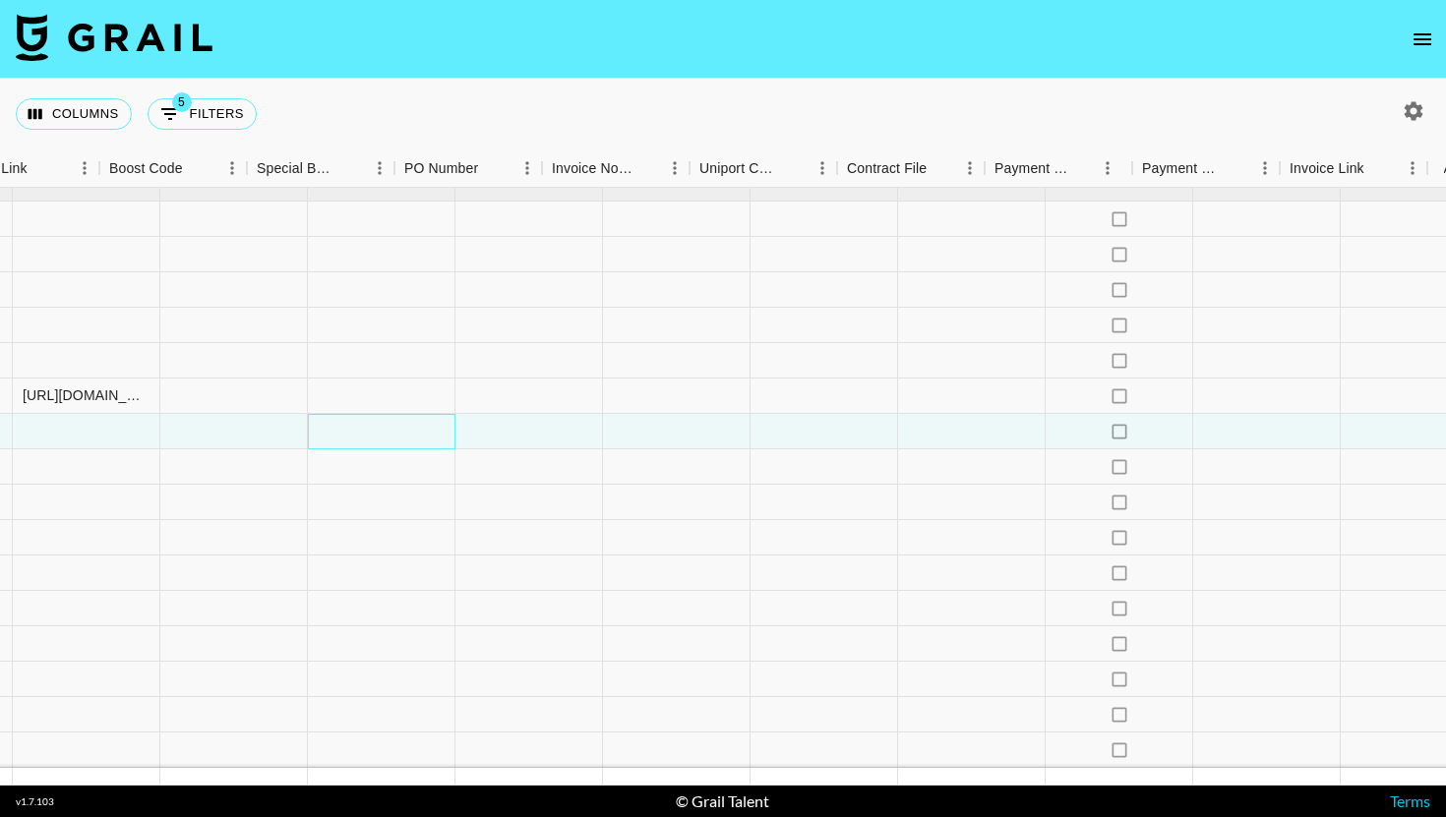
scroll to position [15, 1992]
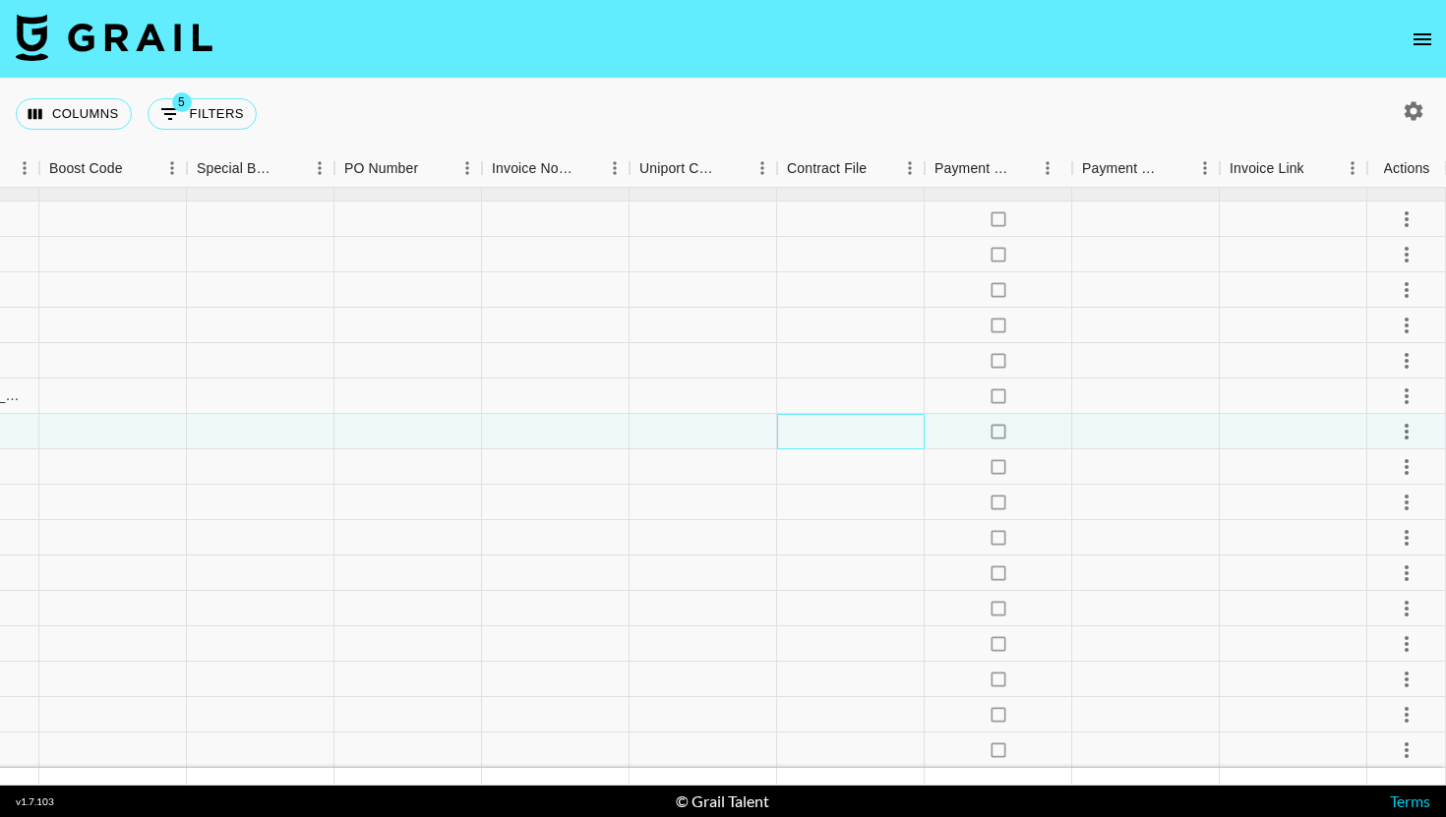
click at [857, 446] on div at bounding box center [851, 431] width 148 height 35
click at [858, 446] on div at bounding box center [851, 431] width 148 height 35
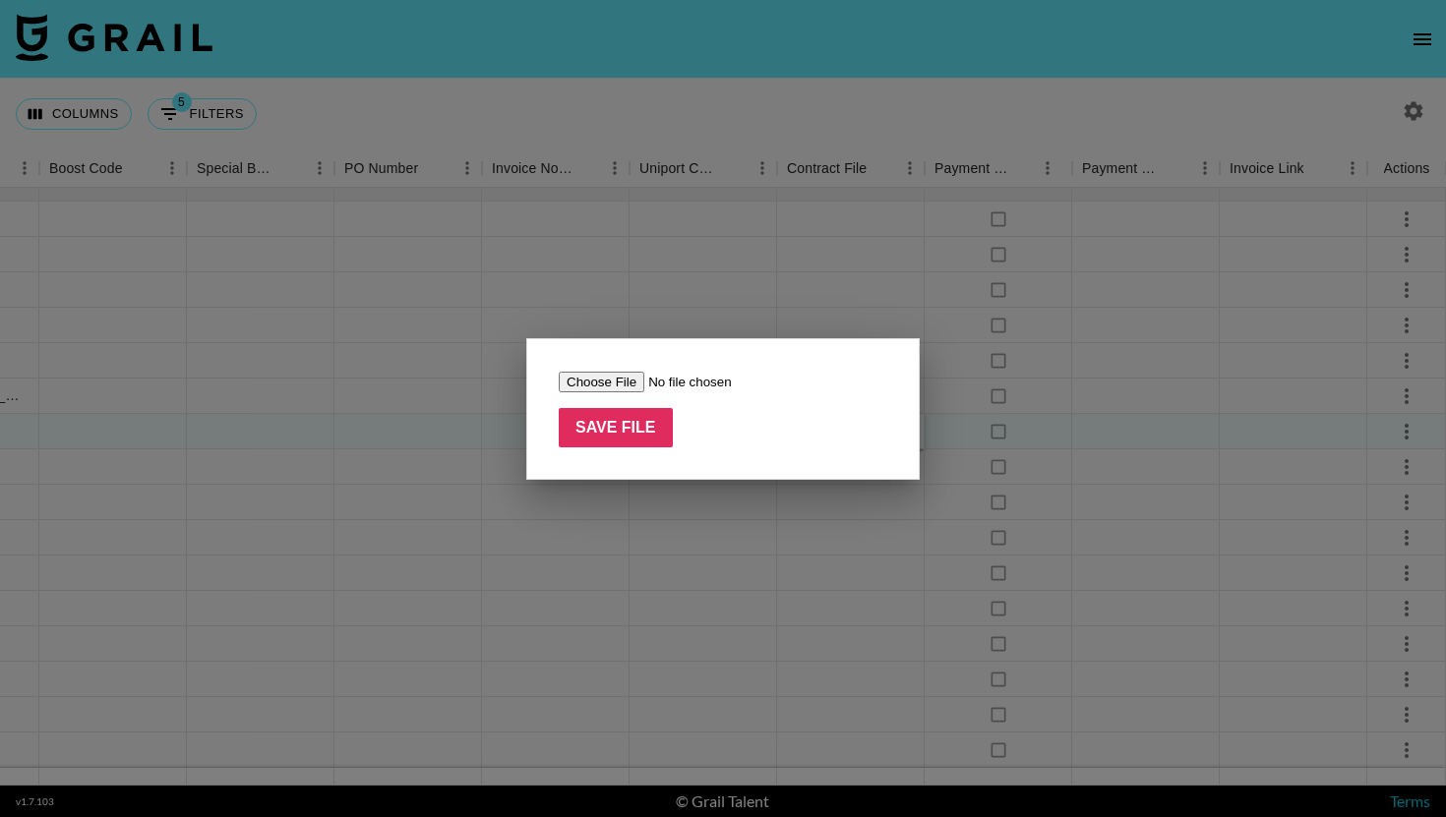
click at [606, 394] on form "Save File" at bounding box center [723, 409] width 329 height 77
click at [608, 378] on input "file" at bounding box center [683, 382] width 249 height 21
type input "C:\fakepath\Taimi_SISA_influencer_campaigns_Liam.pdf"
click at [659, 440] on input "Save File" at bounding box center [616, 427] width 114 height 39
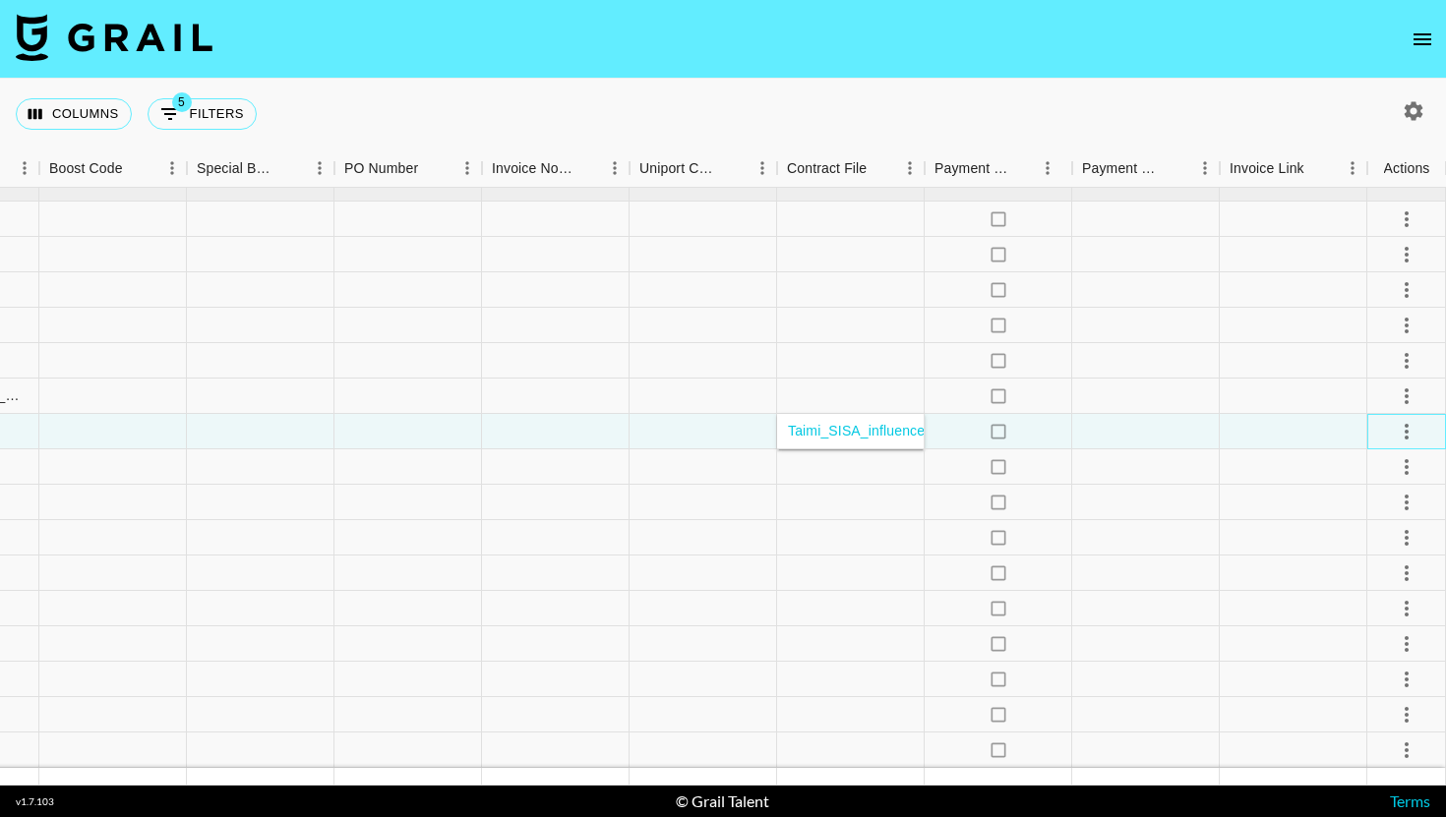
click at [1430, 441] on div at bounding box center [1406, 431] width 79 height 35
click at [1421, 441] on div at bounding box center [1406, 431] width 33 height 33
click at [1411, 439] on icon "select merge strategy" at bounding box center [1407, 432] width 24 height 24
click at [1403, 622] on li "Approve" at bounding box center [1382, 615] width 128 height 35
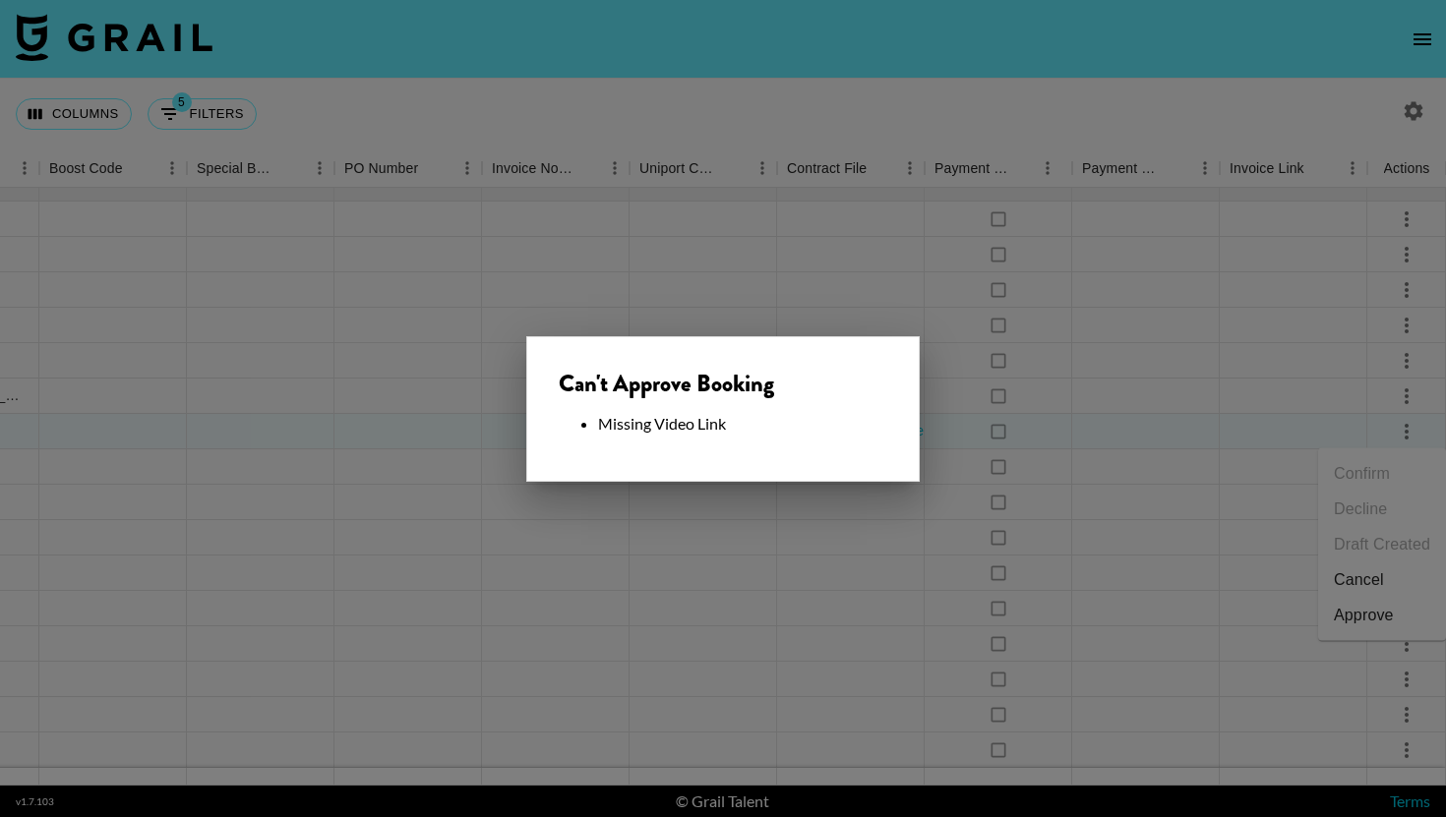
click at [768, 510] on div at bounding box center [723, 408] width 1446 height 817
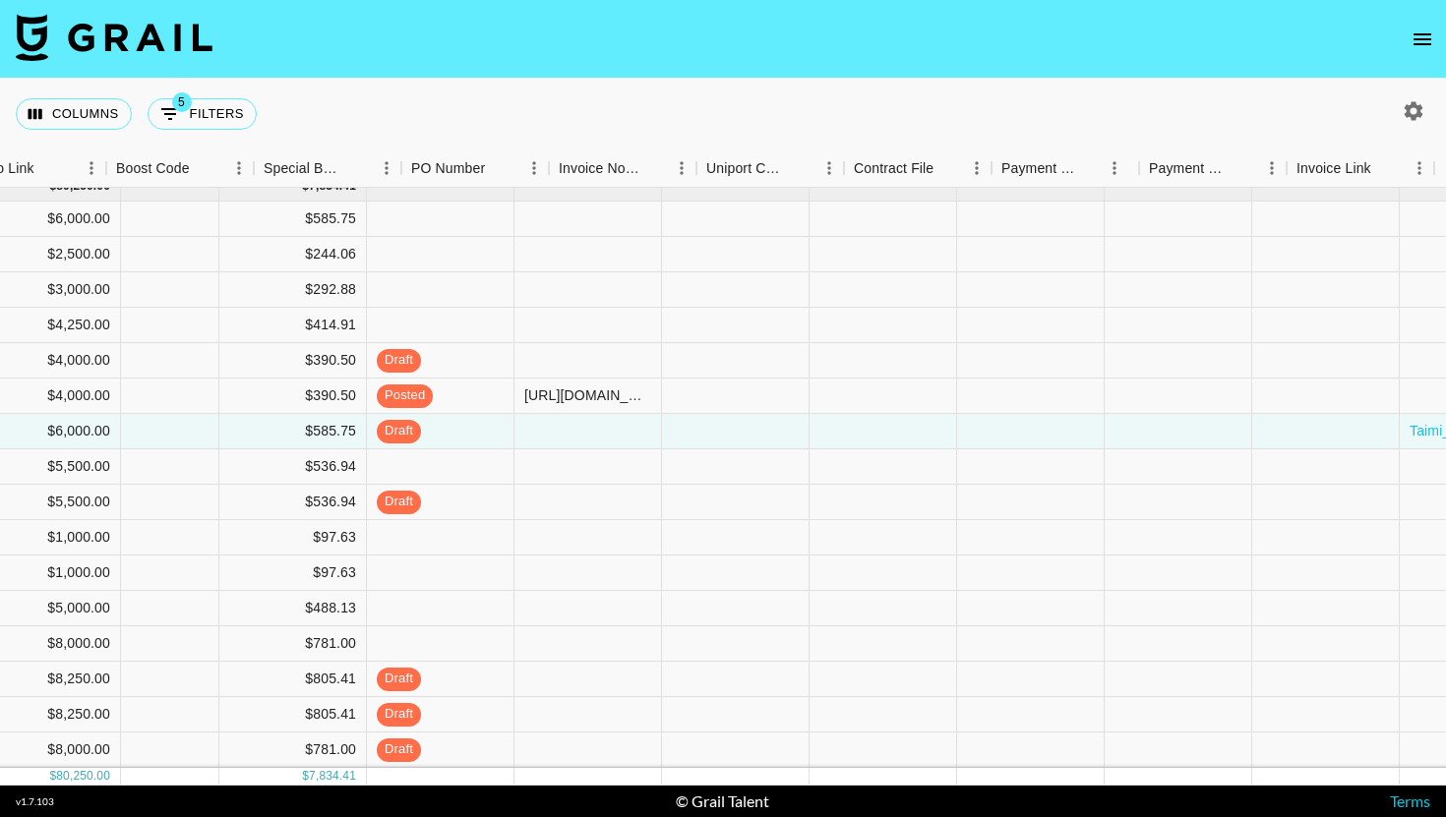
scroll to position [15, 1299]
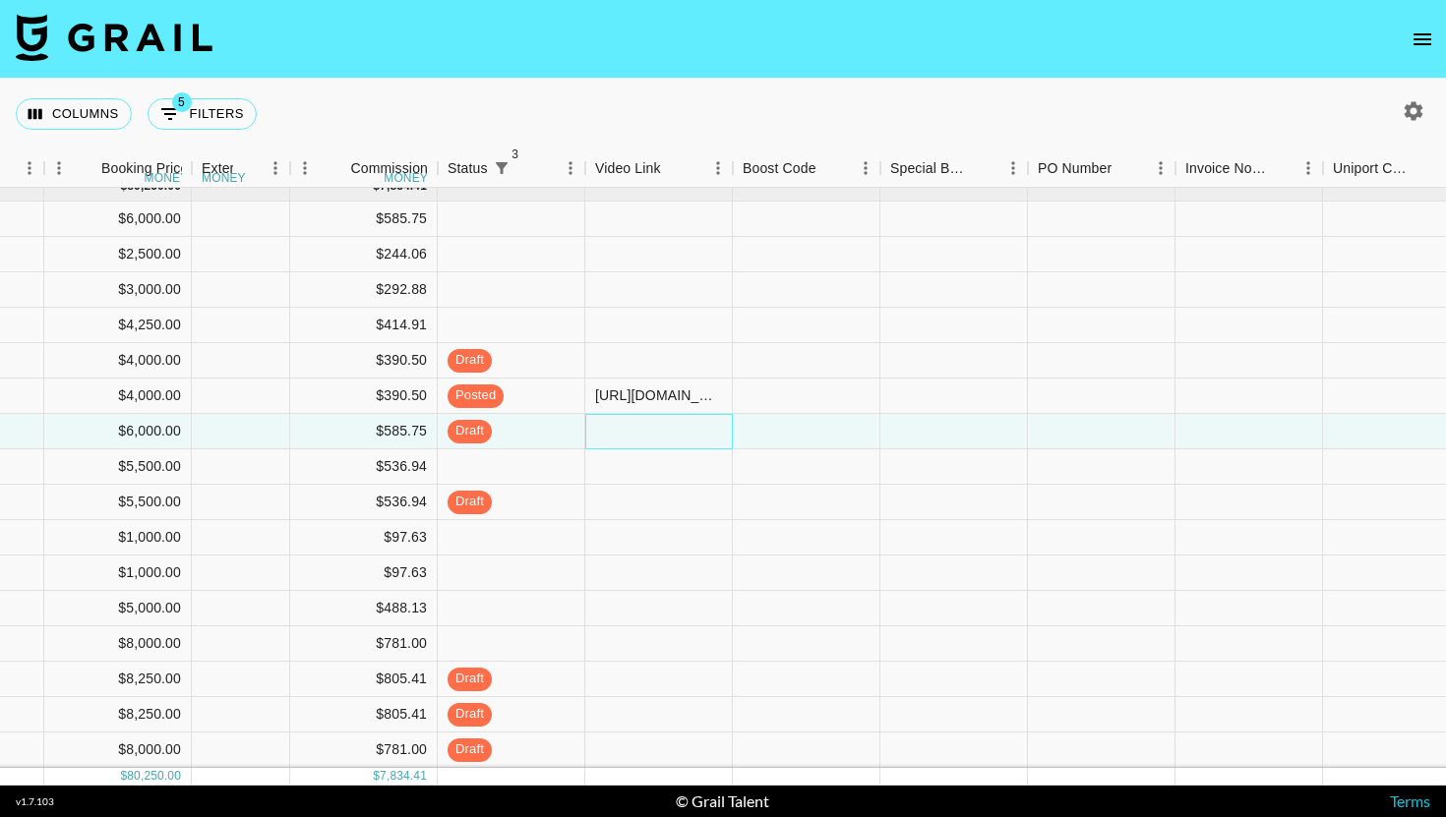
click at [708, 431] on div at bounding box center [659, 431] width 148 height 35
click at [708, 429] on div at bounding box center [659, 431] width 148 height 35
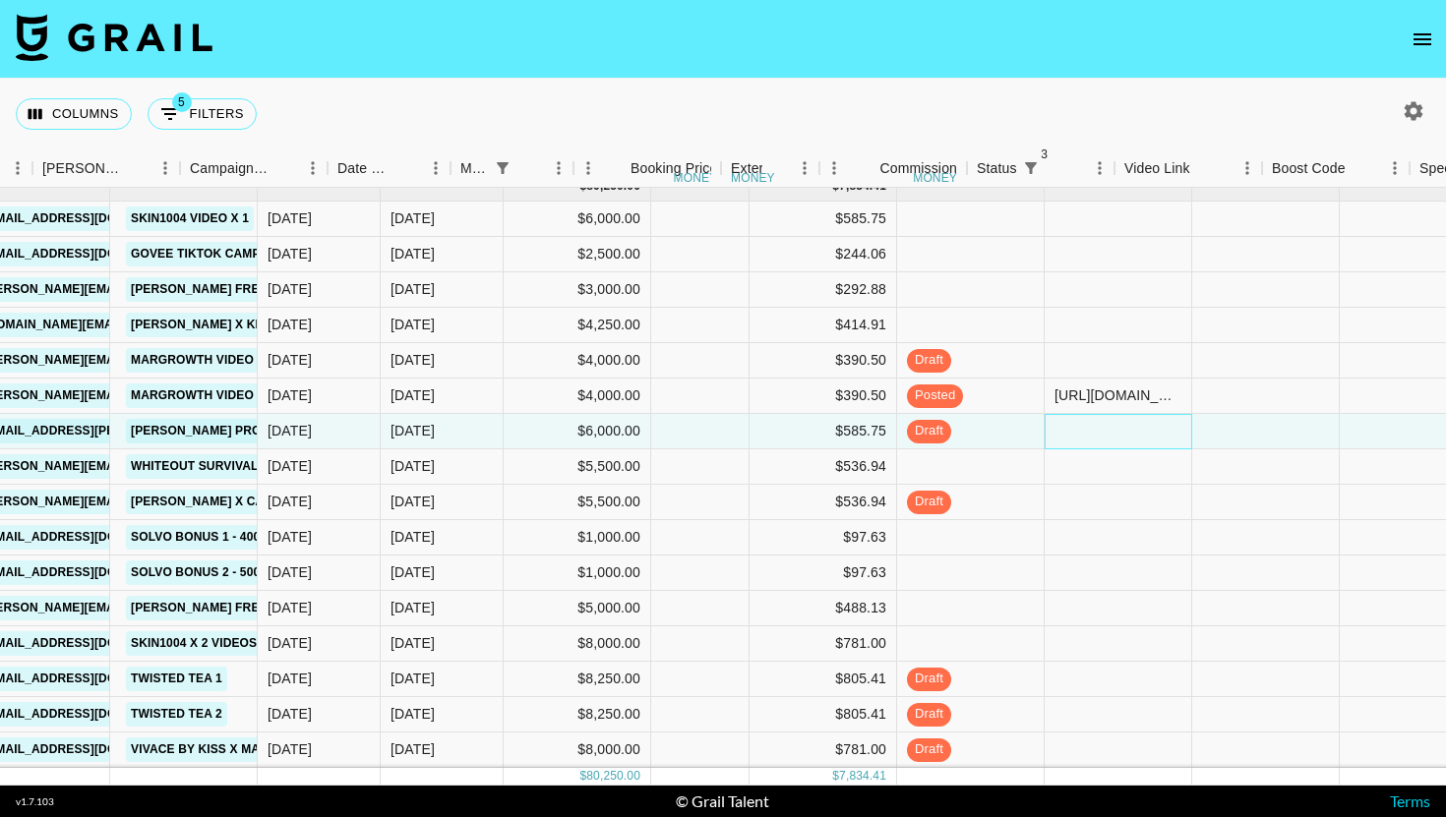
scroll to position [15, 948]
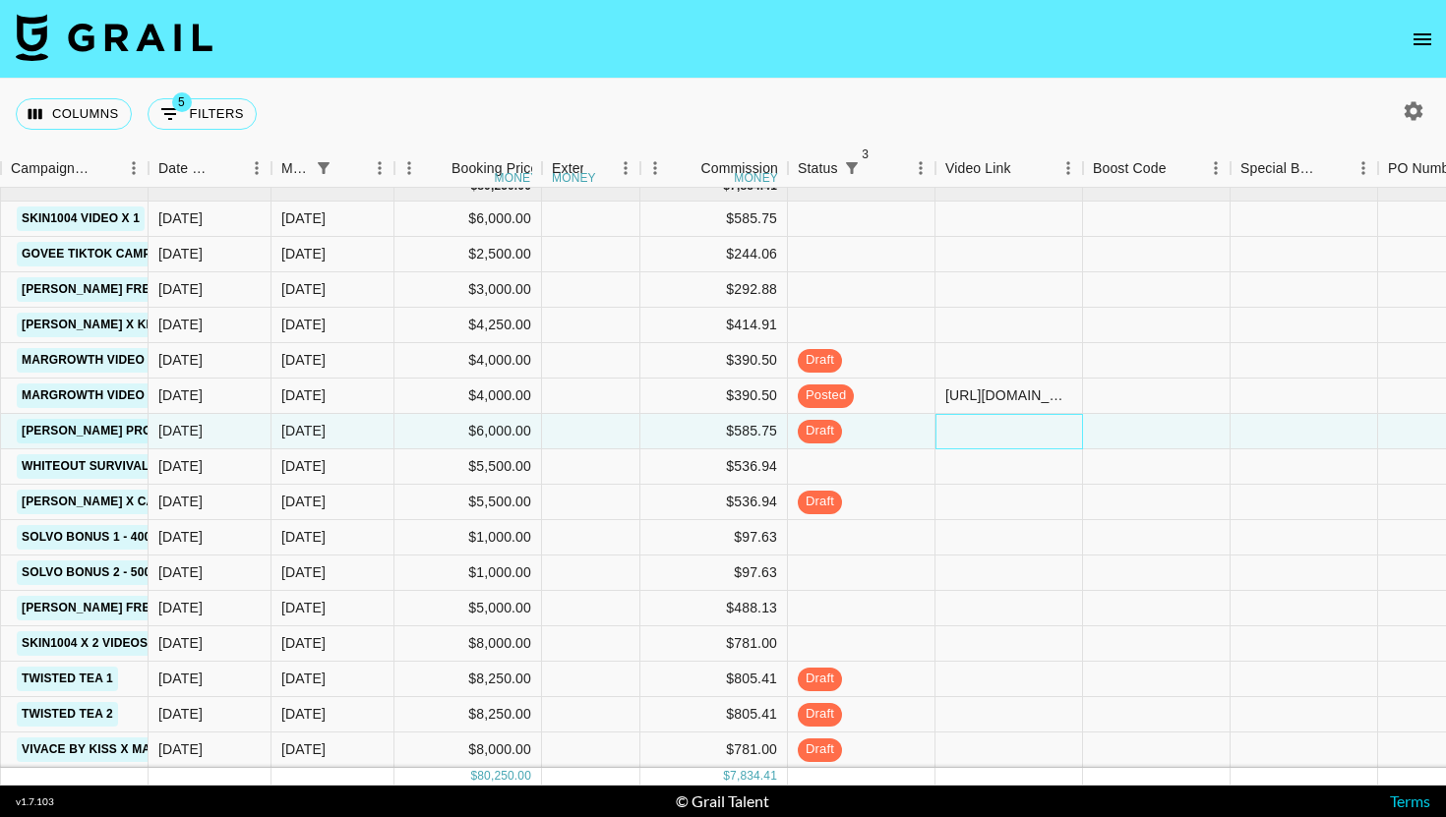
click at [1053, 414] on div at bounding box center [1010, 431] width 148 height 35
click at [1046, 393] on div "[URL][DOMAIN_NAME]" at bounding box center [1008, 396] width 127 height 20
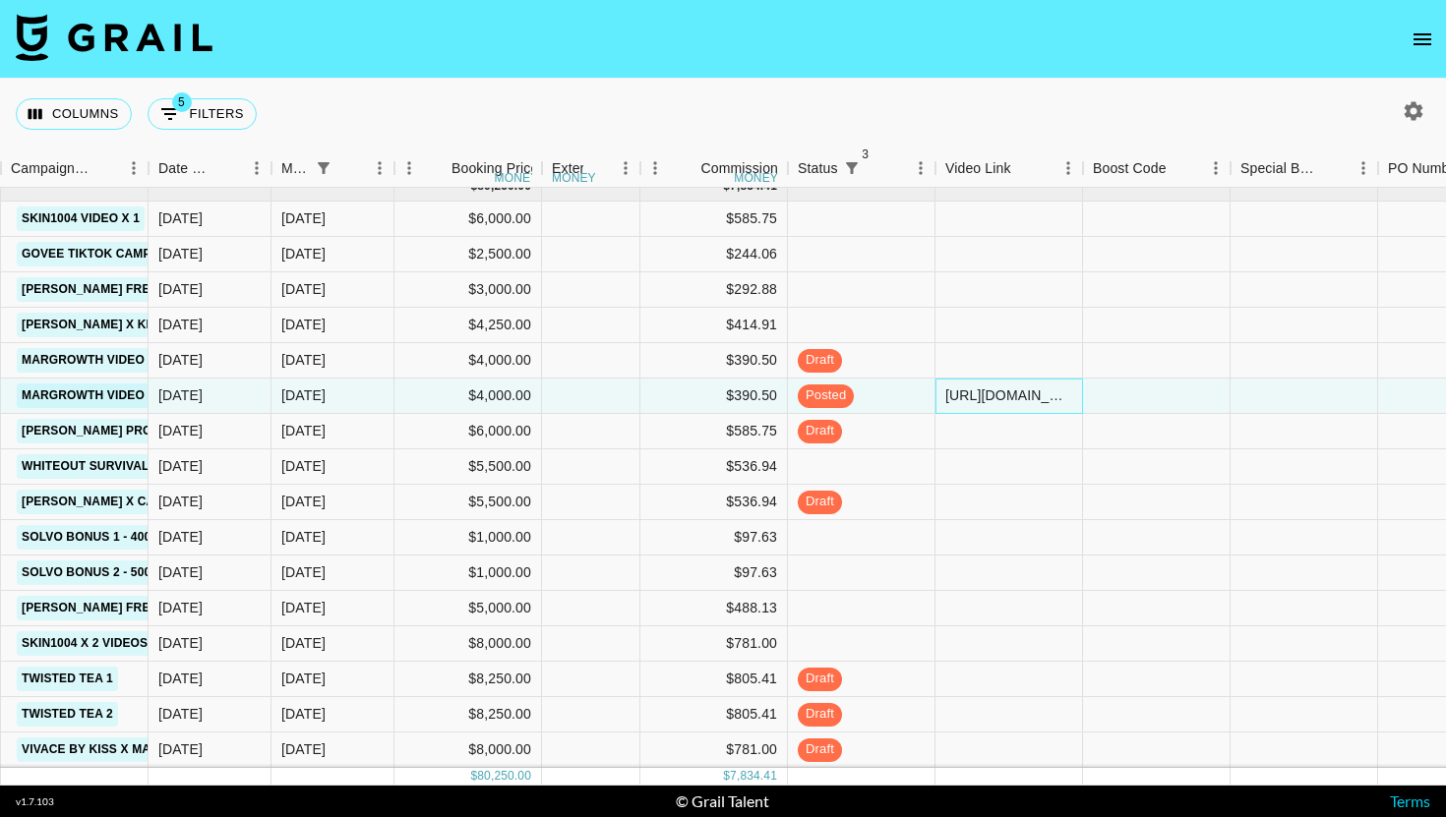
click at [1046, 393] on div "[URL][DOMAIN_NAME]" at bounding box center [1008, 396] width 127 height 20
click at [995, 476] on div at bounding box center [1010, 467] width 148 height 35
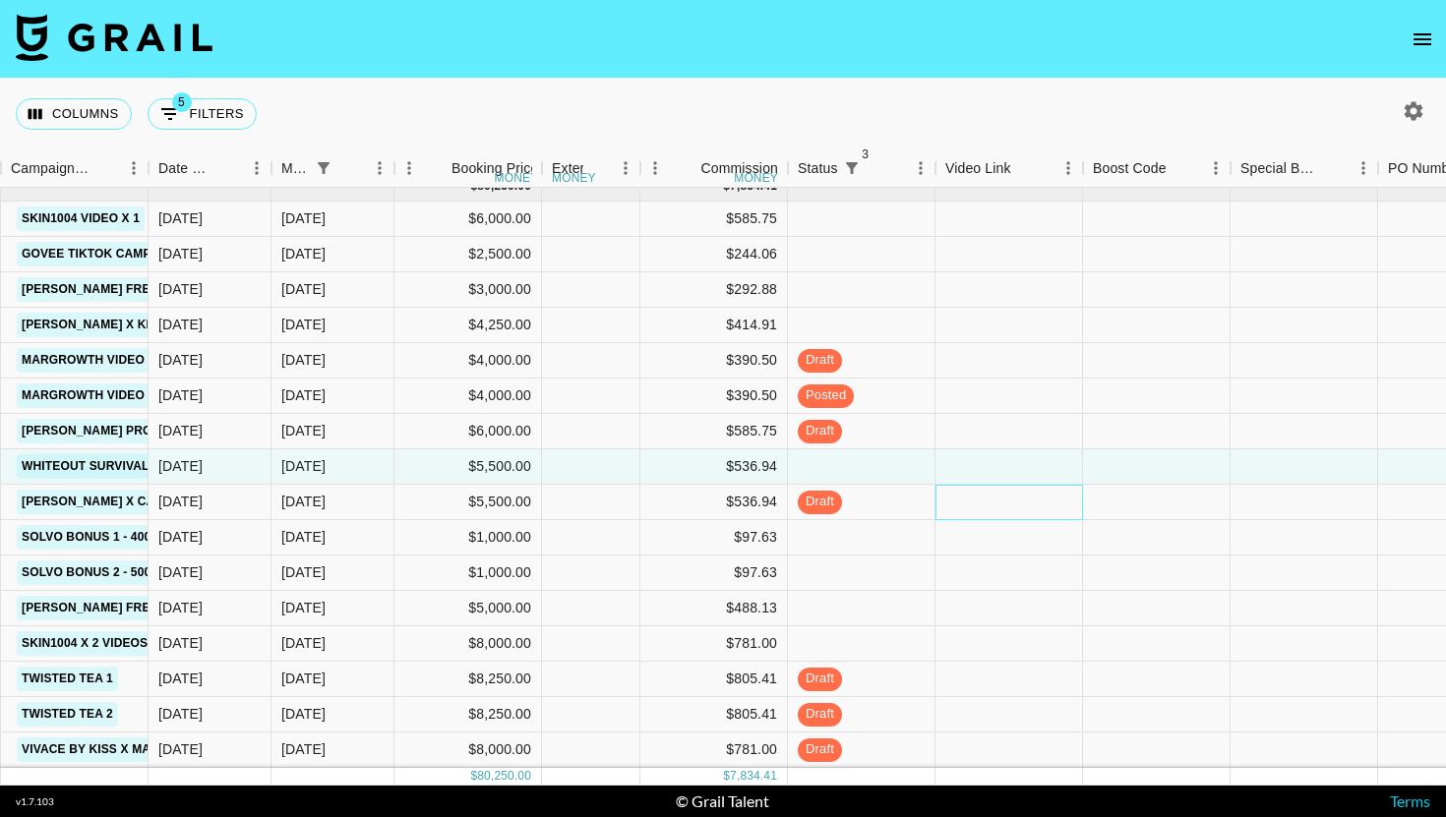
click at [1040, 512] on div at bounding box center [1010, 502] width 148 height 35
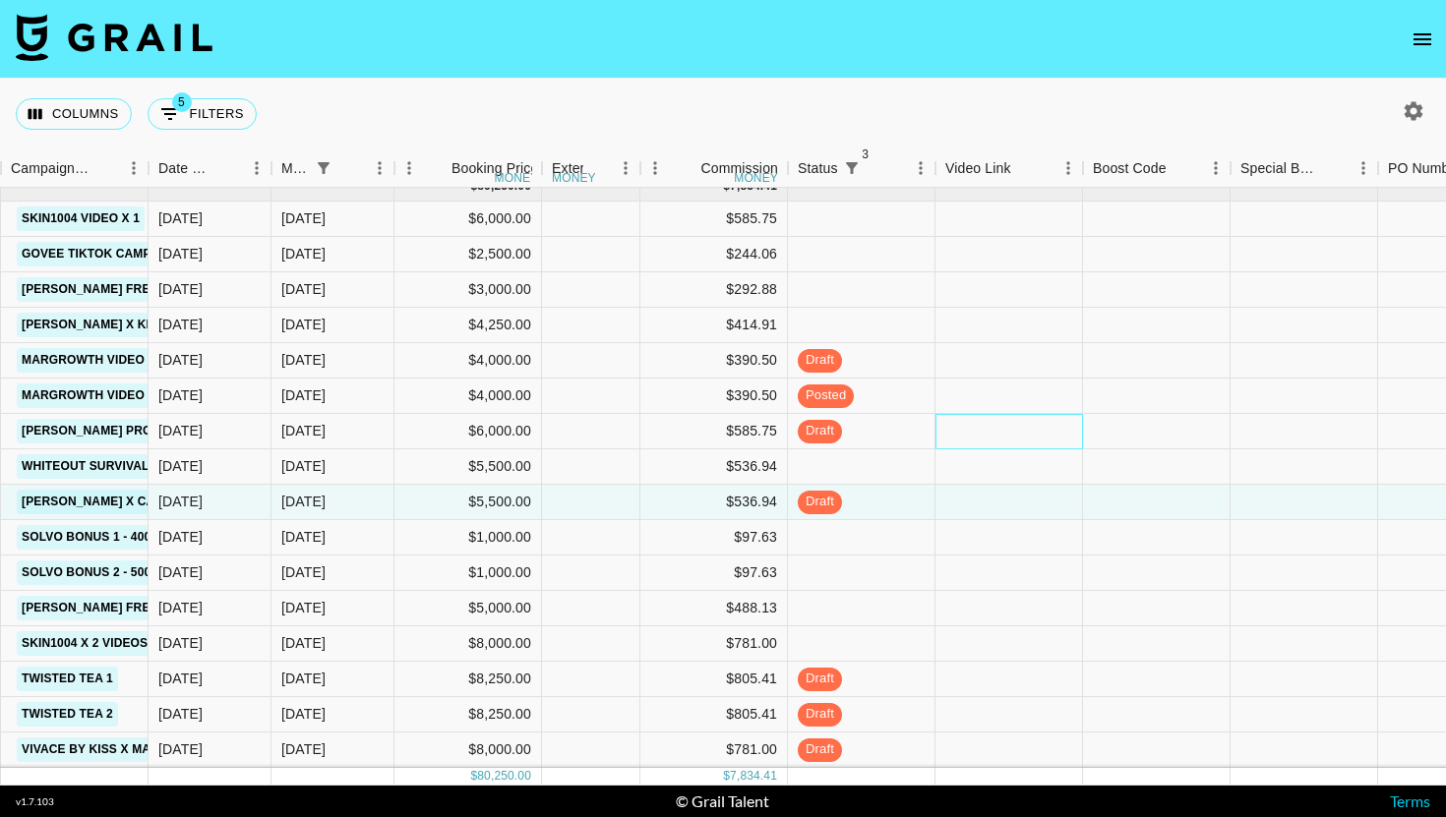
click at [1047, 444] on div at bounding box center [1010, 431] width 148 height 35
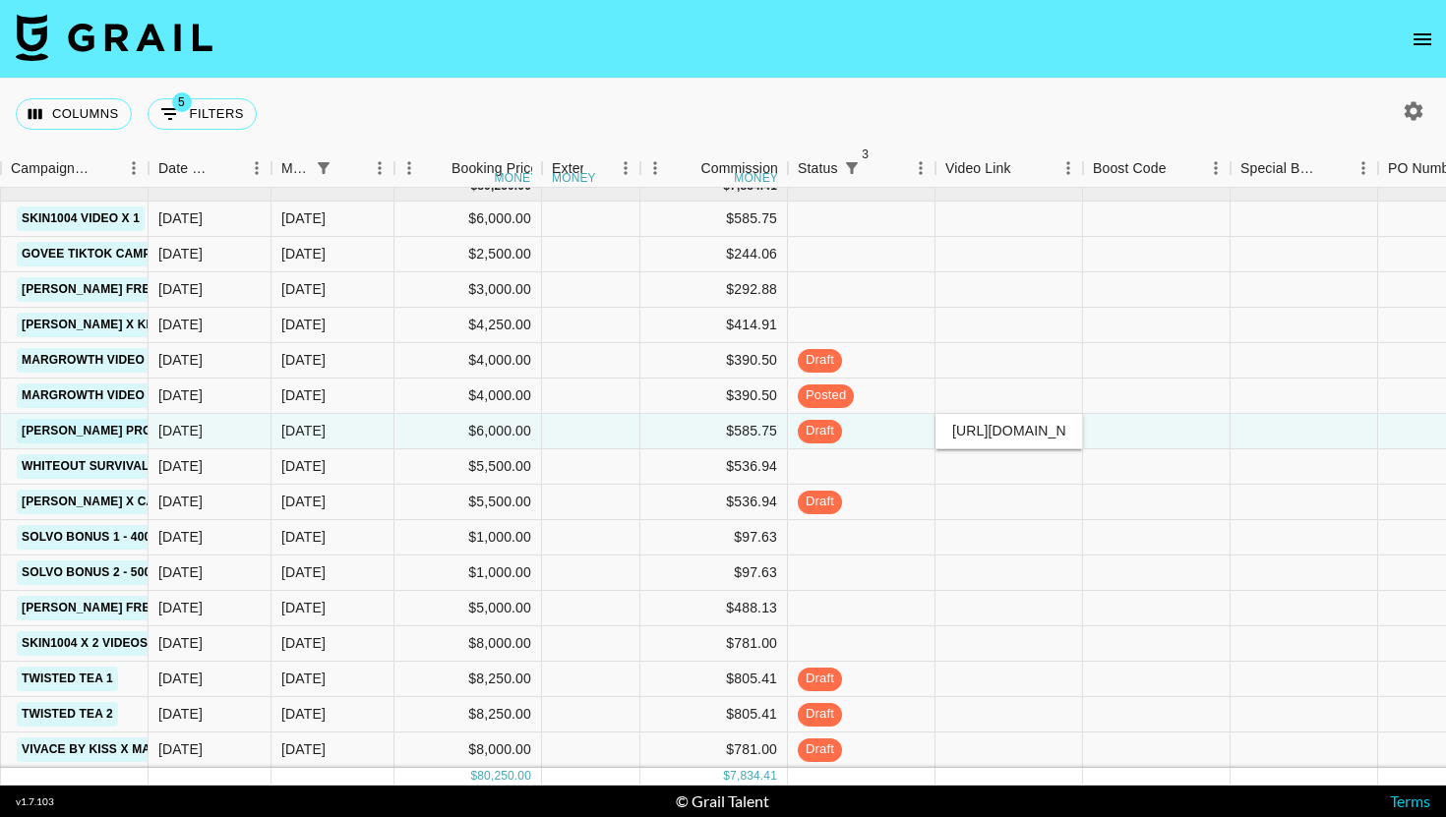
scroll to position [0, 204]
type input "[URL][DOMAIN_NAME]"
click at [1146, 436] on div at bounding box center [1157, 431] width 148 height 35
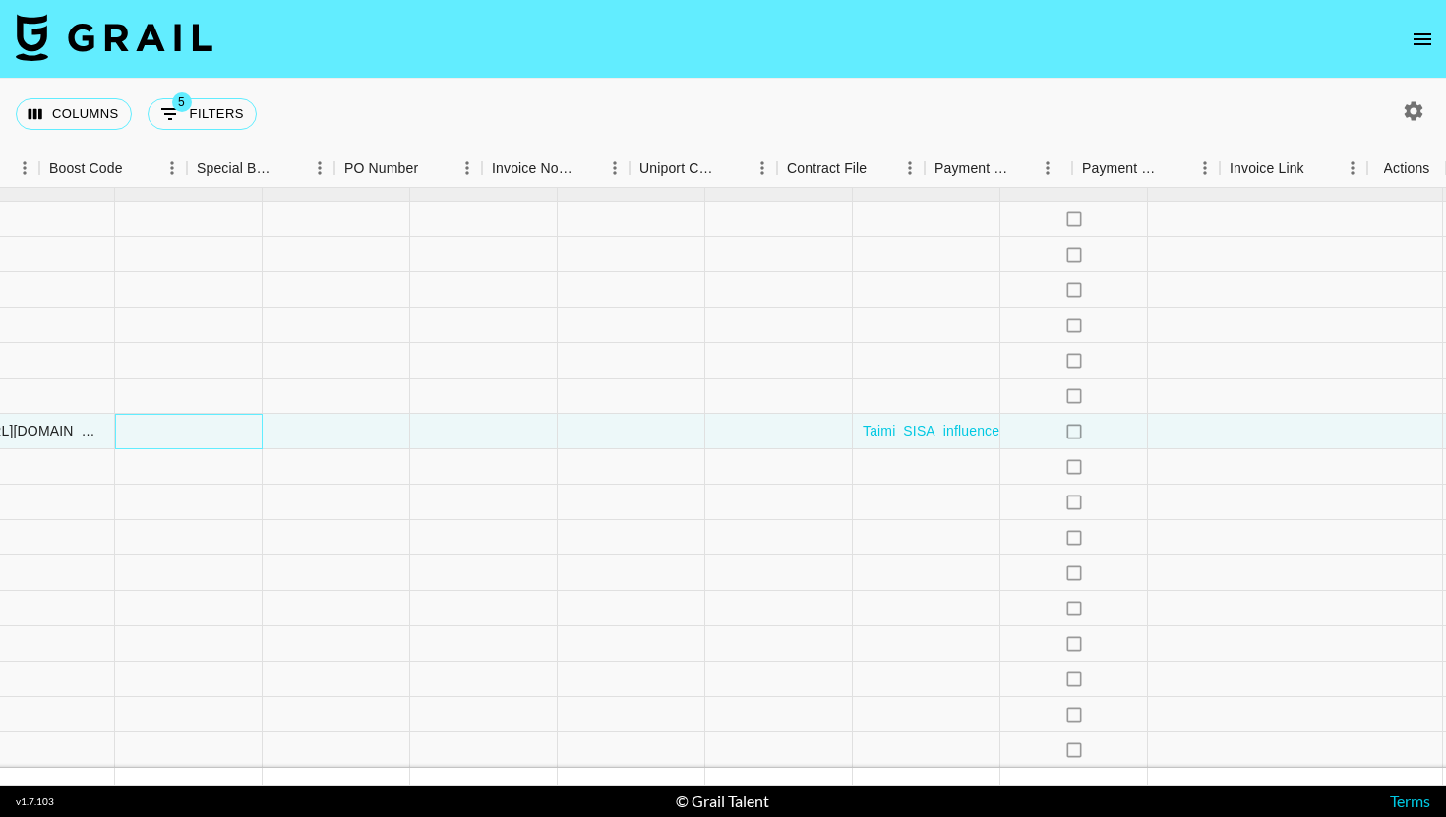
scroll to position [15, 1992]
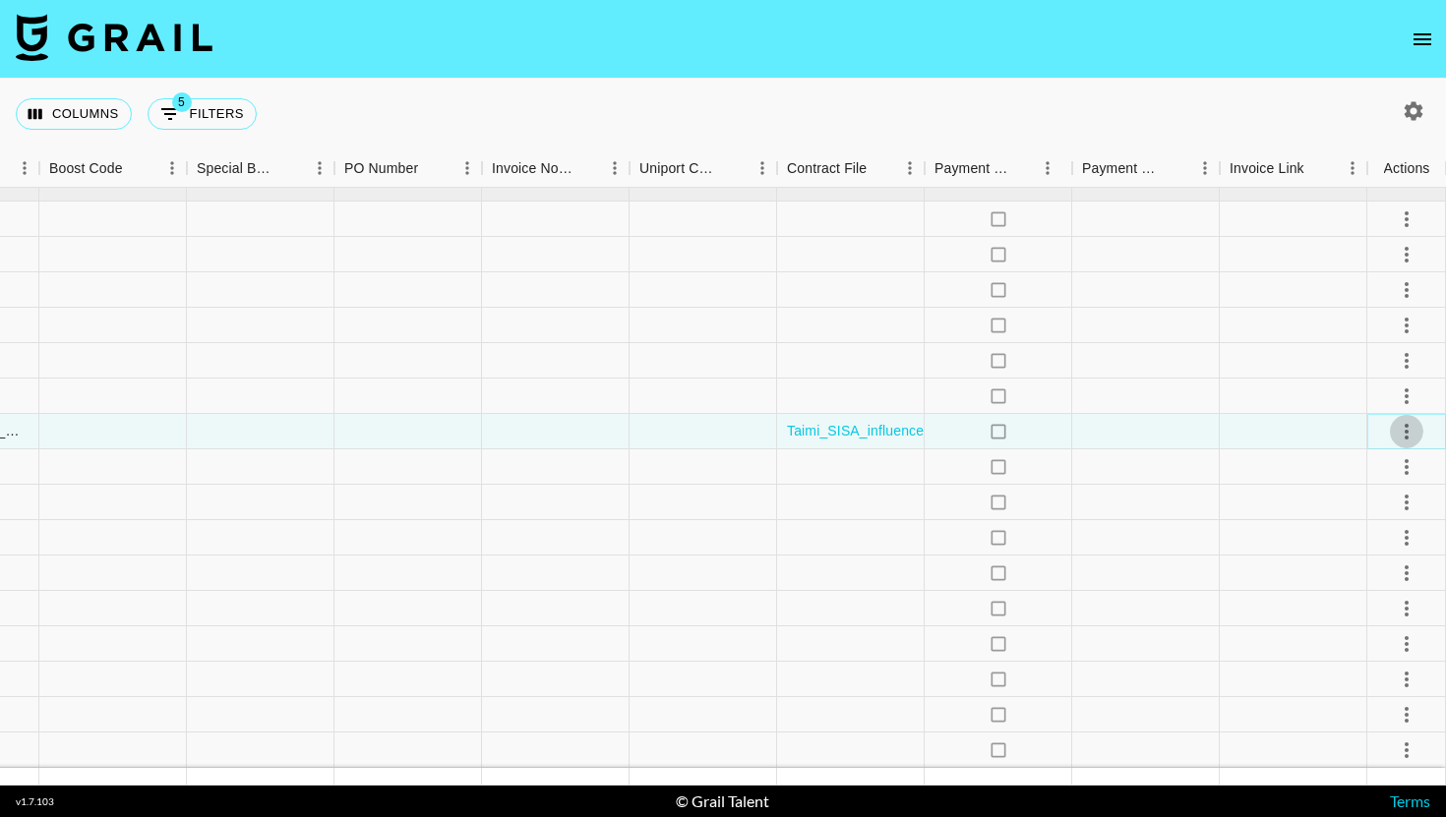
click at [1401, 432] on icon "select merge strategy" at bounding box center [1407, 432] width 24 height 24
click at [1388, 613] on div "Approve" at bounding box center [1364, 616] width 60 height 24
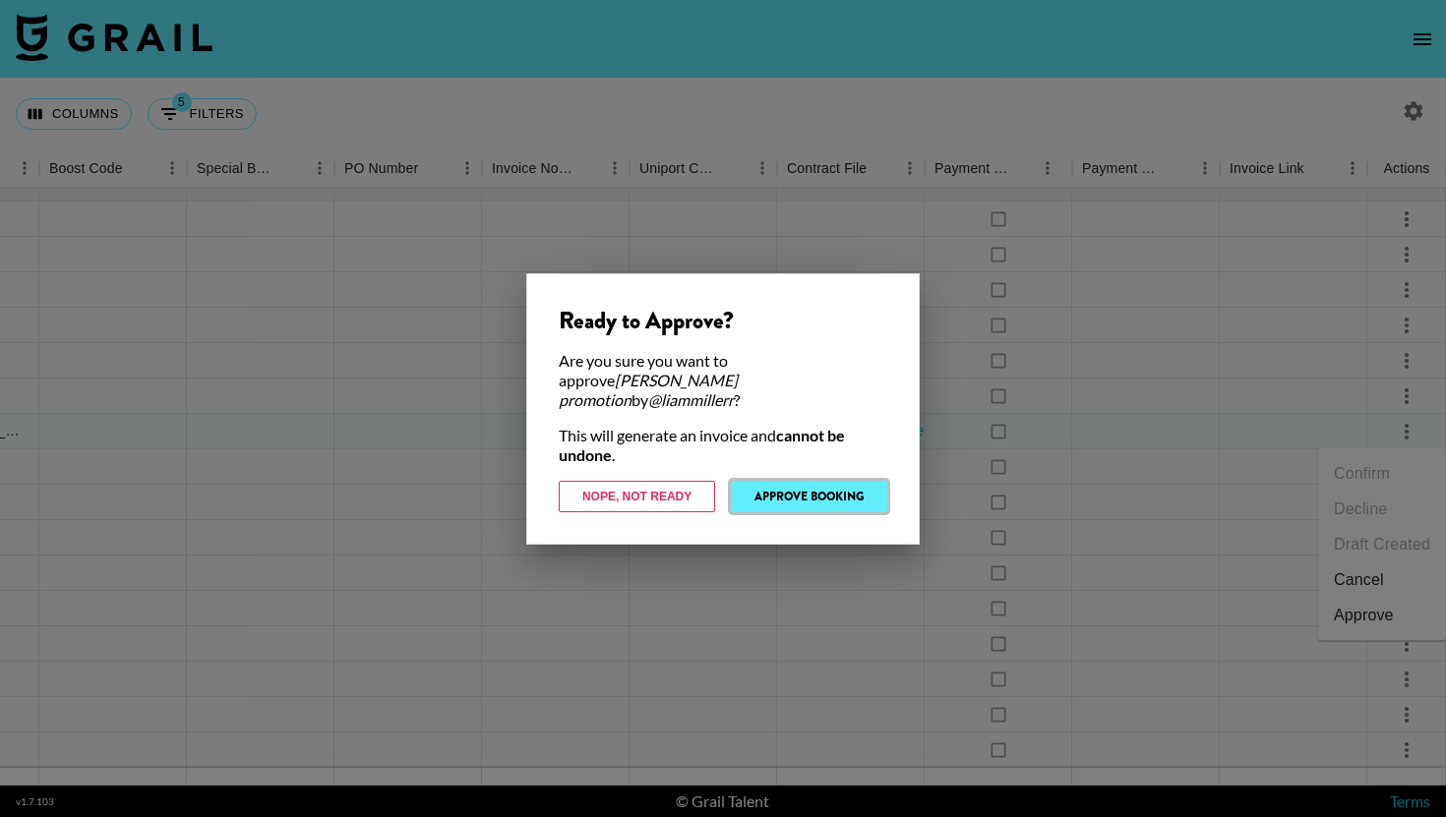
click at [843, 481] on button "Approve Booking" at bounding box center [809, 496] width 156 height 31
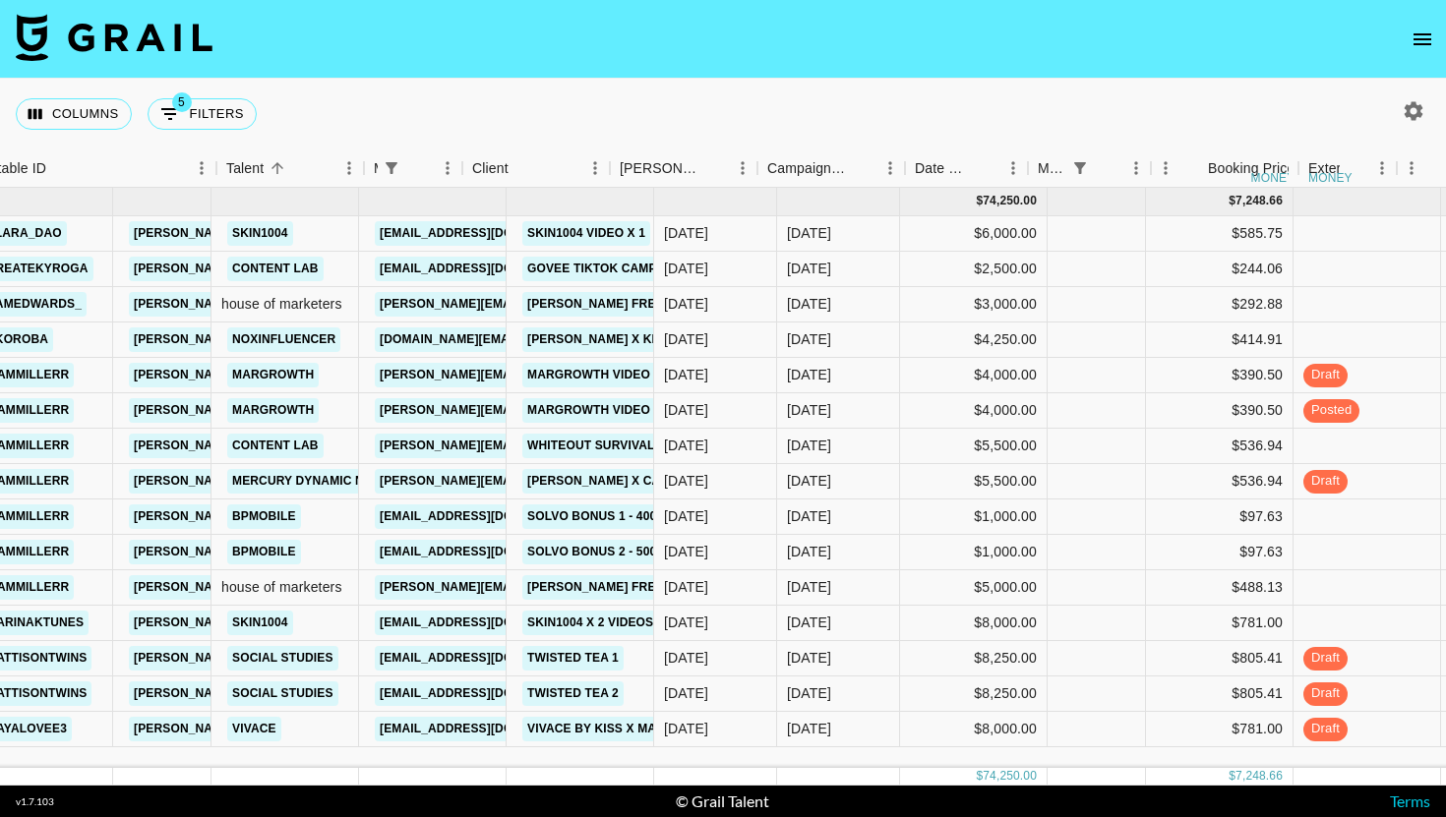
scroll to position [0, 150]
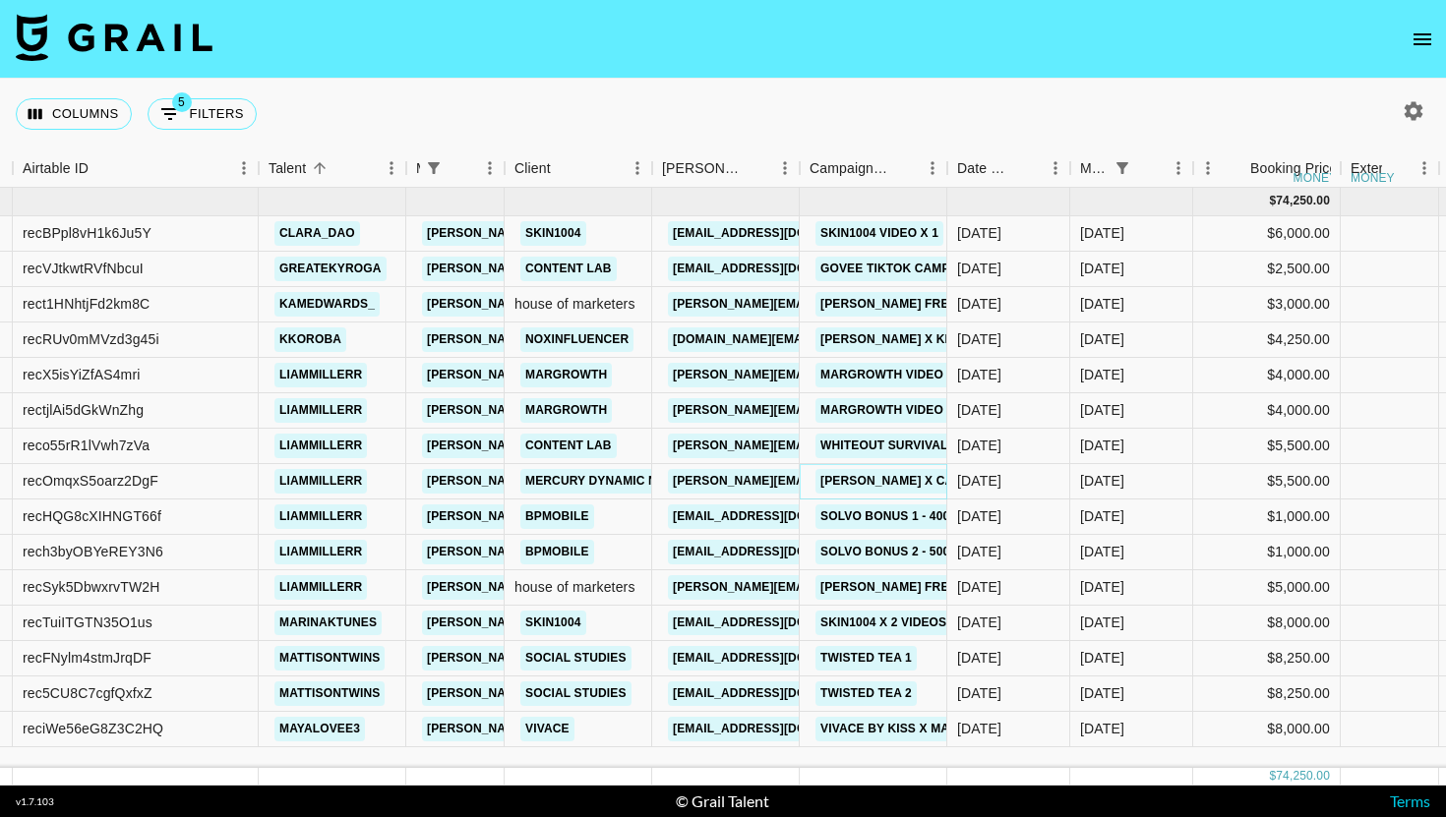
click at [843, 477] on link "[PERSON_NAME] x Camscanner" at bounding box center [922, 481] width 212 height 25
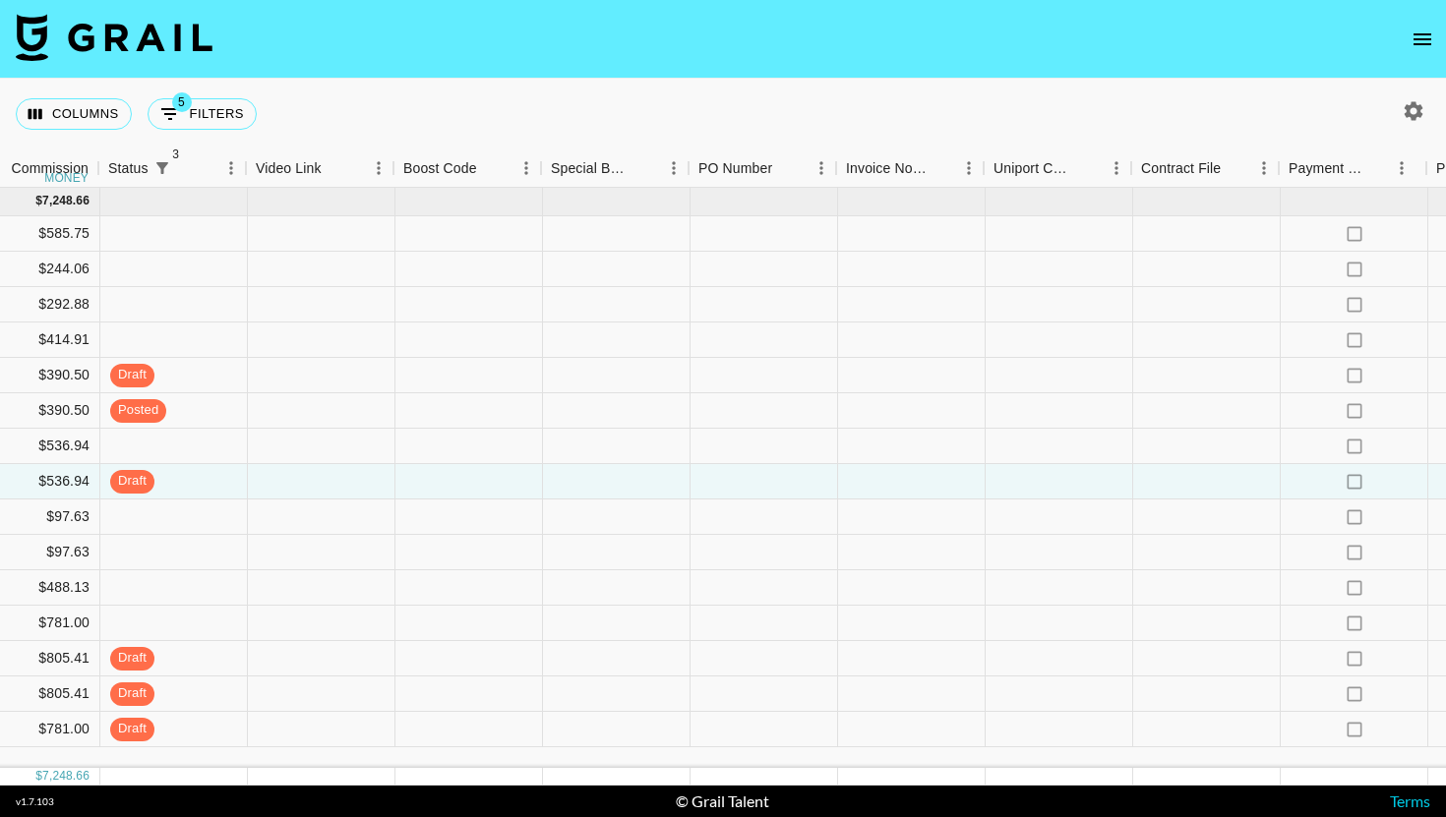
scroll to position [0, 1992]
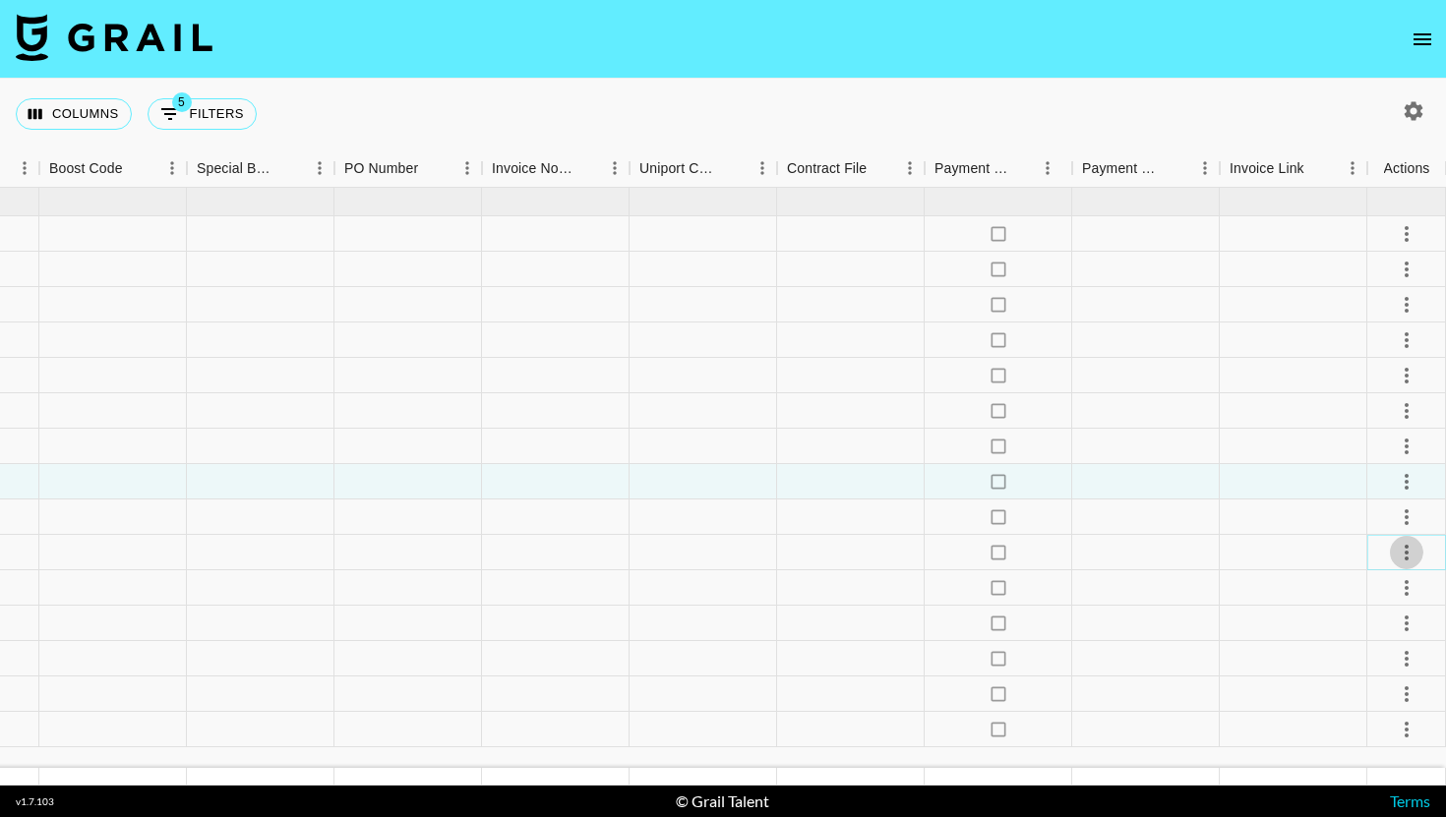
click at [1401, 549] on icon "select merge strategy" at bounding box center [1407, 553] width 24 height 24
click at [1371, 631] on li "Decline" at bounding box center [1382, 630] width 128 height 35
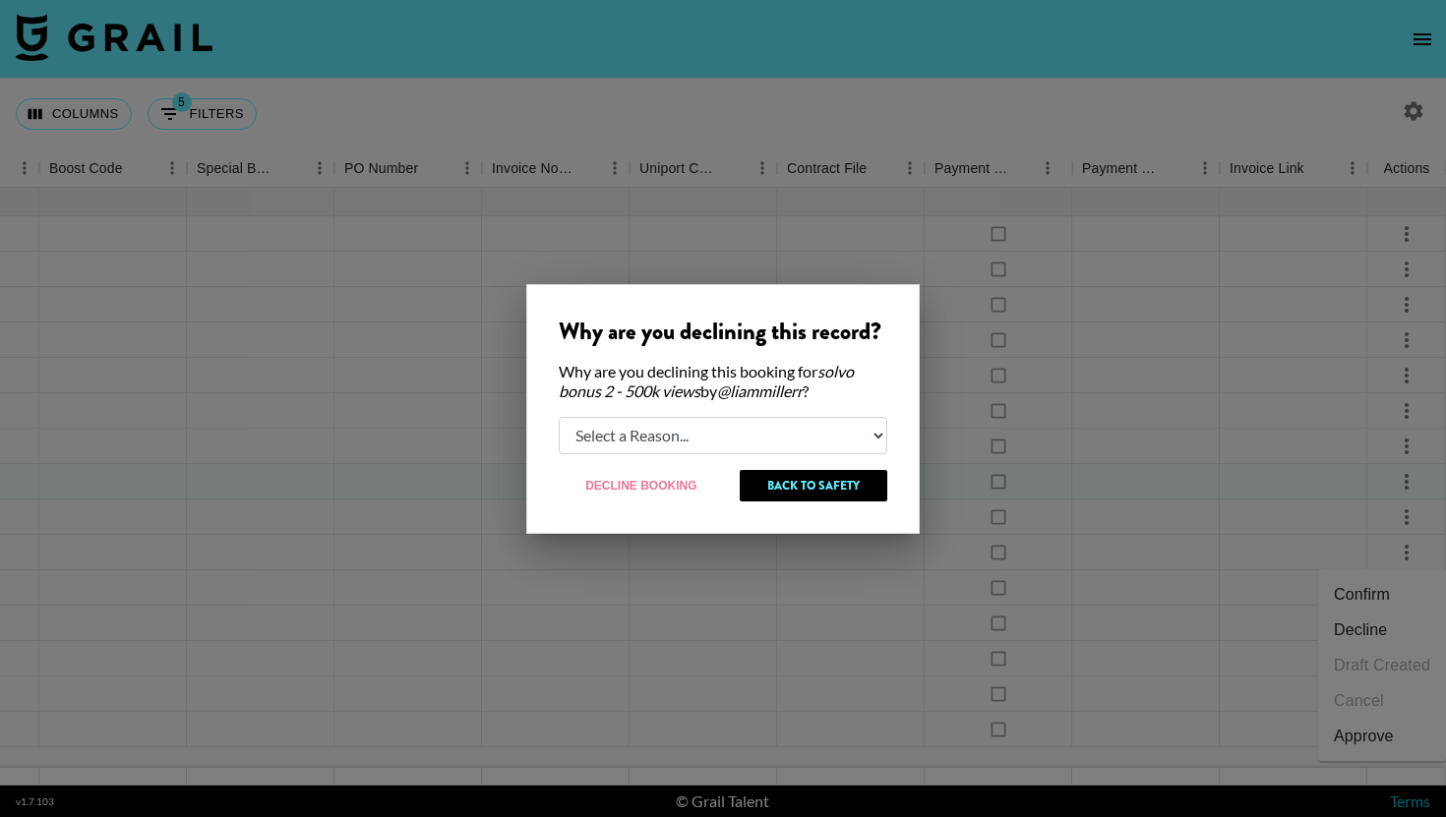
click at [716, 436] on select "Select a Reason... Relogging this deal due to a data issue The [PERSON_NAME] ca…" at bounding box center [723, 435] width 329 height 37
select select "relog"
click at [559, 417] on select "Select a Reason... Relogging this deal due to a data issue The [PERSON_NAME] ca…" at bounding box center [723, 435] width 329 height 37
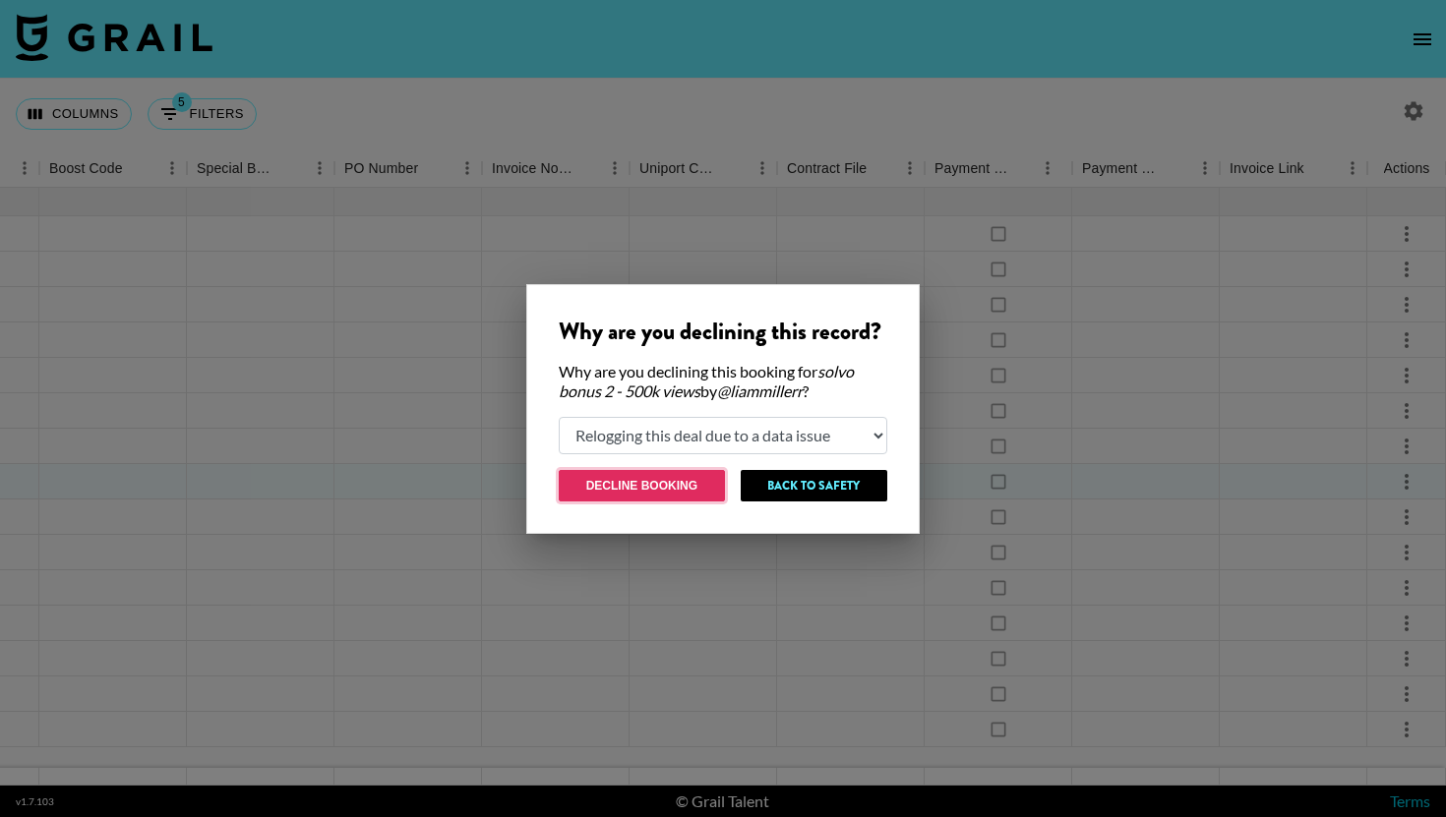
click at [650, 474] on button "Decline Booking" at bounding box center [642, 485] width 166 height 31
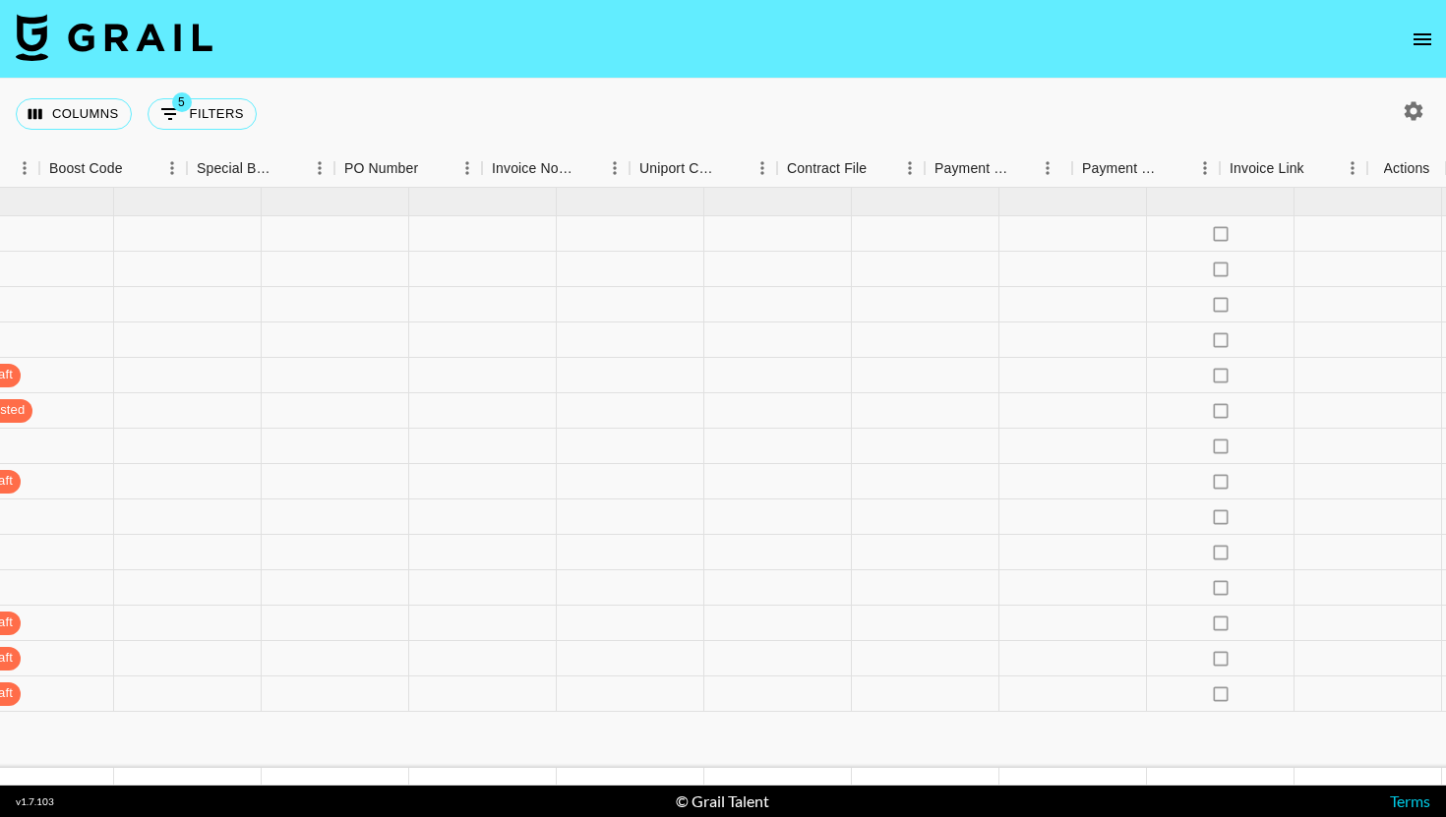
scroll to position [0, 1992]
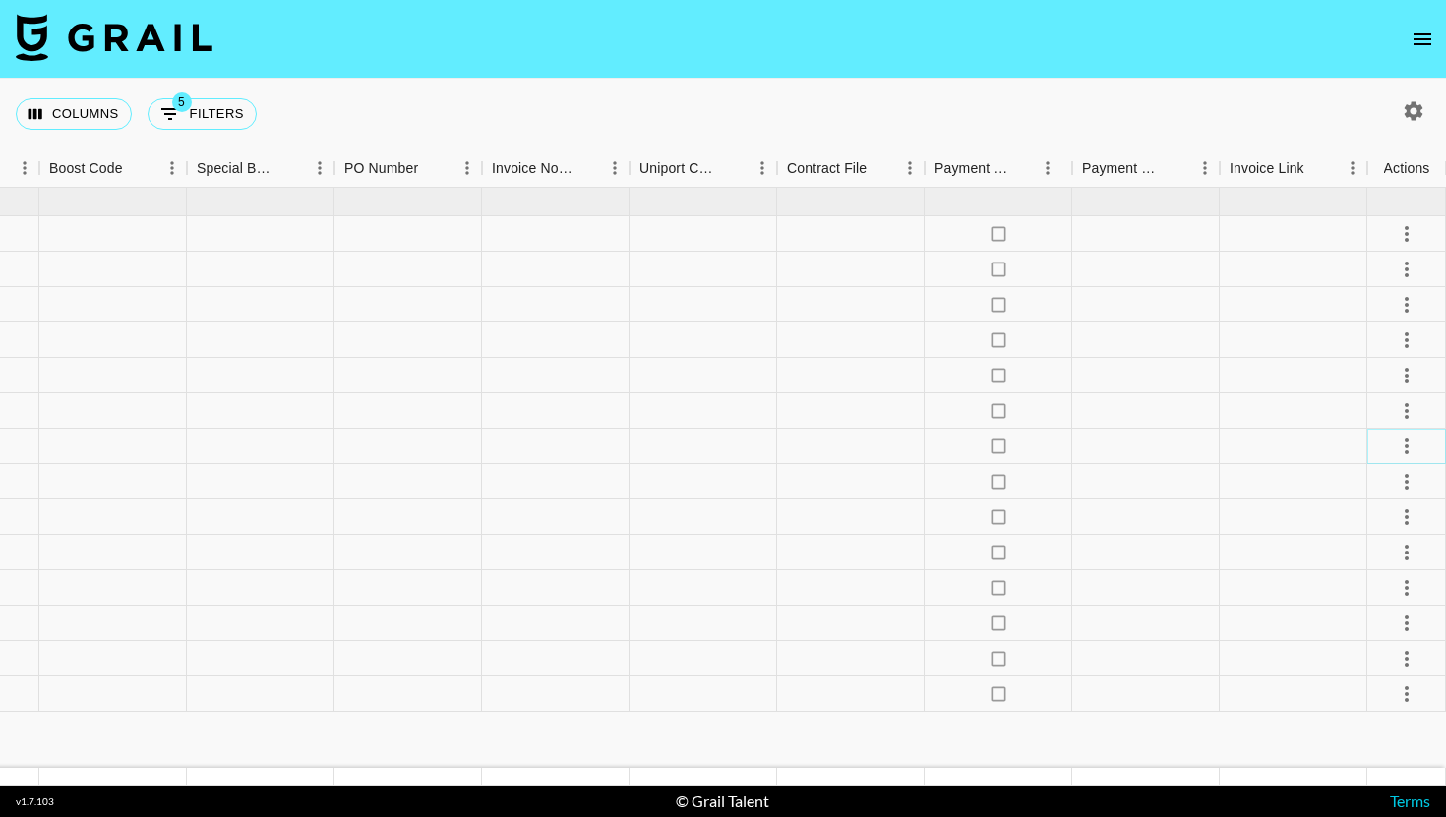
click at [1411, 457] on icon "select merge strategy" at bounding box center [1407, 447] width 24 height 24
click at [1370, 484] on li "Confirm" at bounding box center [1382, 488] width 128 height 35
drag, startPoint x: 1366, startPoint y: 538, endPoint x: 1360, endPoint y: 563, distance: 25.3
click at [1360, 563] on ul "Confirm Decline Draft Created Cancel Approve" at bounding box center [1382, 559] width 128 height 193
click at [1360, 563] on li "Draft Created" at bounding box center [1382, 559] width 128 height 35
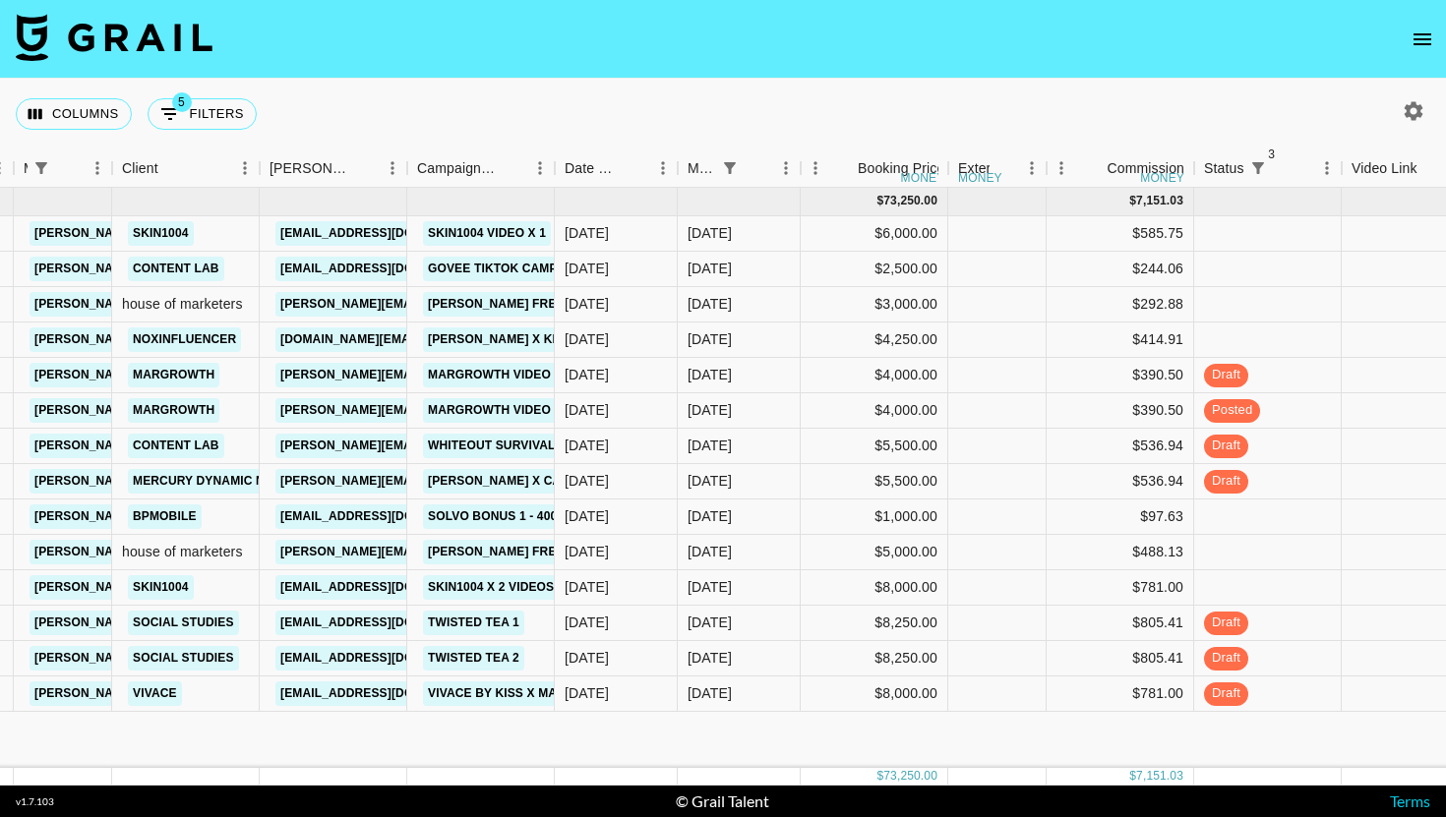
scroll to position [0, 853]
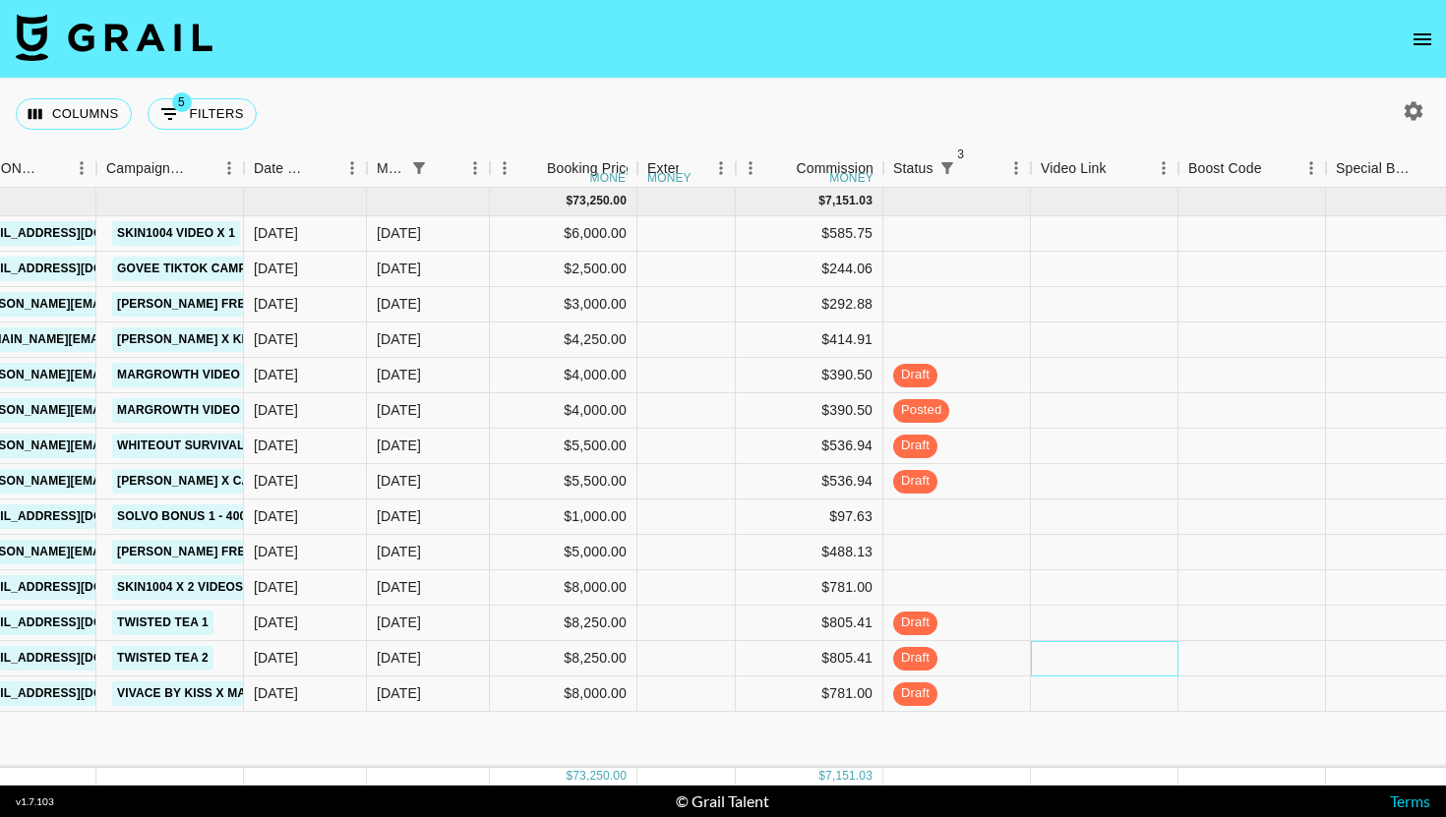
click at [1091, 662] on div at bounding box center [1105, 658] width 148 height 35
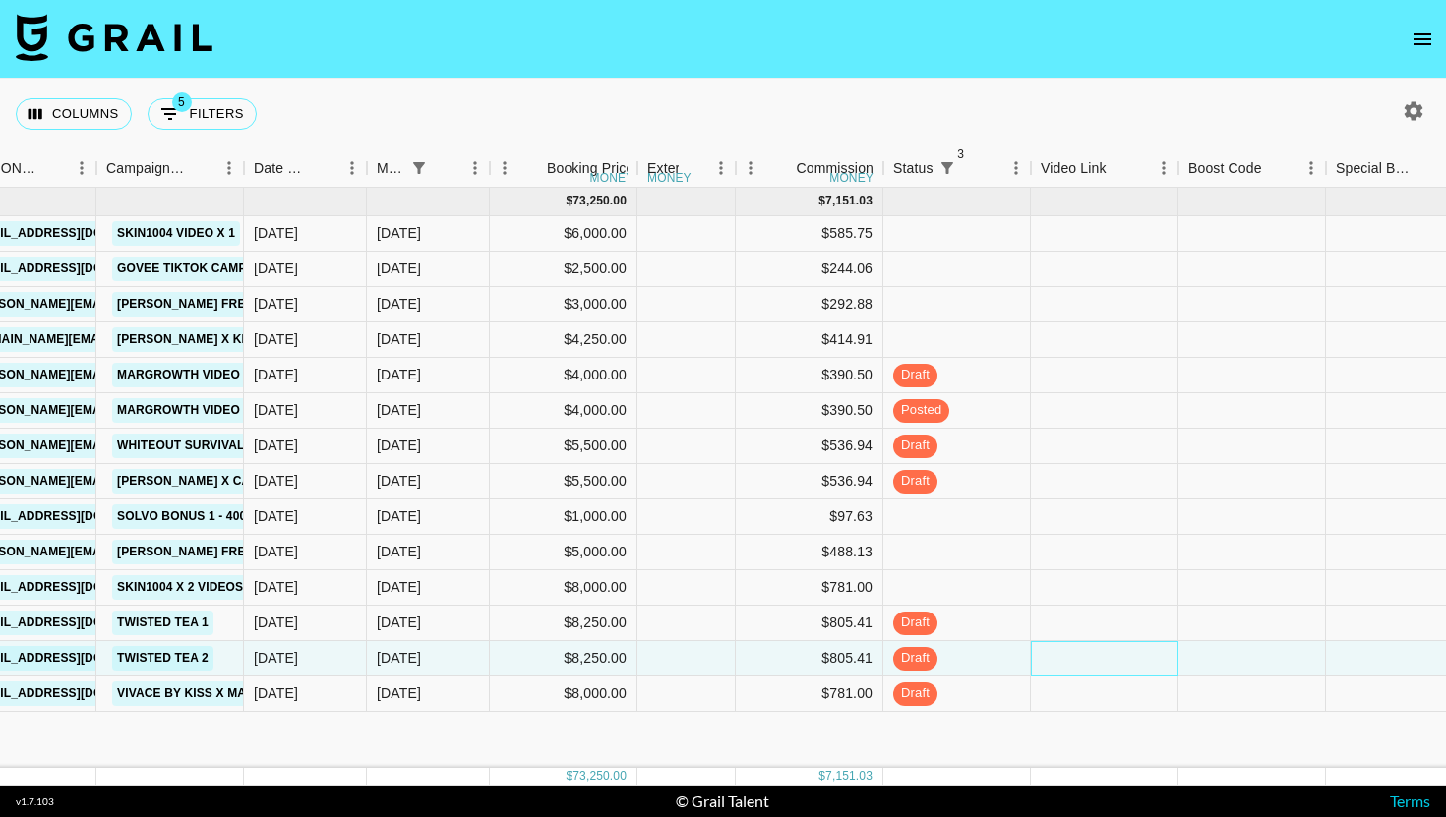
click at [1091, 662] on div at bounding box center [1105, 658] width 148 height 35
type input "https://www.tiktok.com/@mattisontwins/video/7551956370090691848?lang=en"
click at [1253, 635] on div at bounding box center [1253, 623] width 148 height 35
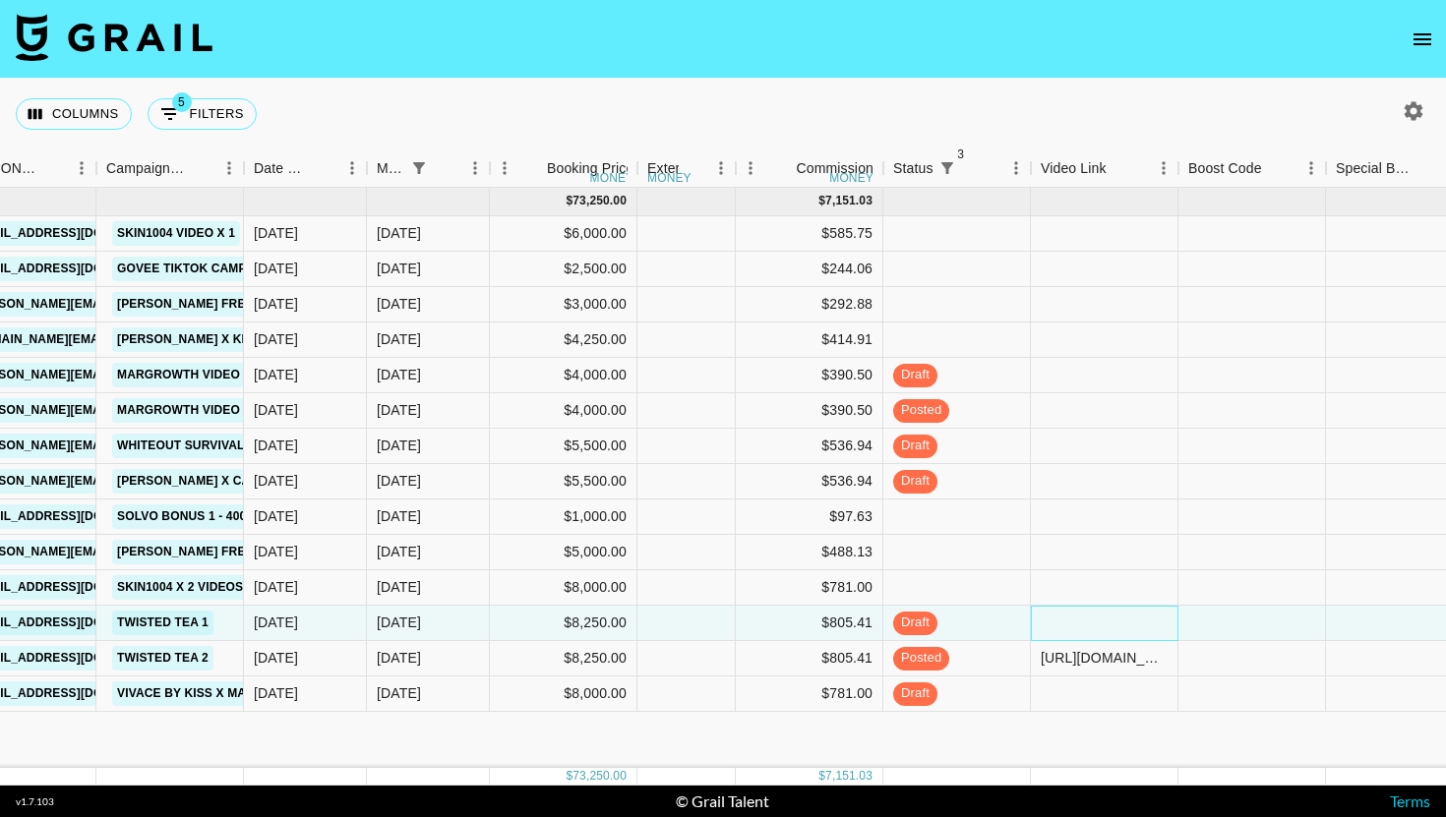
click at [1079, 639] on div at bounding box center [1105, 623] width 148 height 35
click at [1079, 627] on div at bounding box center [1105, 623] width 148 height 35
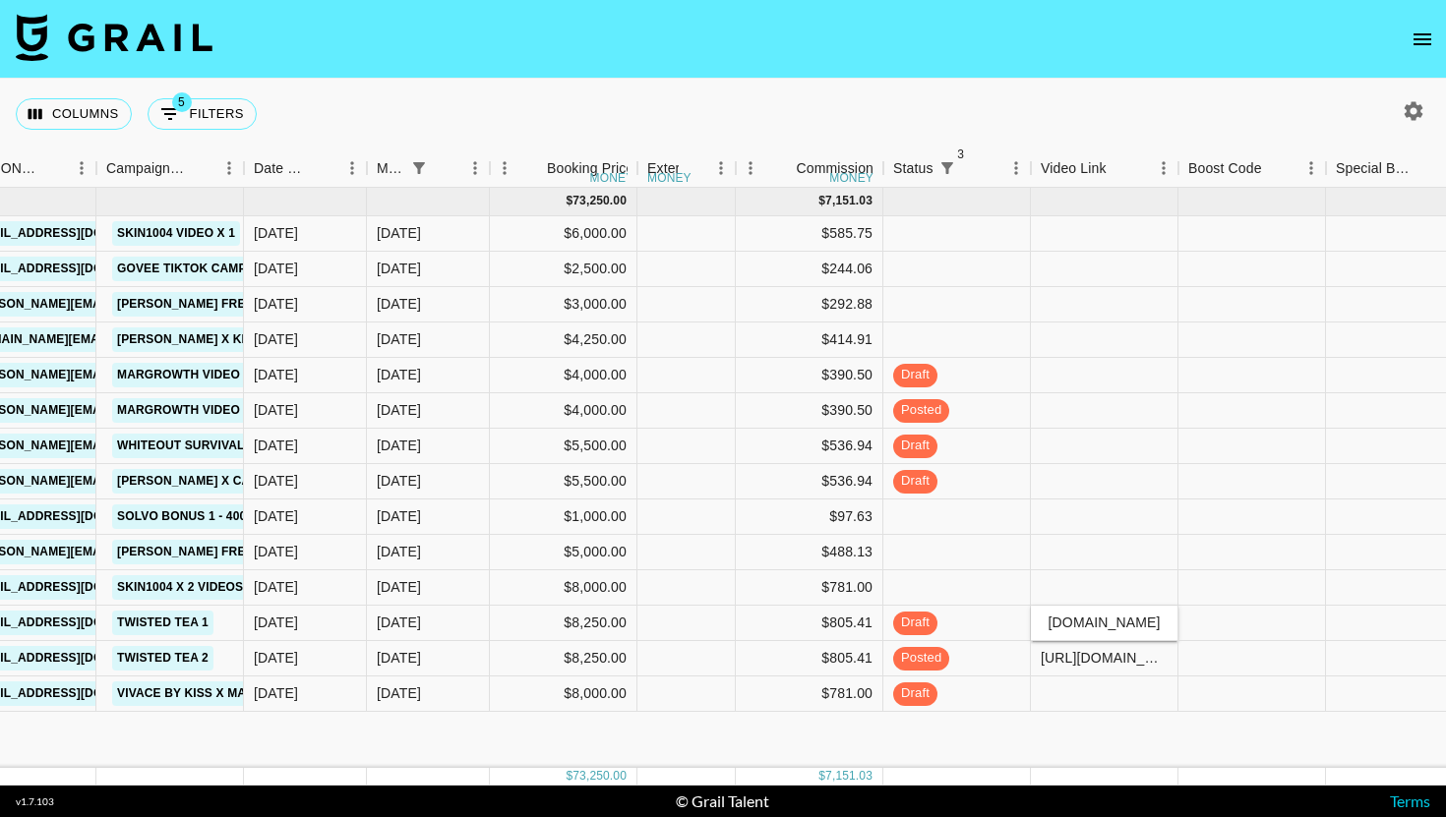
type input "https://www.tiktok.com/@mattisontwins/video/7548967688035470610?lang=en"
click at [1217, 631] on div at bounding box center [1253, 623] width 148 height 35
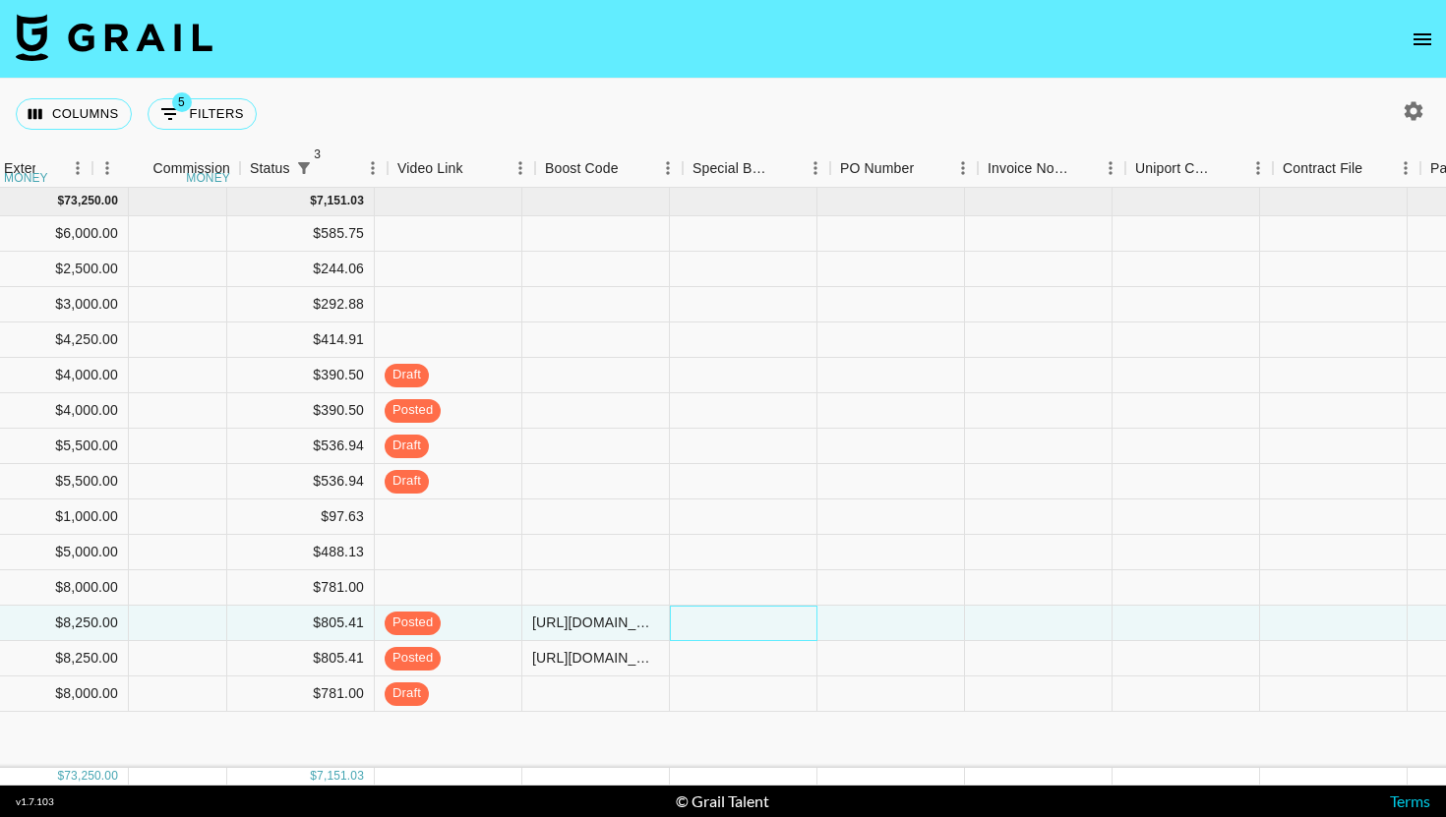
scroll to position [0, 1555]
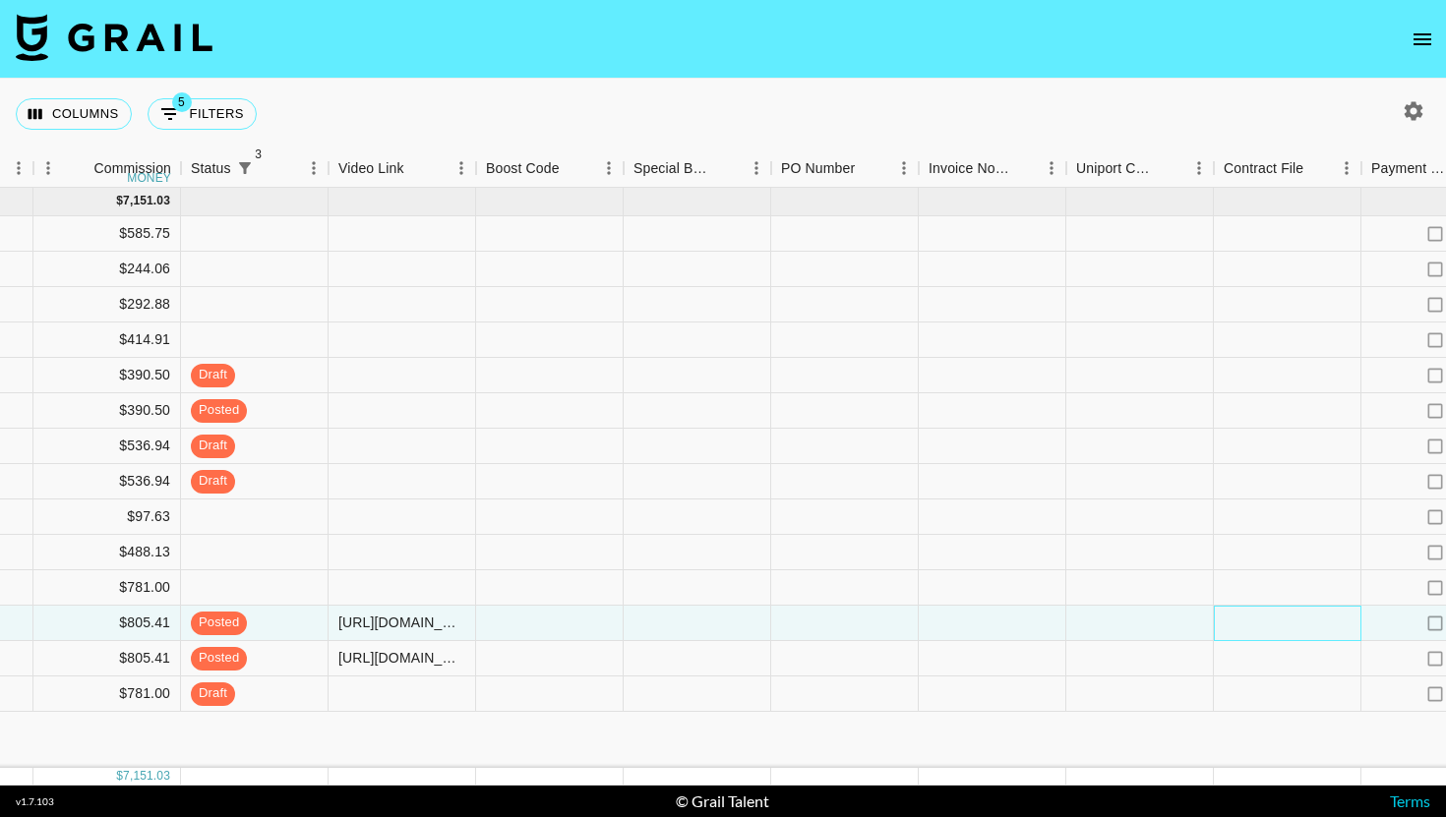
click at [1266, 622] on div at bounding box center [1288, 623] width 148 height 35
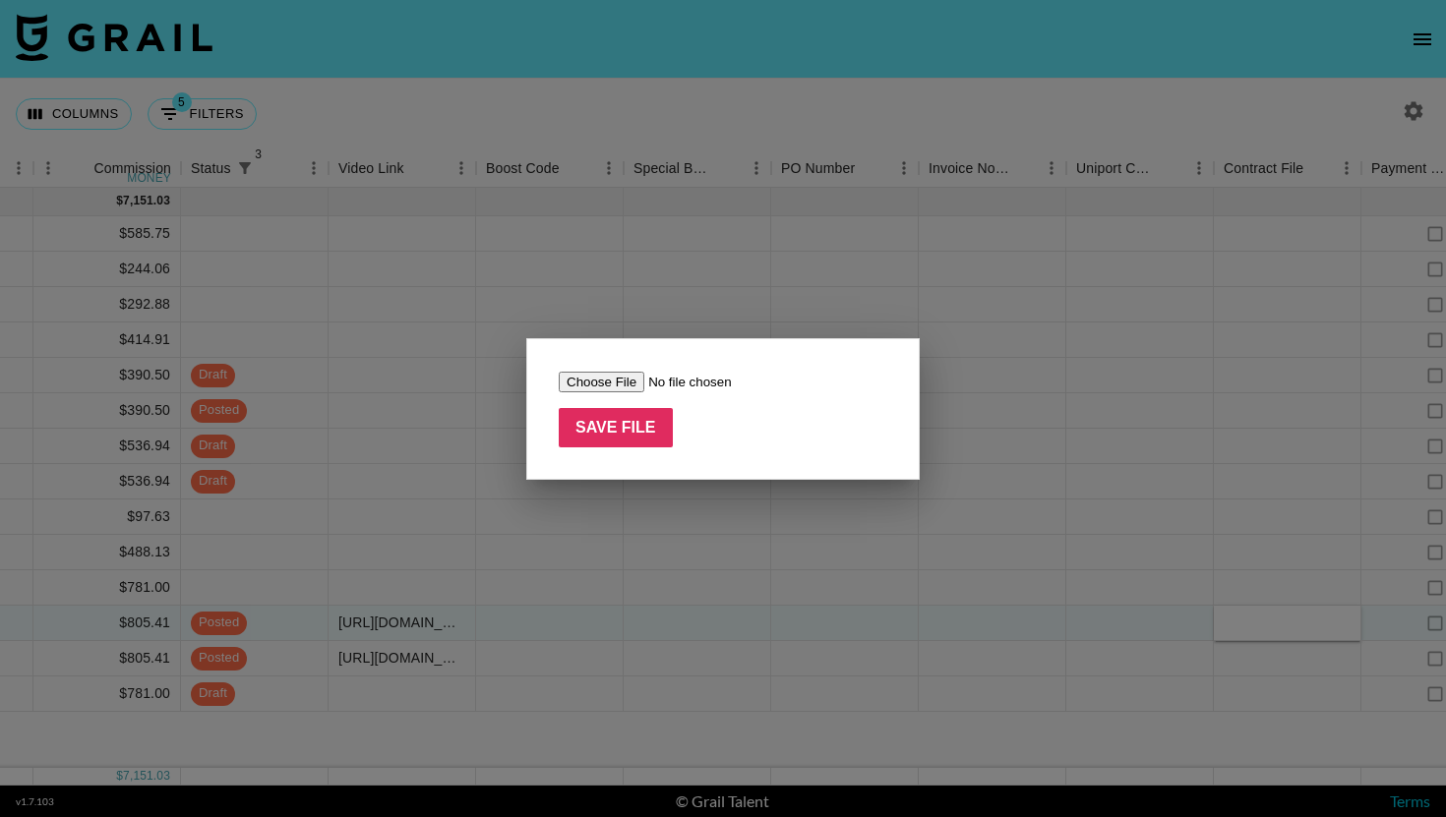
click at [599, 362] on div "Save File" at bounding box center [722, 409] width 393 height 142
click at [594, 375] on input "file" at bounding box center [683, 382] width 249 height 21
click at [707, 565] on div at bounding box center [723, 408] width 1446 height 817
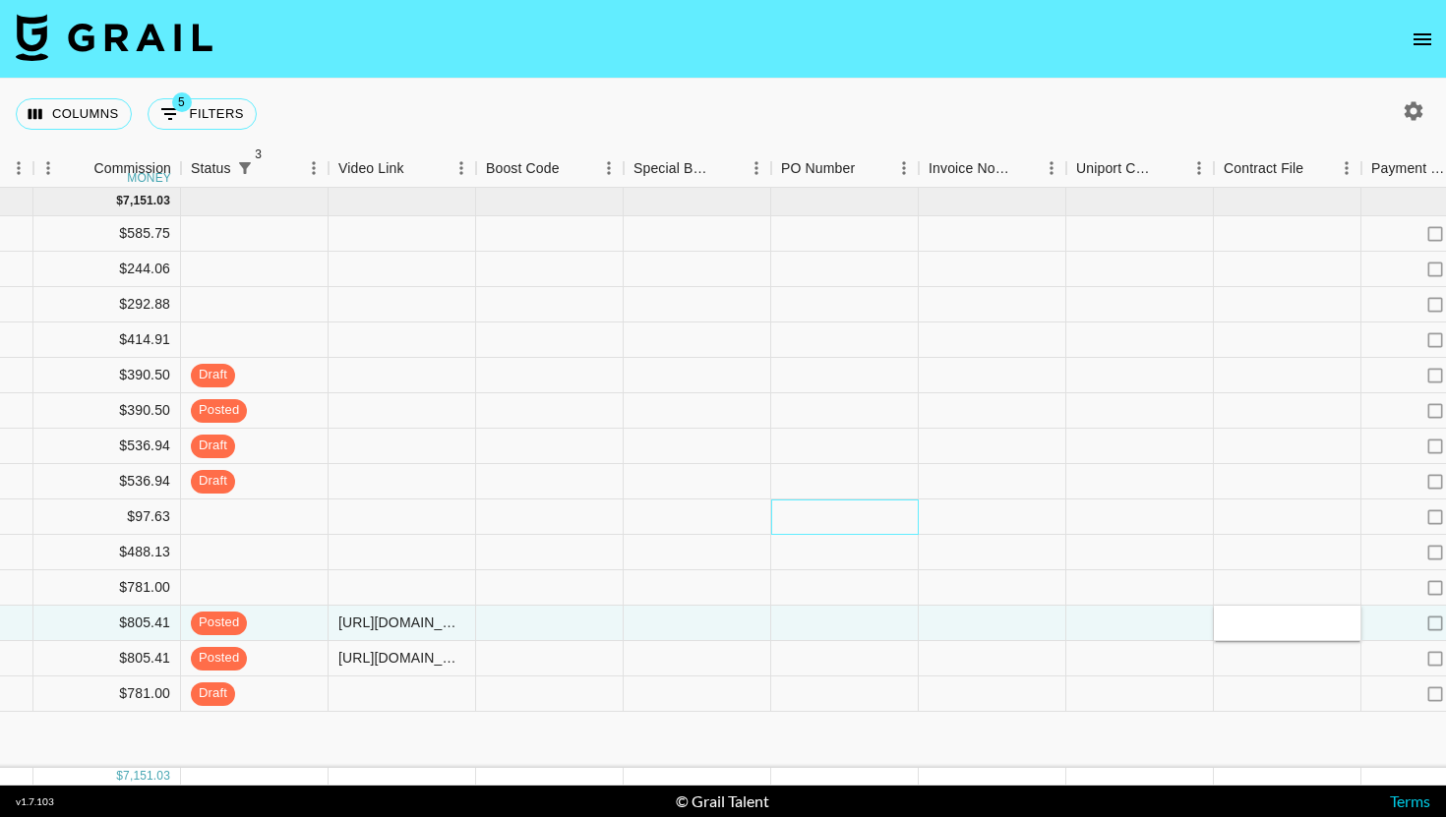
click at [846, 514] on div at bounding box center [845, 517] width 148 height 35
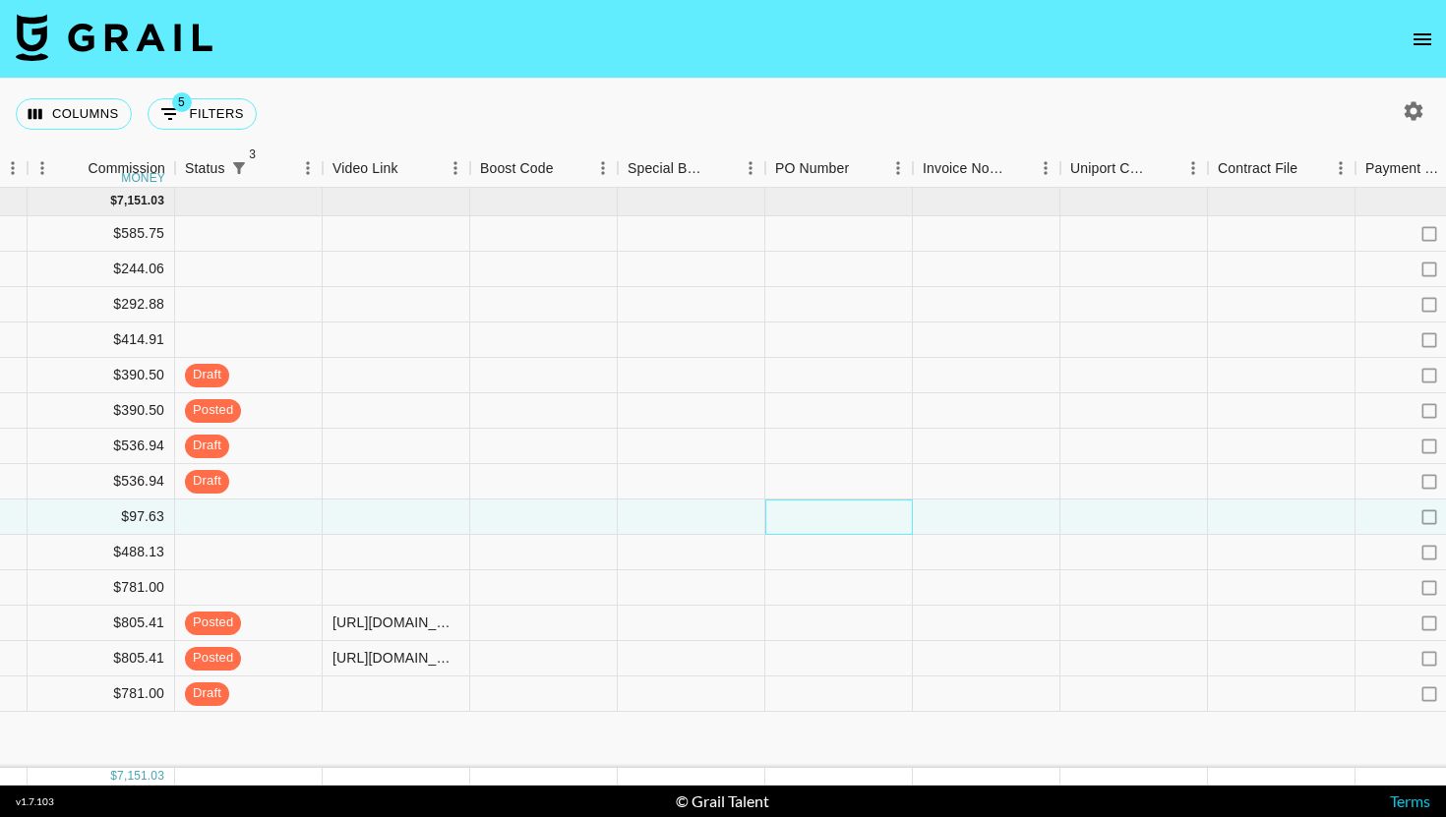
scroll to position [0, 1556]
click at [1235, 617] on div at bounding box center [1287, 623] width 148 height 35
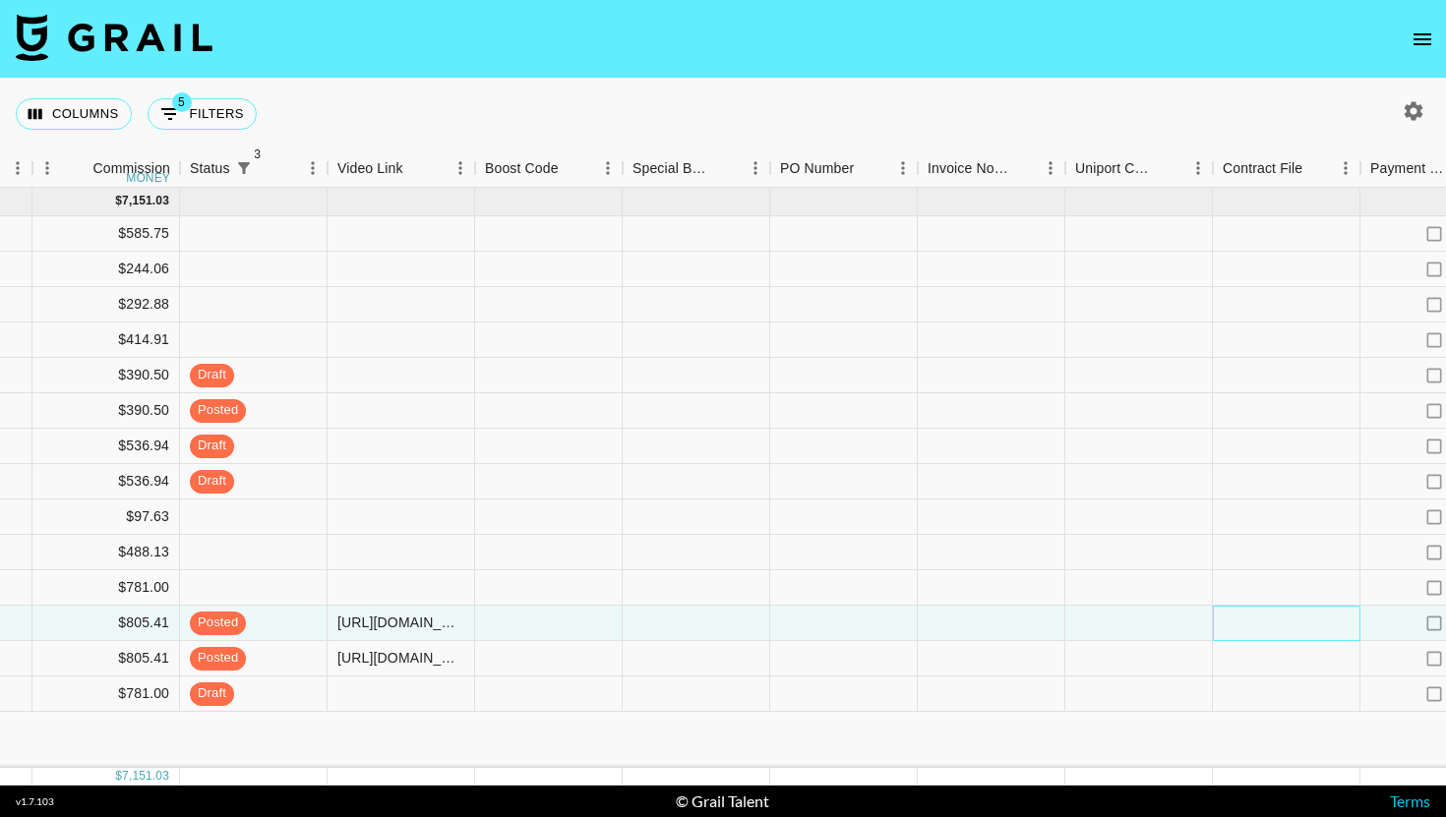
click at [1281, 633] on div at bounding box center [1287, 623] width 148 height 35
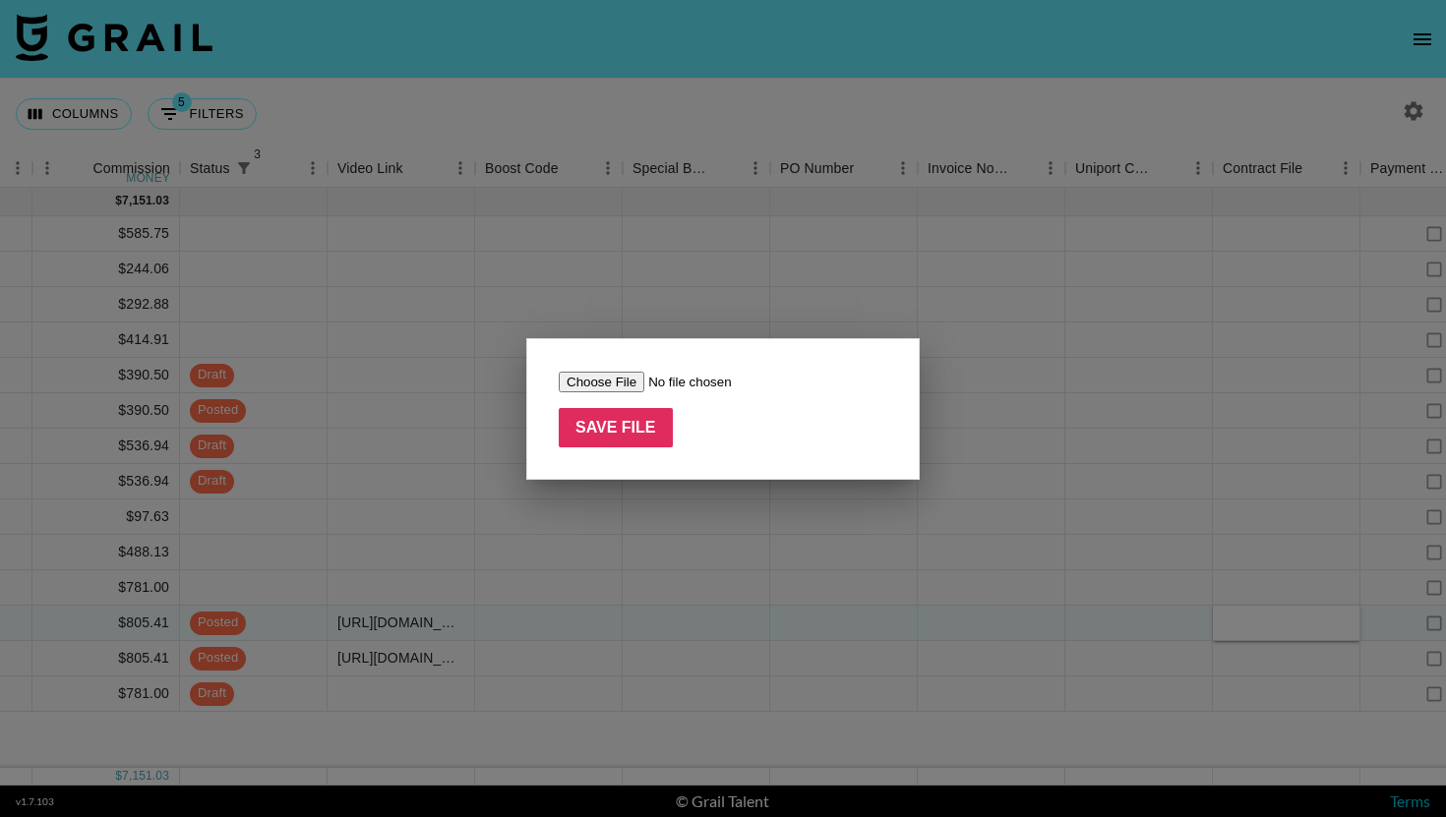
click at [587, 372] on input "file" at bounding box center [683, 382] width 249 height 21
type input "C:\fakepath\mattisontwins_IA_01813_Twisted Tea Annual 24-25_BBC_Sept 24_Sept 25…"
click at [636, 409] on input "Save File" at bounding box center [616, 427] width 114 height 39
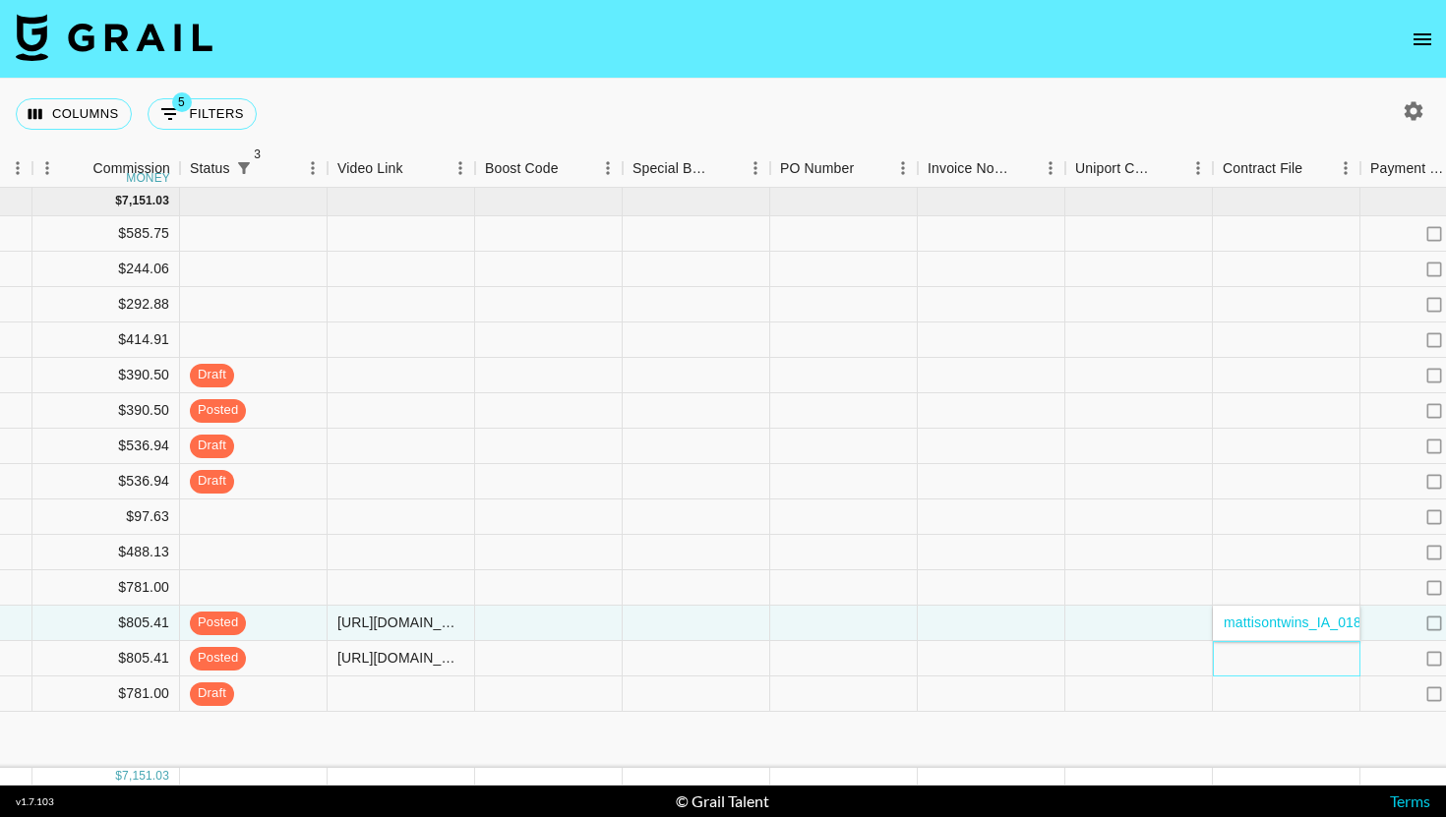
click at [1245, 668] on div at bounding box center [1287, 658] width 148 height 35
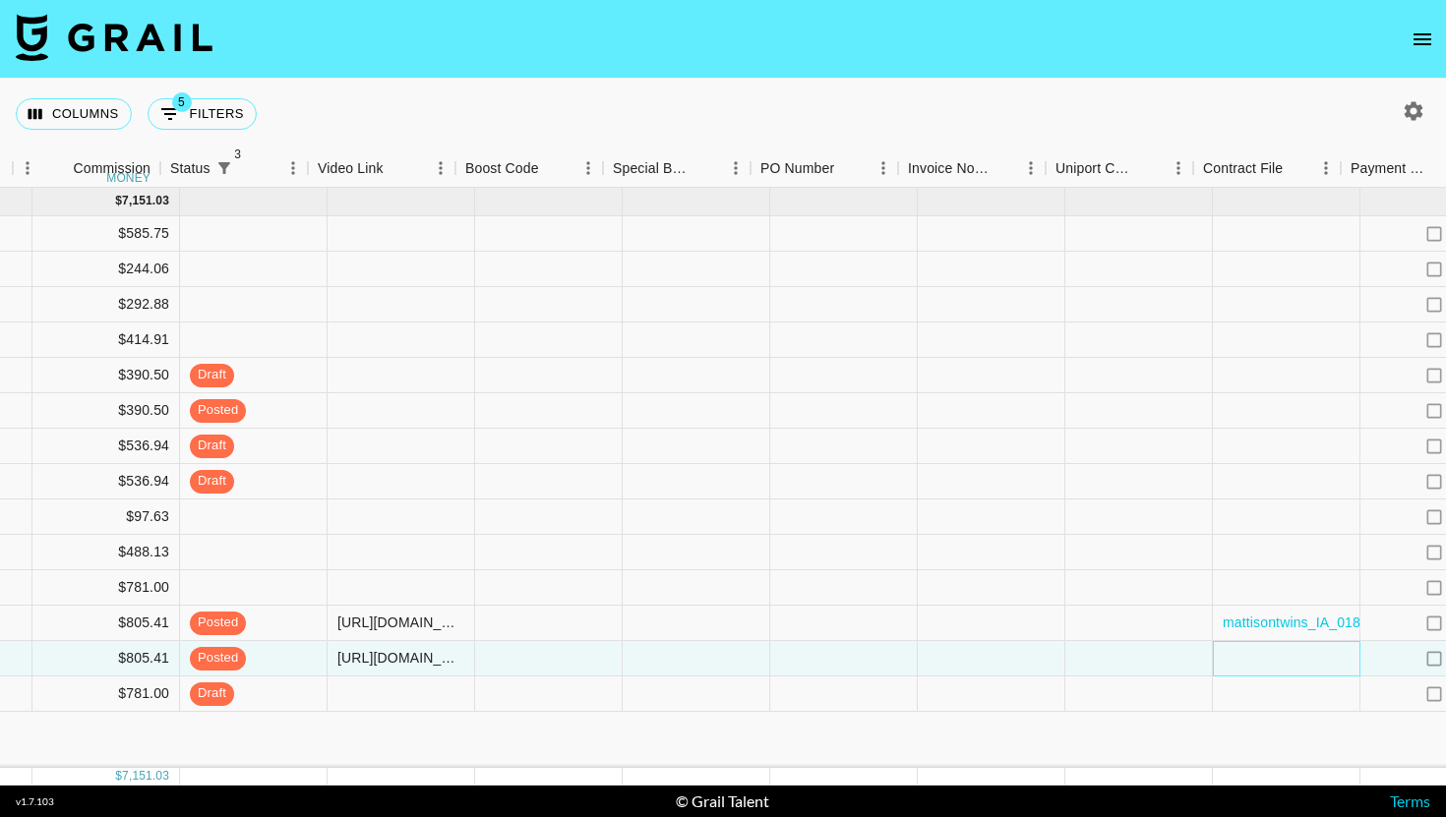
scroll to position [0, 1763]
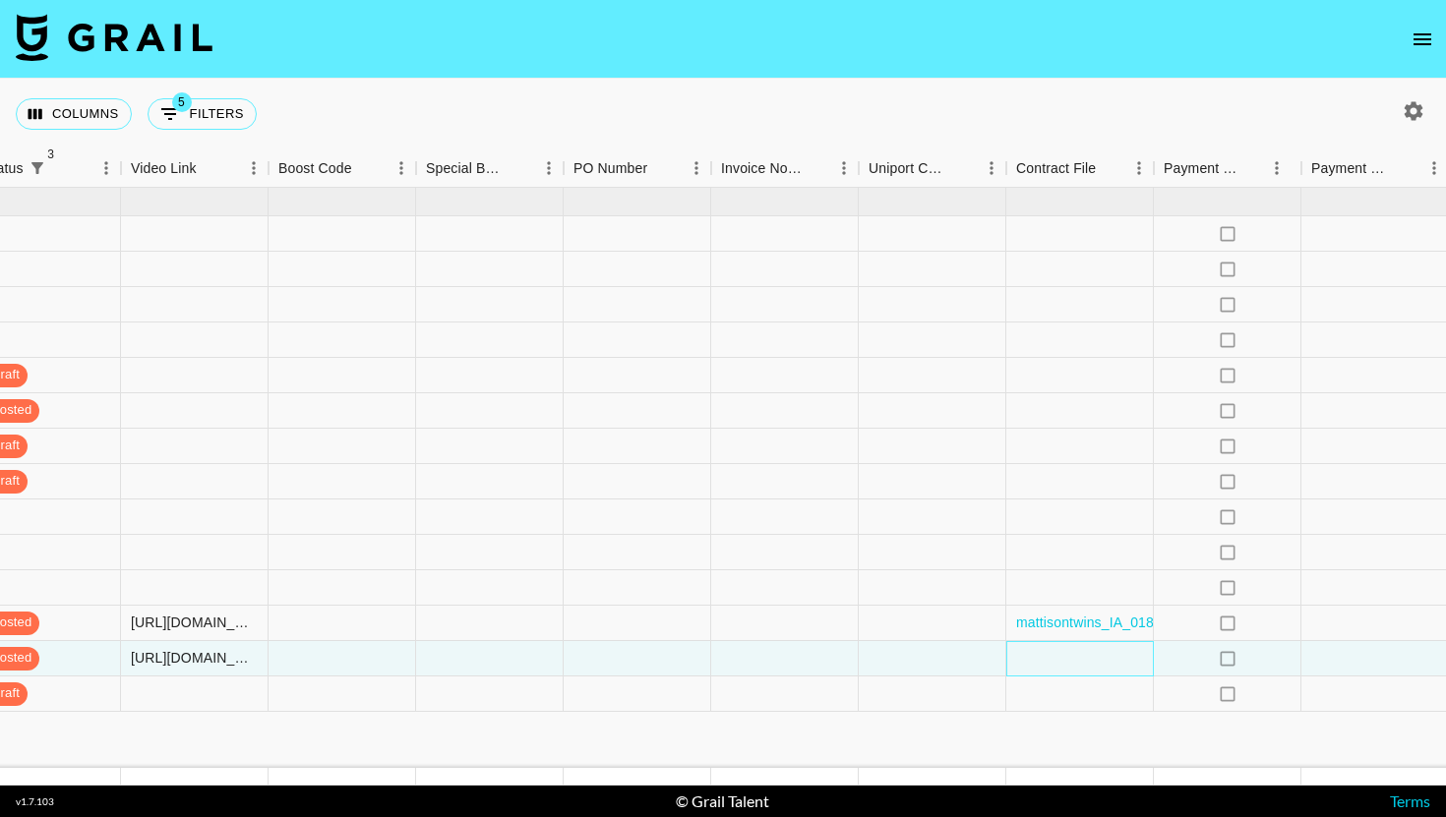
click at [1122, 658] on div at bounding box center [1080, 658] width 148 height 35
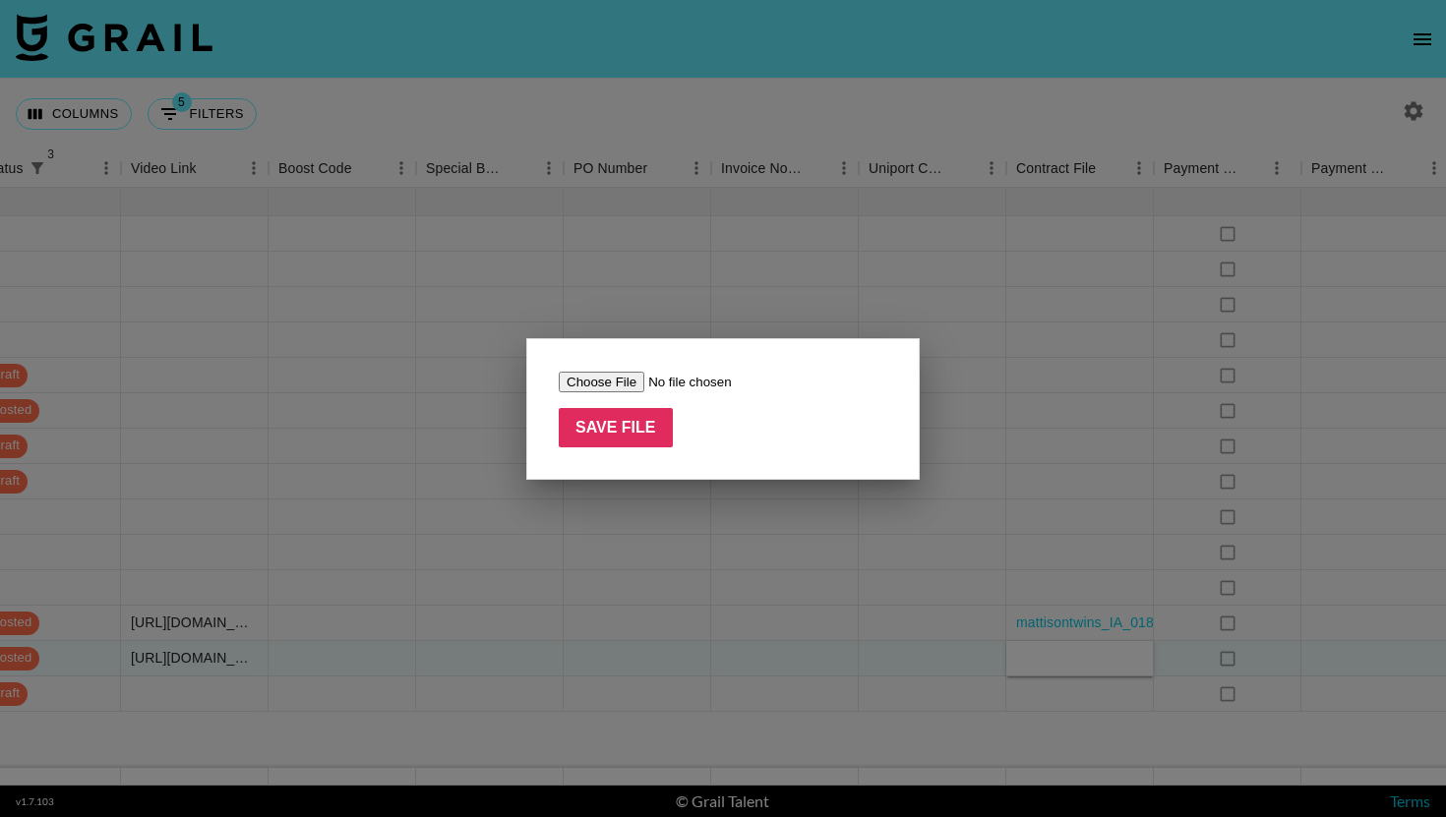
click at [622, 387] on input "file" at bounding box center [683, 382] width 249 height 21
type input "C:\fakepath\mattisontwins_IA_01813_Twisted Tea Annual 24-25_BBC_Sept 24_Sept 25…"
click at [640, 419] on input "Save File" at bounding box center [616, 427] width 114 height 39
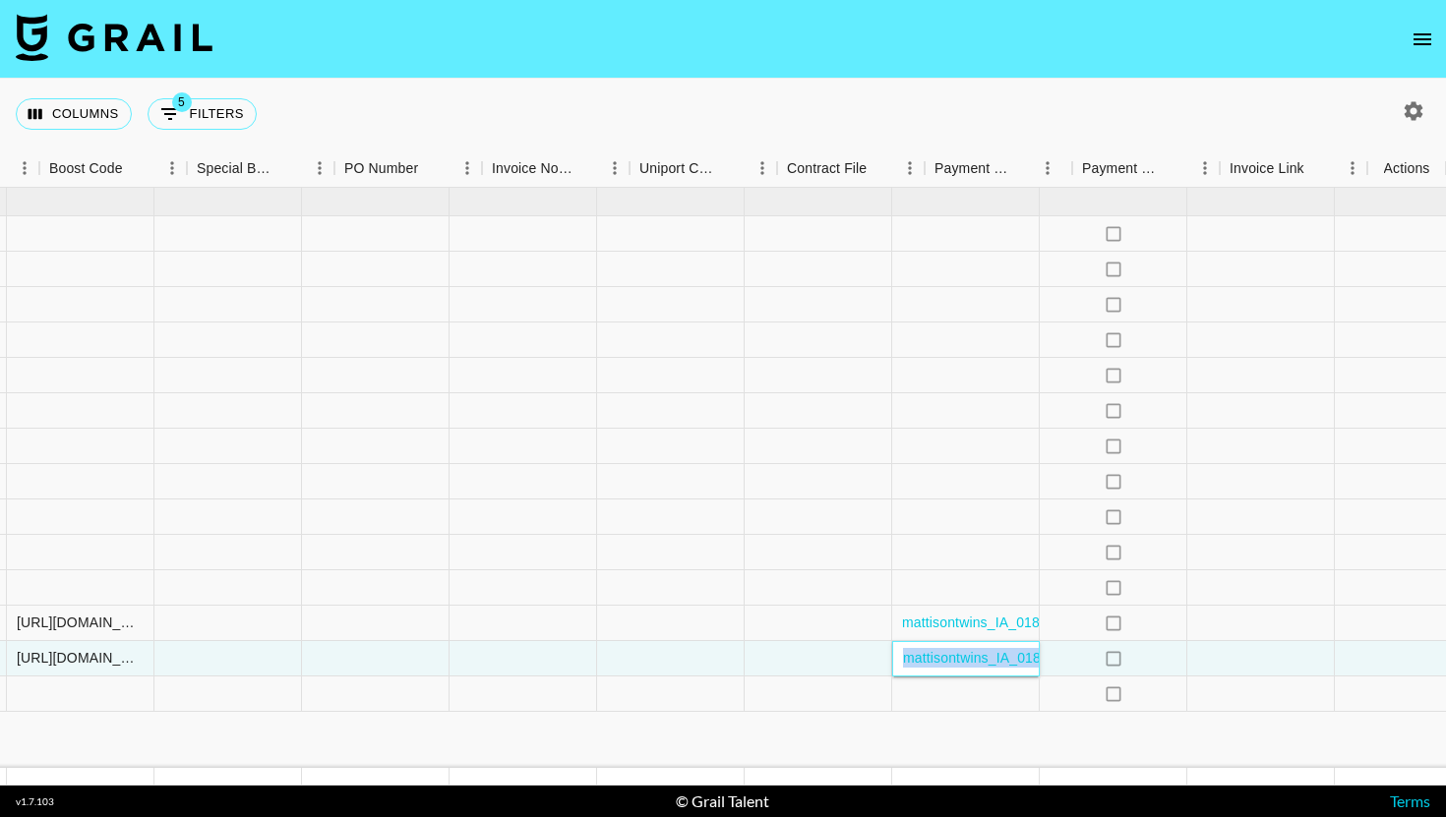
scroll to position [0, 1992]
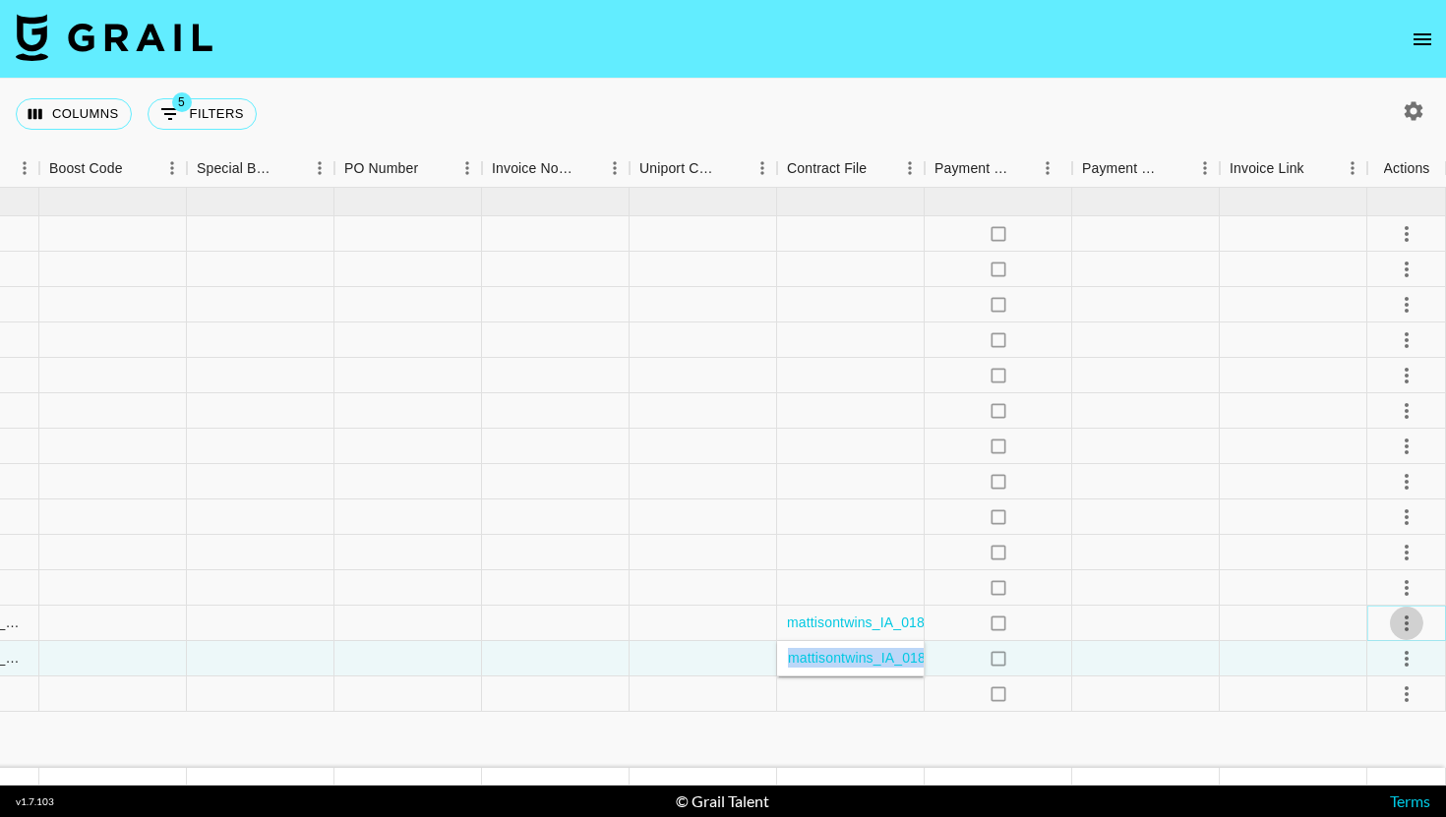
click at [1405, 629] on icon "select merge strategy" at bounding box center [1407, 624] width 4 height 16
click at [1396, 576] on li "Approve" at bounding box center [1382, 581] width 128 height 35
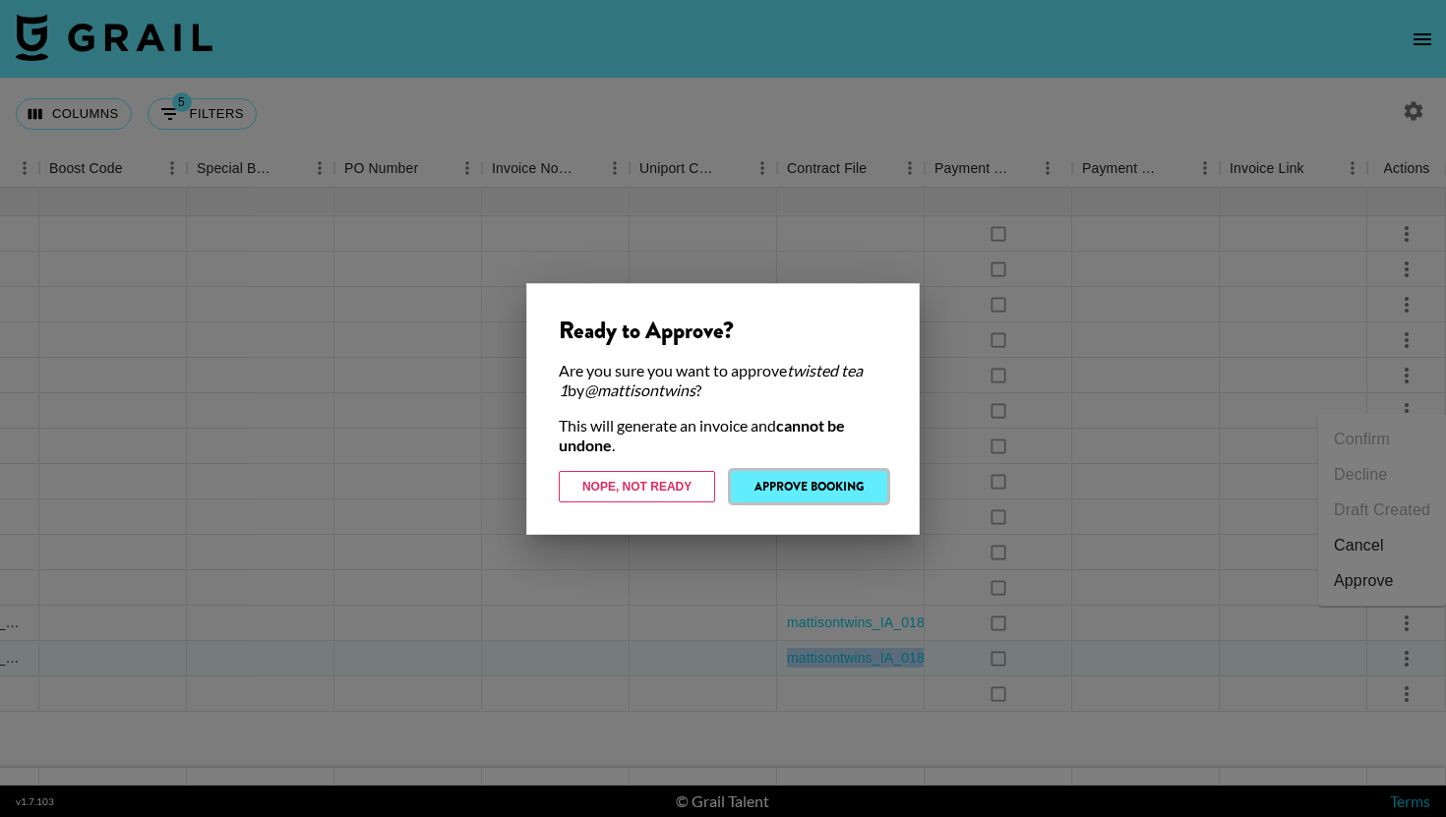
click at [863, 477] on button "Approve Booking" at bounding box center [809, 486] width 156 height 31
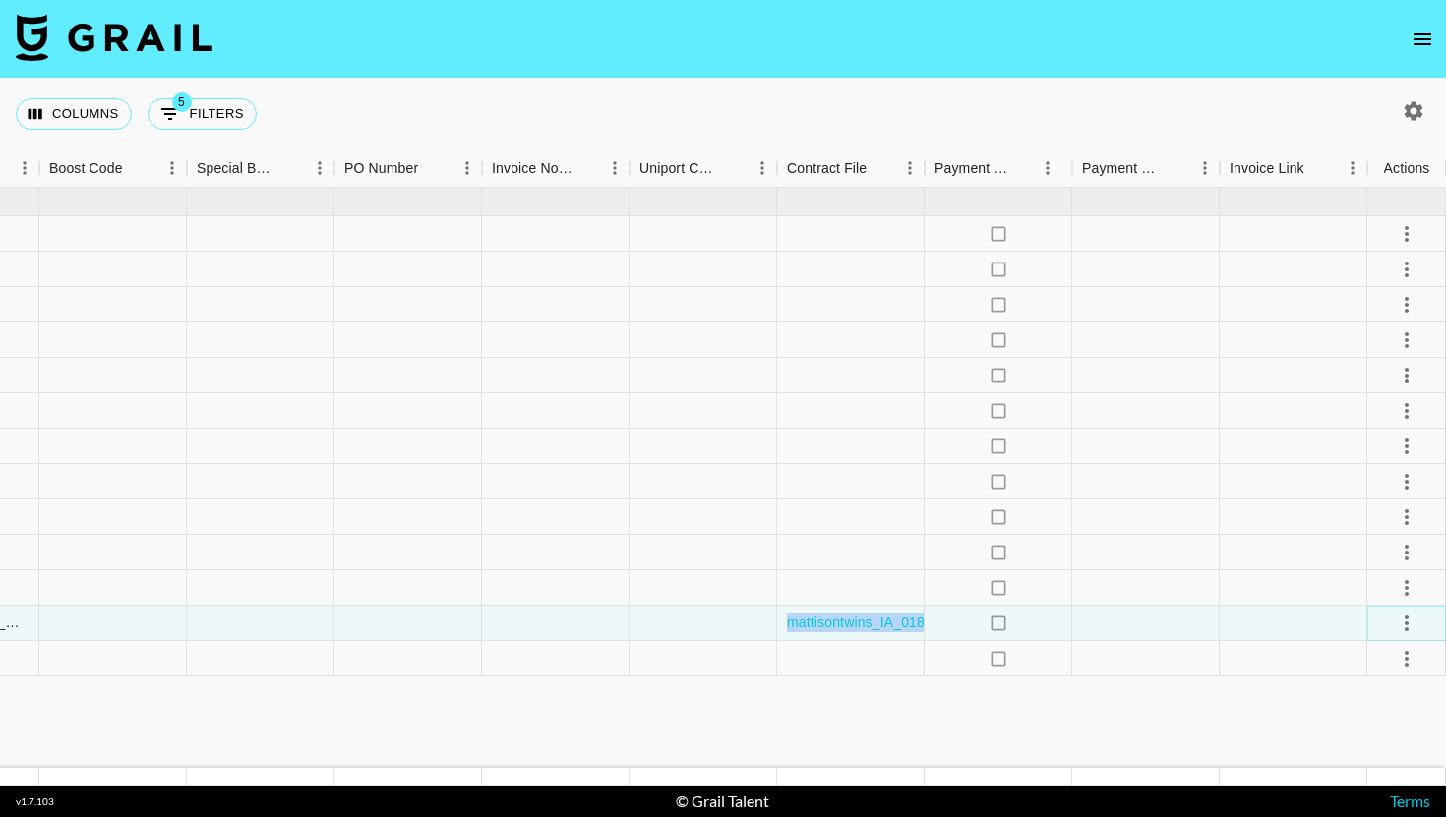
click at [1401, 619] on icon "select merge strategy" at bounding box center [1407, 624] width 24 height 24
click at [1345, 576] on div "Approve" at bounding box center [1364, 582] width 60 height 24
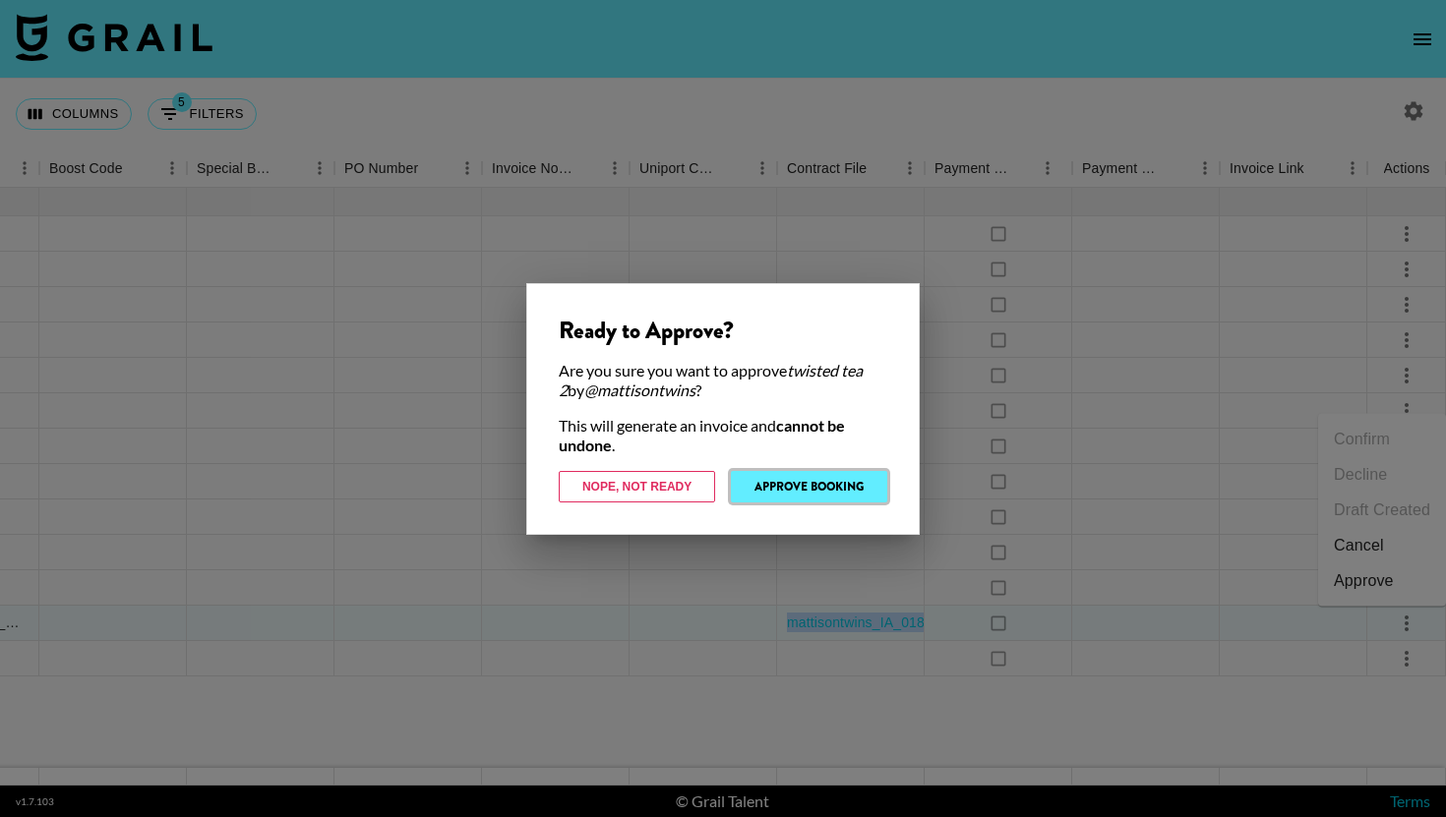
click at [854, 480] on button "Approve Booking" at bounding box center [809, 486] width 156 height 31
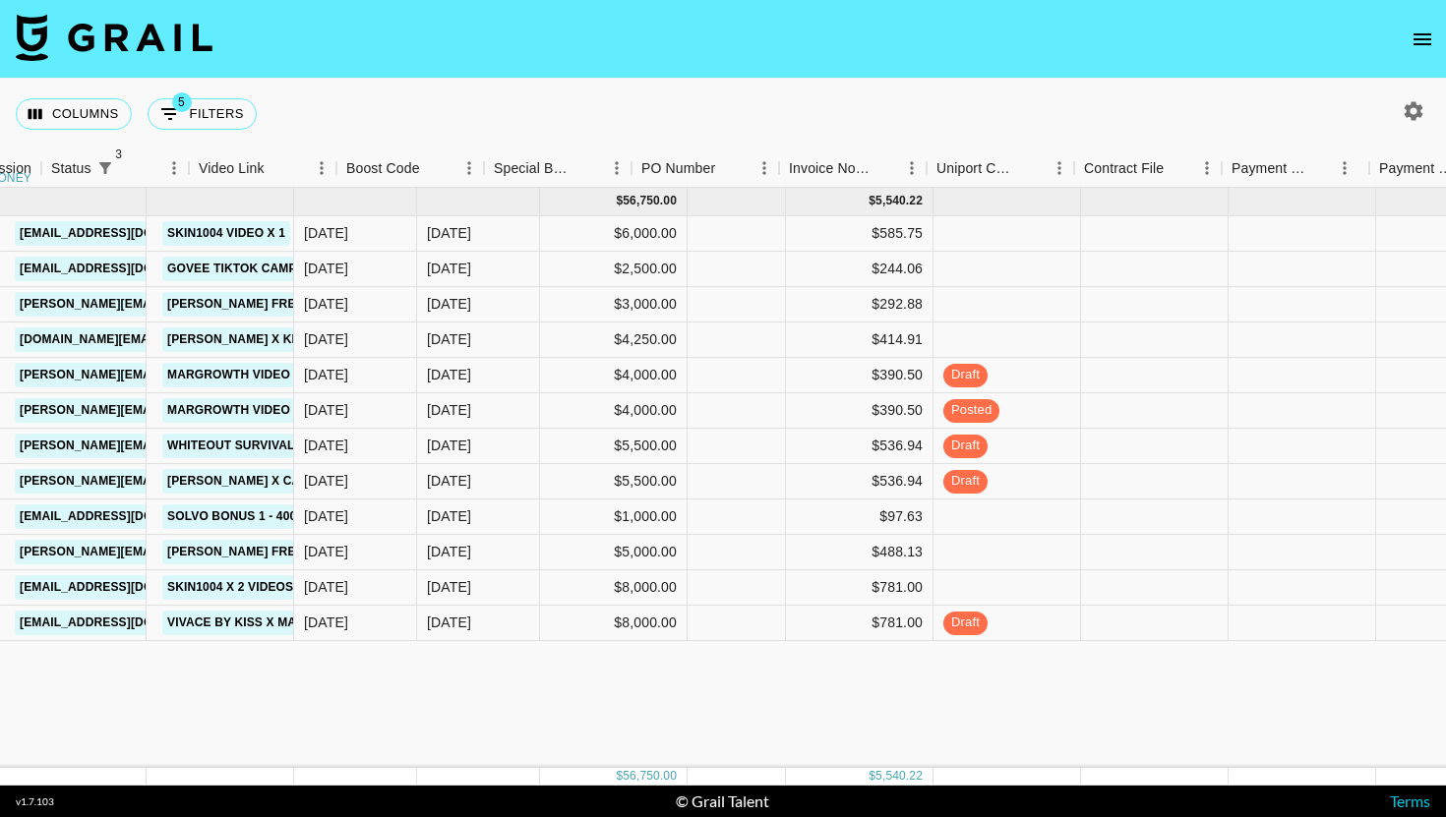
scroll to position [0, 712]
